Goal: Task Accomplishment & Management: Use online tool/utility

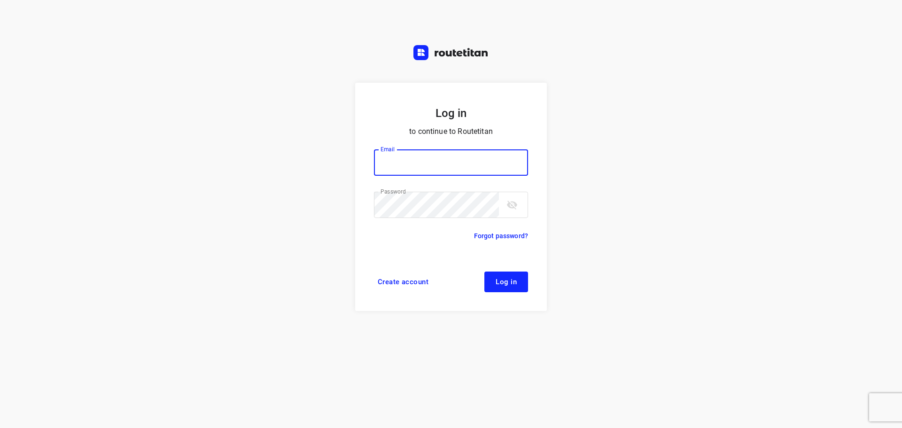
type input "[PERSON_NAME][EMAIL_ADDRESS][DOMAIN_NAME]"
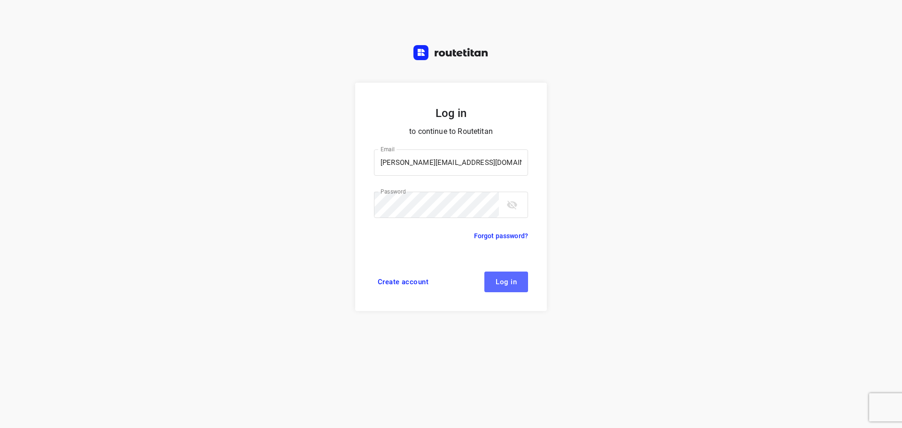
click at [504, 283] on span "Log in" at bounding box center [506, 282] width 21 height 8
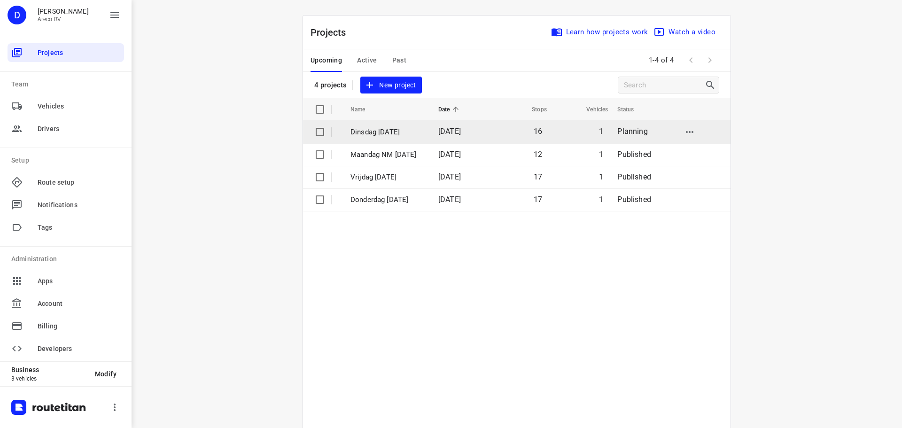
click at [412, 132] on p "Dinsdag [DATE]" at bounding box center [387, 132] width 74 height 11
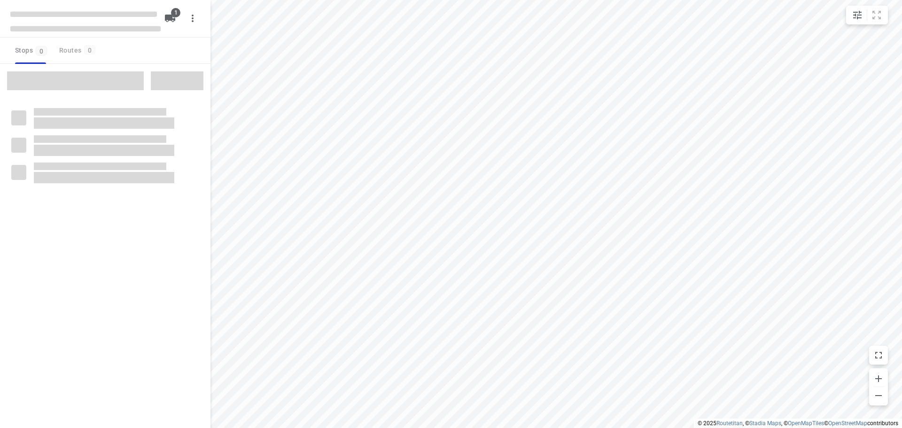
type input "distance"
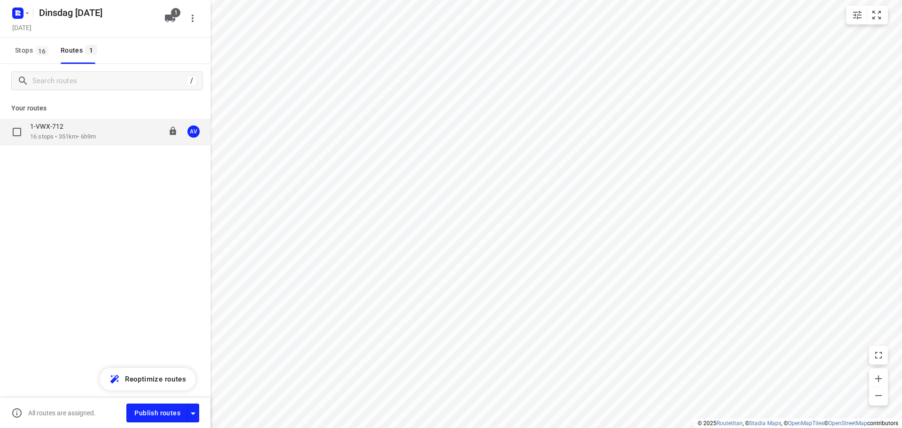
click at [96, 132] on div "1-VWX-712" at bounding box center [63, 127] width 66 height 10
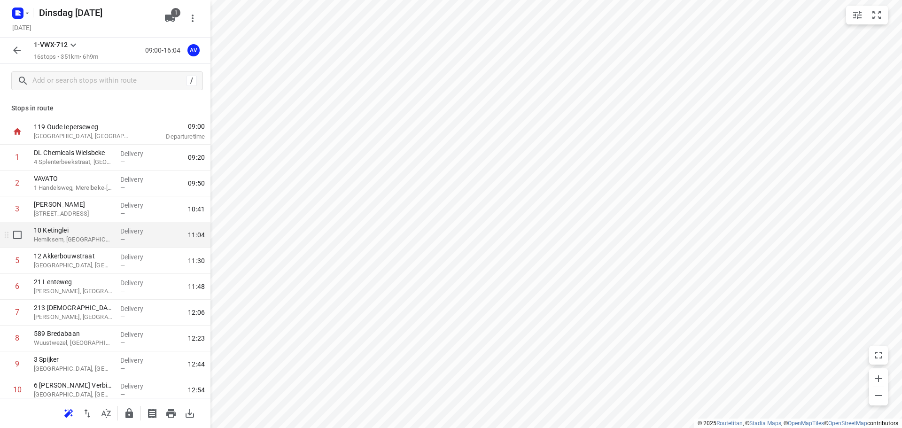
click at [80, 231] on p "10 Ketinglei" at bounding box center [73, 229] width 79 height 9
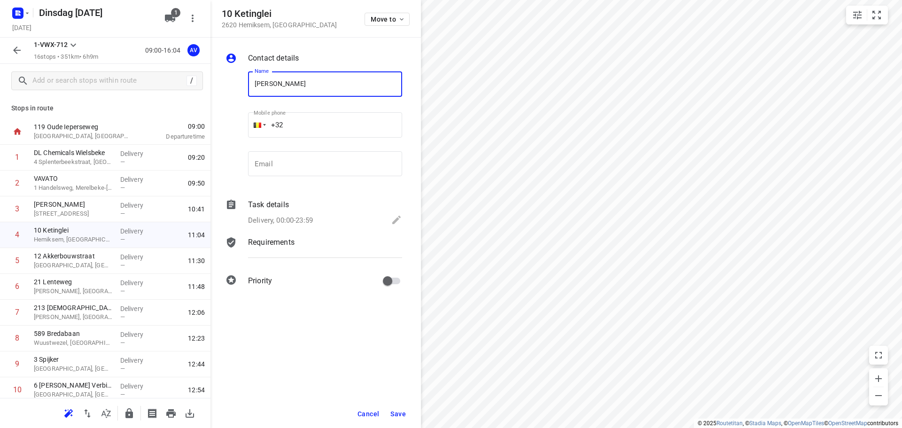
type input "[PERSON_NAME]"
click at [326, 119] on input "+32" at bounding box center [325, 124] width 154 height 25
type input "[PHONE_NUMBER]"
click at [308, 215] on p "Delivery, 00:00-23:59" at bounding box center [280, 220] width 65 height 11
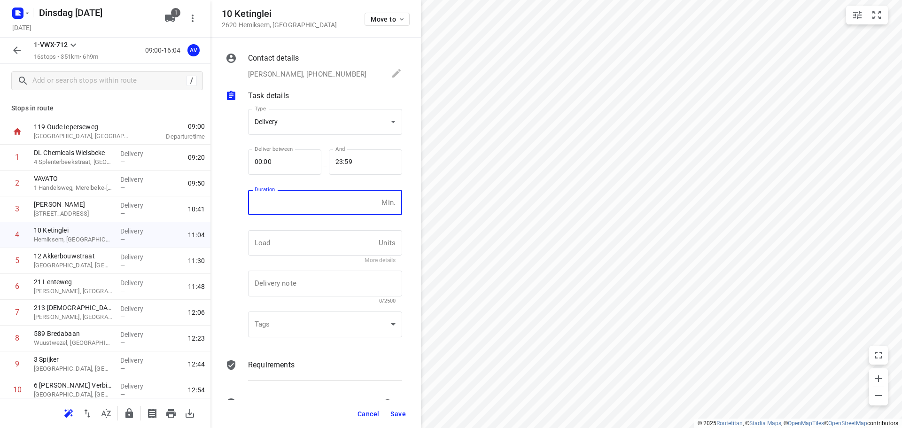
click at [314, 208] on input "number" at bounding box center [313, 202] width 130 height 25
type input "1"
click at [396, 413] on span "Save" at bounding box center [397, 414] width 15 height 8
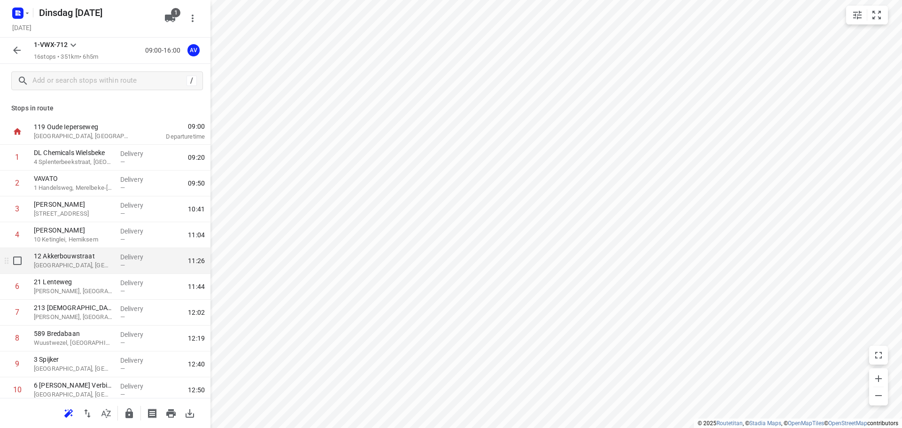
click at [95, 263] on p "[GEOGRAPHIC_DATA], [GEOGRAPHIC_DATA]" at bounding box center [73, 265] width 79 height 9
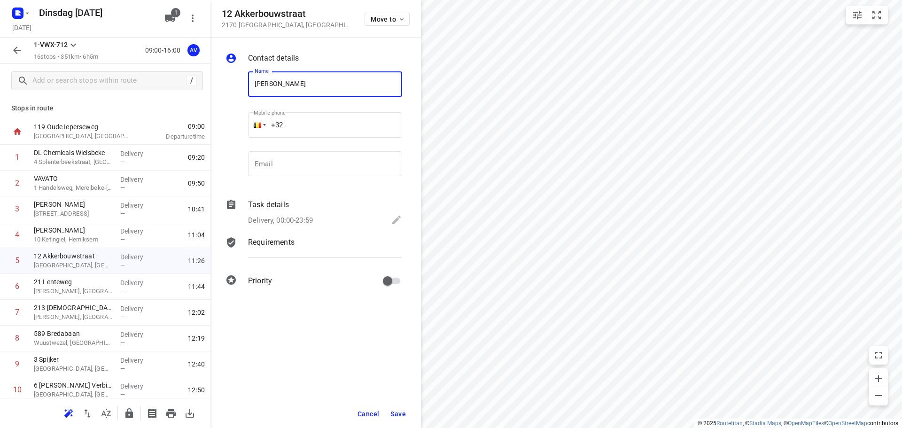
type input "[PERSON_NAME]"
drag, startPoint x: 324, startPoint y: 128, endPoint x: 330, endPoint y: 103, distance: 25.2
click at [324, 129] on input "+32" at bounding box center [325, 124] width 154 height 25
type input "[PHONE_NUMBER]"
click at [303, 223] on p "Delivery, 00:00-23:59" at bounding box center [280, 220] width 65 height 11
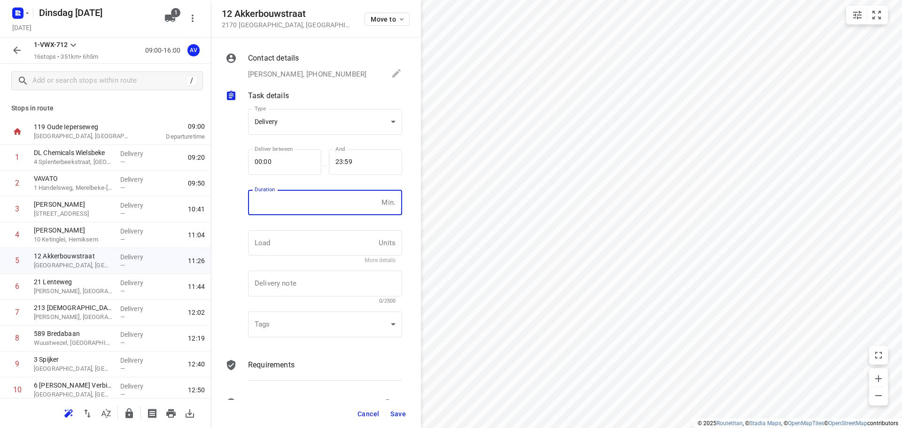
click at [308, 201] on input "number" at bounding box center [313, 202] width 130 height 25
type input "1"
click at [401, 414] on span "Save" at bounding box center [397, 414] width 15 height 8
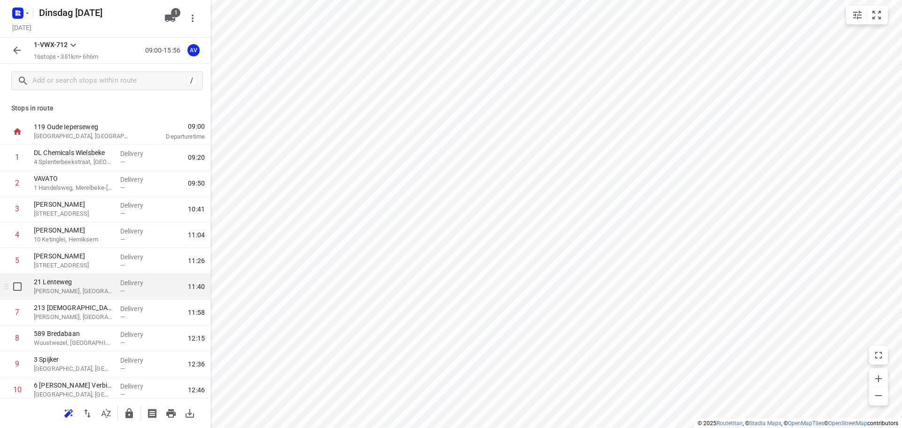
click at [93, 291] on p "[PERSON_NAME], [GEOGRAPHIC_DATA]" at bounding box center [73, 291] width 79 height 9
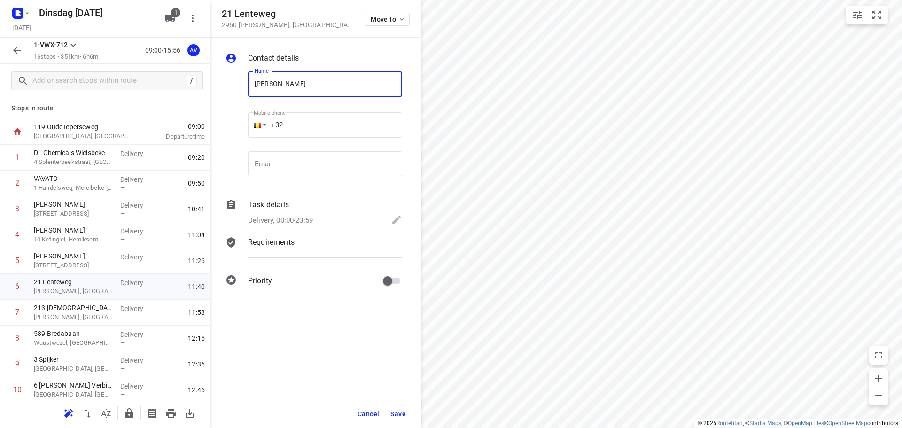
type input "[PERSON_NAME]"
click at [337, 123] on input "+32" at bounding box center [325, 124] width 154 height 25
type input "[PHONE_NUMBER]"
click at [317, 216] on div "Delivery, 00:00-23:59" at bounding box center [325, 220] width 154 height 13
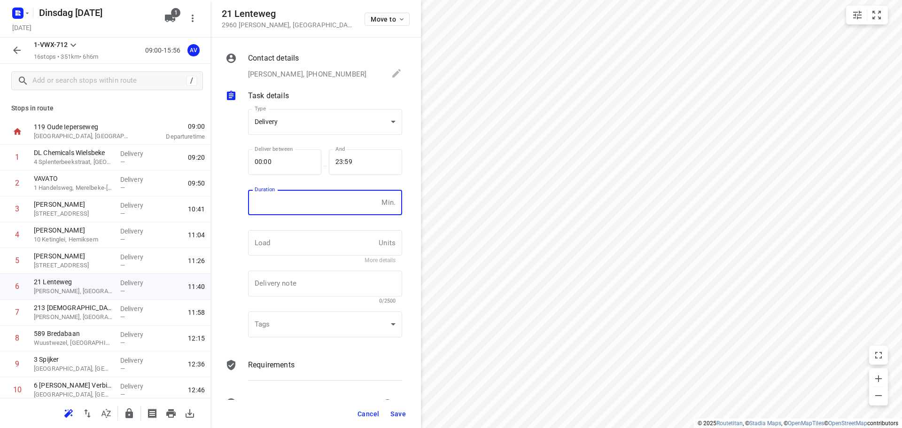
click at [318, 210] on input "number" at bounding box center [313, 202] width 130 height 25
type input "1"
click at [401, 416] on span "Save" at bounding box center [397, 414] width 15 height 8
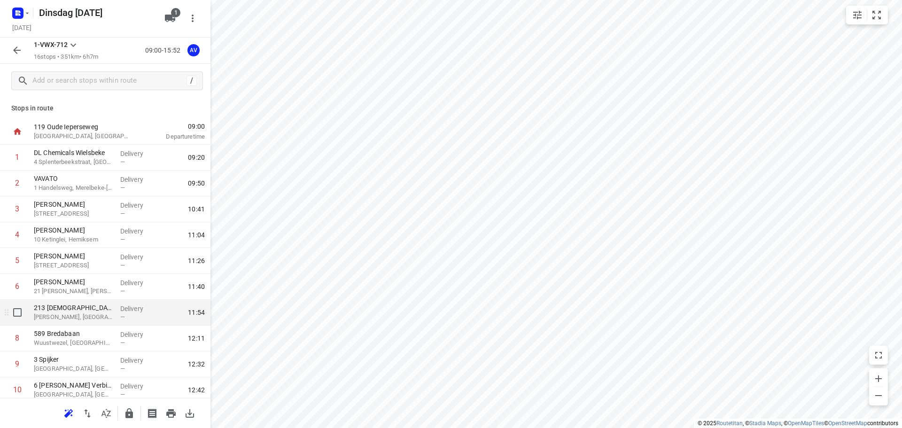
click at [96, 316] on p "[PERSON_NAME], [GEOGRAPHIC_DATA]" at bounding box center [73, 316] width 79 height 9
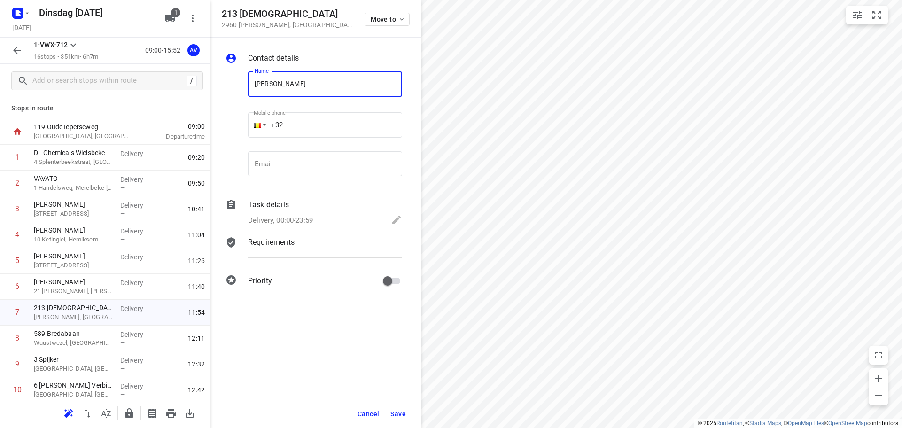
type input "[PERSON_NAME]"
click at [337, 116] on input "+32" at bounding box center [325, 124] width 154 height 25
type input "[PHONE_NUMBER]"
click at [312, 219] on p "Delivery, 00:00-23:59" at bounding box center [280, 220] width 65 height 11
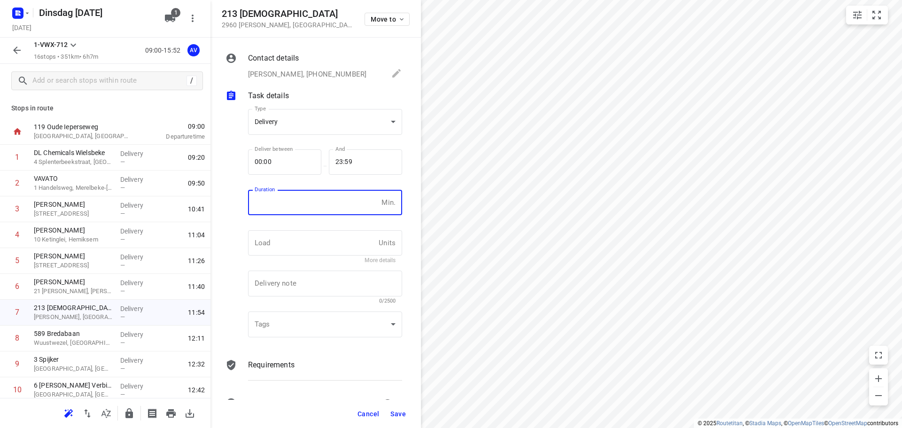
click at [315, 211] on input "number" at bounding box center [313, 202] width 130 height 25
type input "1"
click at [400, 415] on span "Save" at bounding box center [397, 414] width 15 height 8
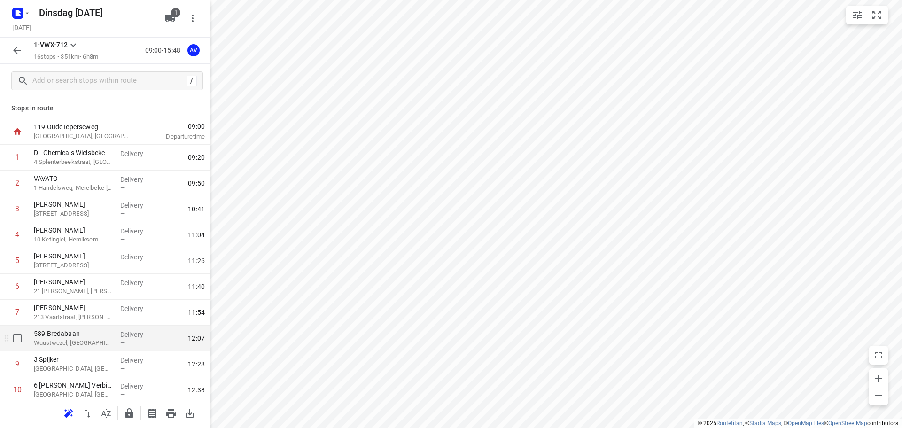
click at [87, 344] on p "Wuustwezel, [GEOGRAPHIC_DATA]" at bounding box center [73, 342] width 79 height 9
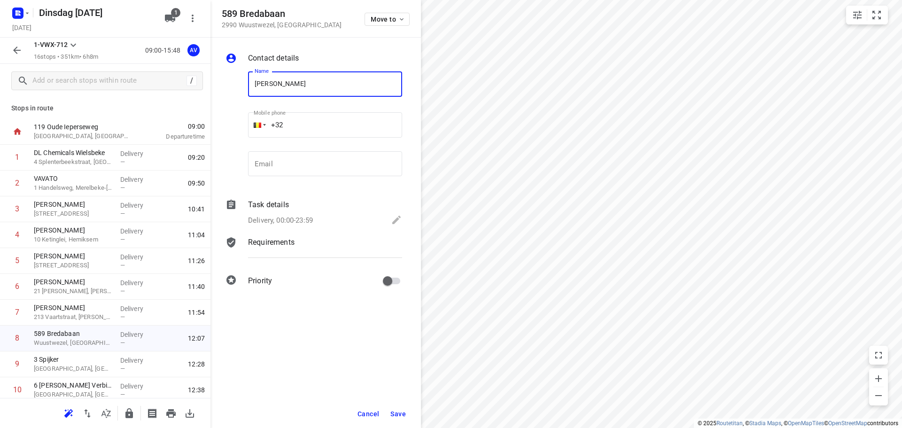
type input "[PERSON_NAME]"
click at [325, 112] on input "+32" at bounding box center [325, 124] width 154 height 25
type input "[PHONE_NUMBER]"
click at [305, 221] on p "Delivery, 00:00-23:59" at bounding box center [280, 220] width 65 height 11
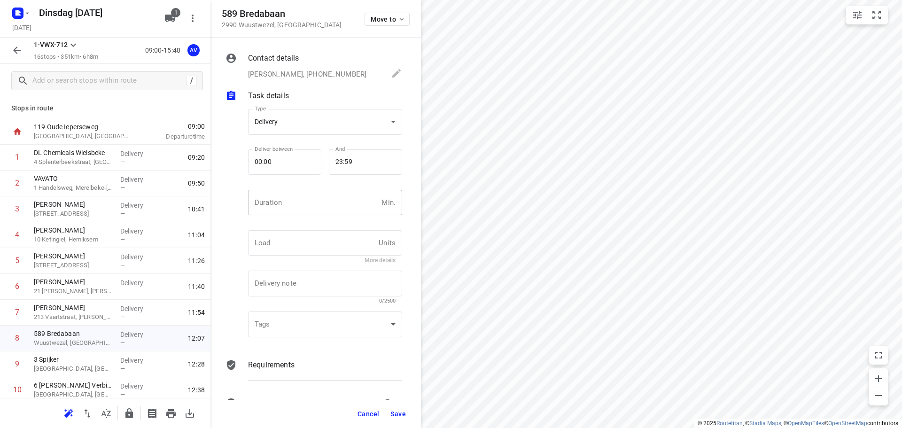
click at [312, 205] on input "number" at bounding box center [313, 202] width 130 height 25
type input "1"
click at [397, 415] on span "Save" at bounding box center [397, 414] width 15 height 8
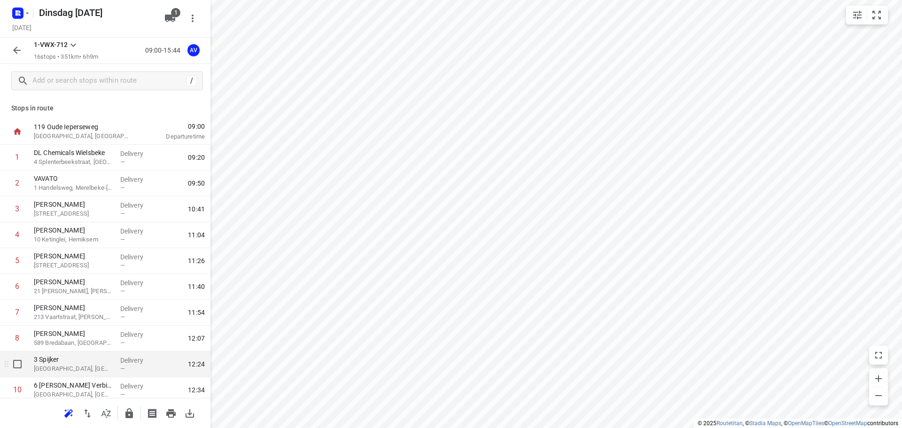
click at [96, 371] on p "[GEOGRAPHIC_DATA], [GEOGRAPHIC_DATA]" at bounding box center [73, 368] width 79 height 9
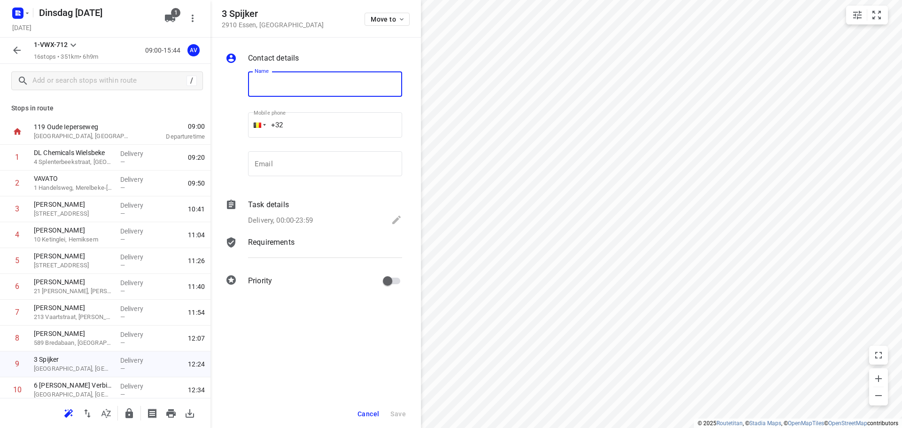
type input "T"
type input "[PERSON_NAME]"
click at [322, 119] on input "+32" at bounding box center [325, 124] width 154 height 25
type input "[PHONE_NUMBER]"
click at [290, 217] on p "Delivery, 00:00-23:59" at bounding box center [280, 220] width 65 height 11
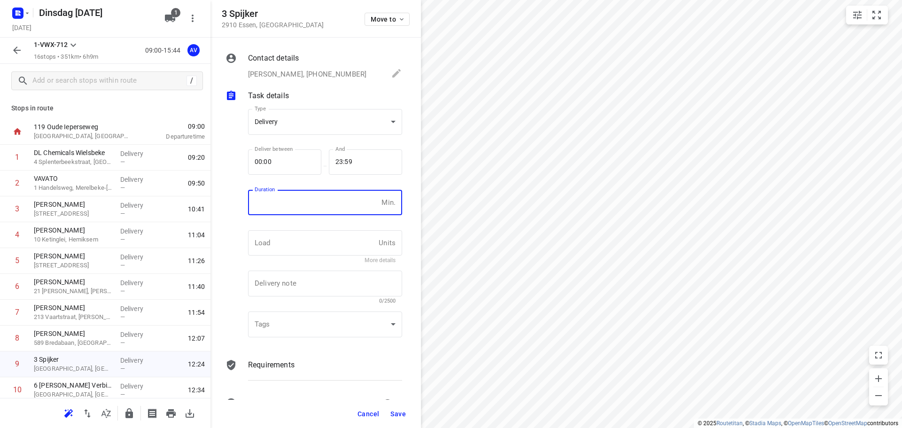
click at [296, 208] on input "number" at bounding box center [313, 202] width 130 height 25
type input "1"
click at [396, 413] on span "Save" at bounding box center [397, 414] width 15 height 8
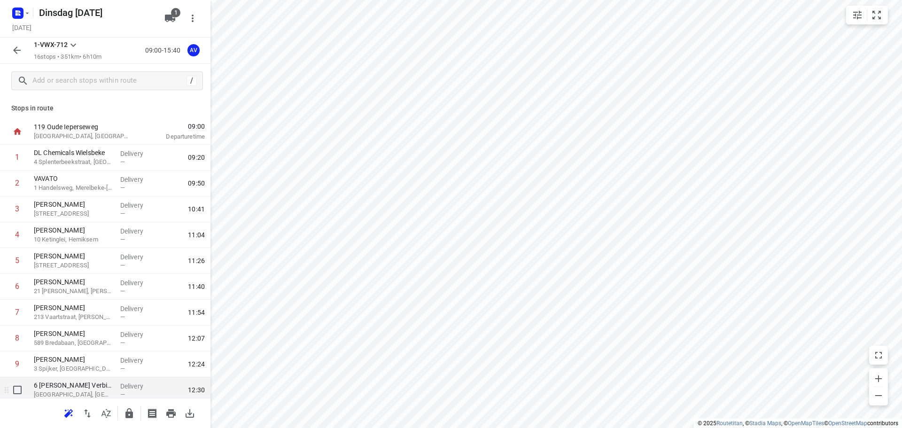
click at [85, 391] on p "[GEOGRAPHIC_DATA], [GEOGRAPHIC_DATA]" at bounding box center [73, 394] width 79 height 9
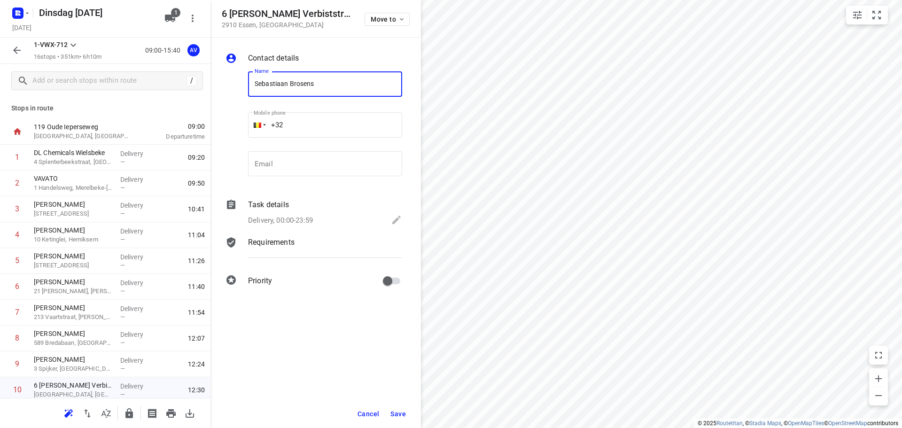
type input "Sebastiaan Brosens"
click at [318, 121] on input "+32" at bounding box center [325, 124] width 154 height 25
type input "[PHONE_NUMBER]"
click at [302, 216] on p "Delivery, 00:00-23:59" at bounding box center [280, 220] width 65 height 11
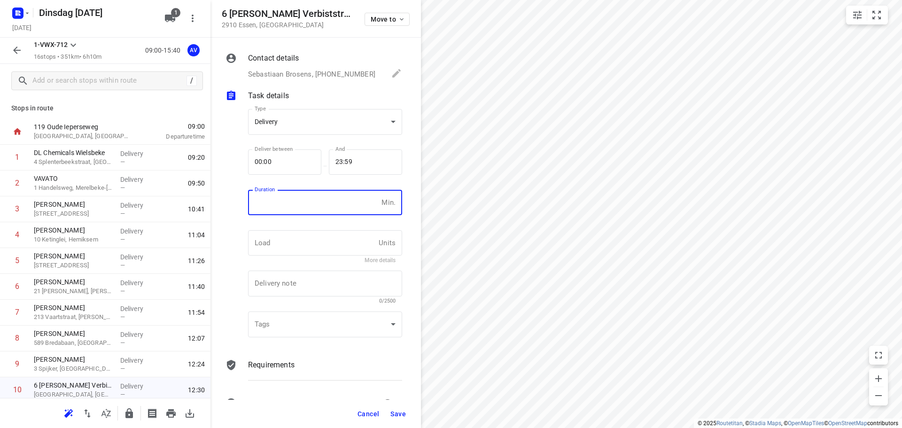
click at [304, 203] on input "number" at bounding box center [313, 202] width 130 height 25
type input "1"
click at [400, 413] on span "Save" at bounding box center [397, 414] width 15 height 8
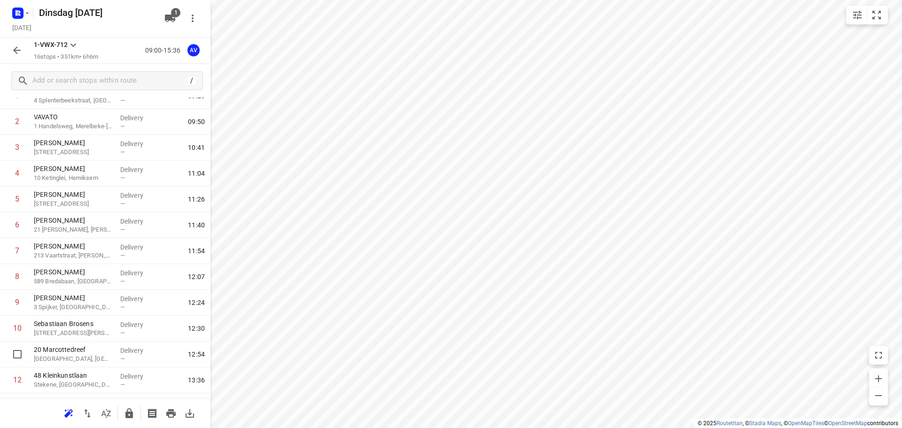
scroll to position [186, 0]
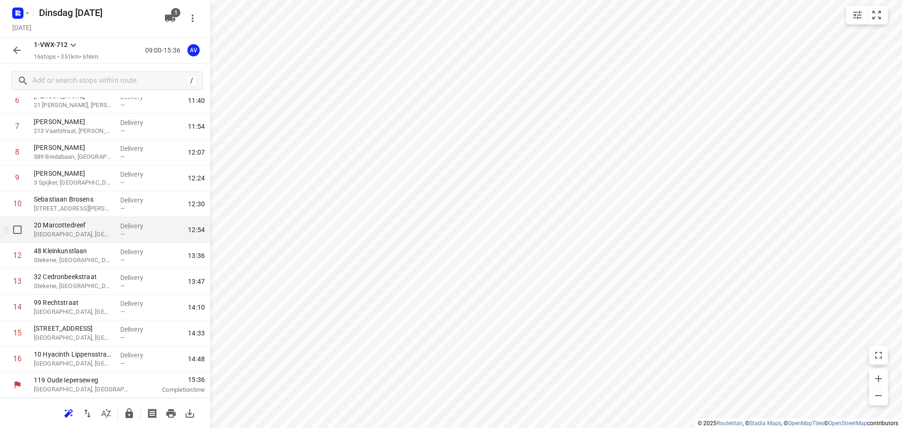
click at [97, 234] on p "[GEOGRAPHIC_DATA], [GEOGRAPHIC_DATA]" at bounding box center [73, 234] width 79 height 9
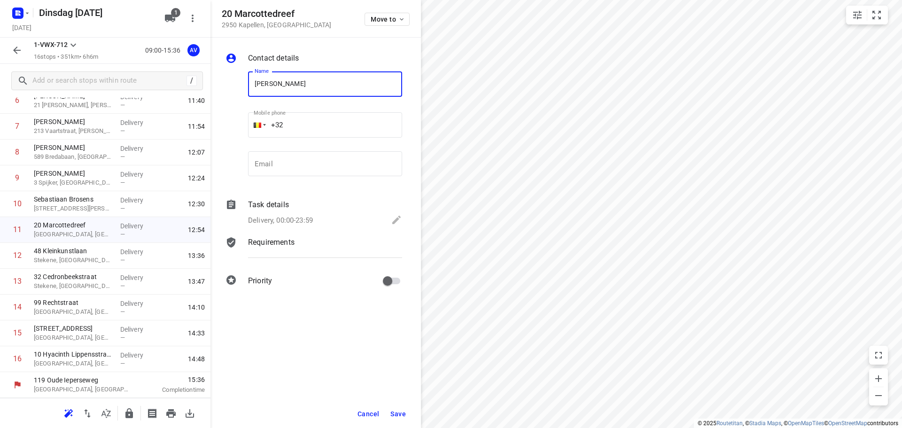
type input "[PERSON_NAME]"
click at [322, 116] on input "+32" at bounding box center [325, 124] width 154 height 25
type input "[PHONE_NUMBER]"
click at [315, 223] on div "Delivery, 00:00-23:59" at bounding box center [325, 220] width 154 height 13
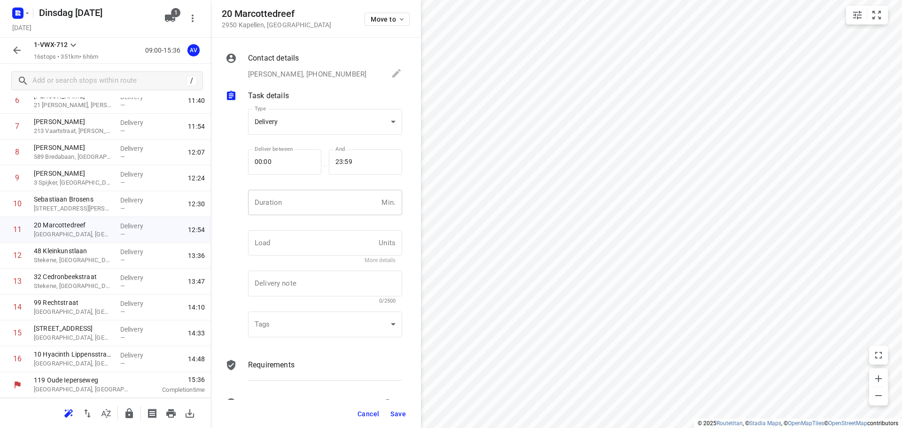
click at [324, 212] on input "number" at bounding box center [313, 202] width 130 height 25
type input "1"
click at [400, 414] on span "Save" at bounding box center [397, 414] width 15 height 8
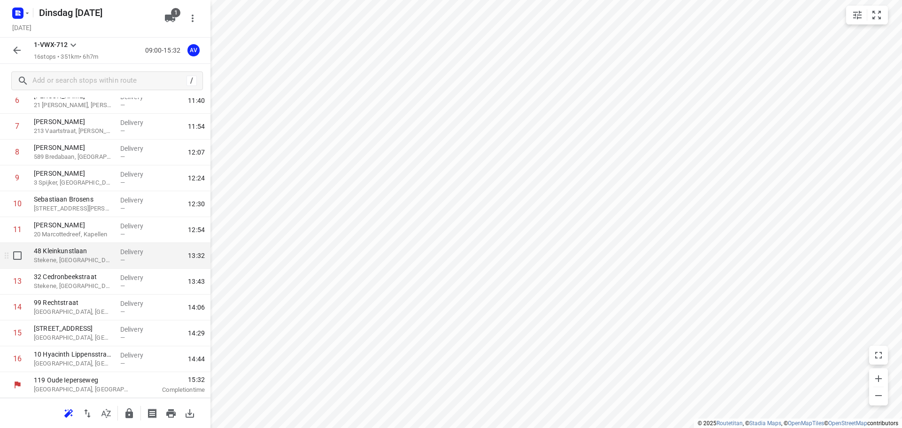
click at [99, 257] on p "Stekene, [GEOGRAPHIC_DATA]" at bounding box center [73, 260] width 79 height 9
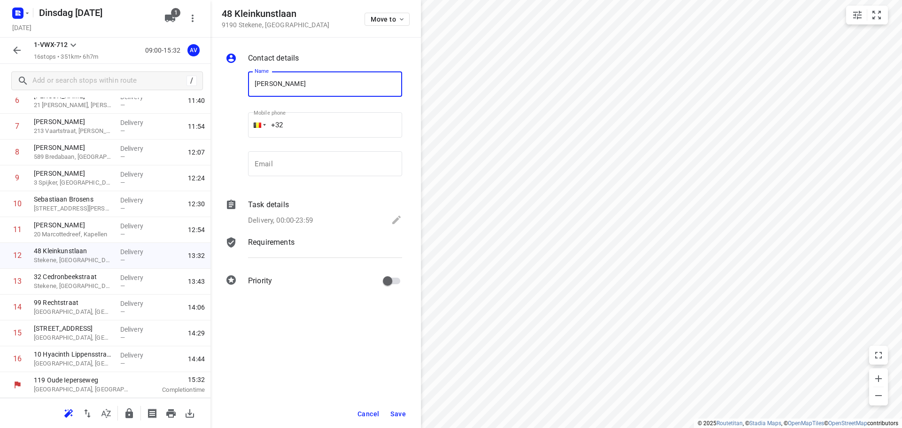
type input "[PERSON_NAME]"
drag, startPoint x: 326, startPoint y: 127, endPoint x: 330, endPoint y: 113, distance: 14.5
click at [326, 126] on input "+32" at bounding box center [325, 124] width 154 height 25
type input "[PHONE_NUMBER]"
click at [298, 219] on p "Delivery, 00:00-23:59" at bounding box center [280, 220] width 65 height 11
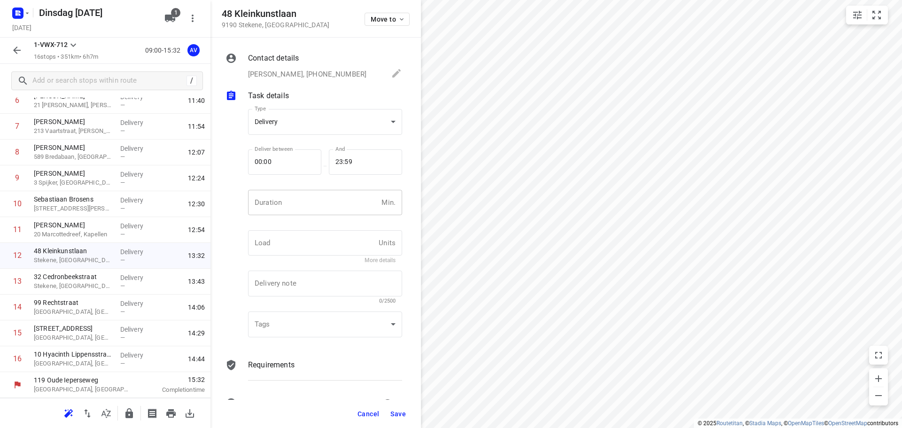
click at [306, 210] on input "number" at bounding box center [313, 202] width 130 height 25
type input "1"
click at [402, 413] on span "Save" at bounding box center [397, 414] width 15 height 8
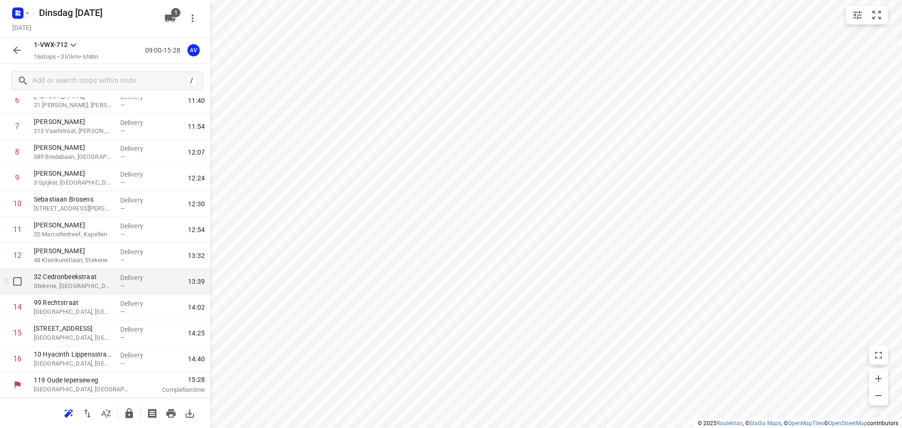
click at [83, 288] on p "Stekene, [GEOGRAPHIC_DATA]" at bounding box center [73, 285] width 79 height 9
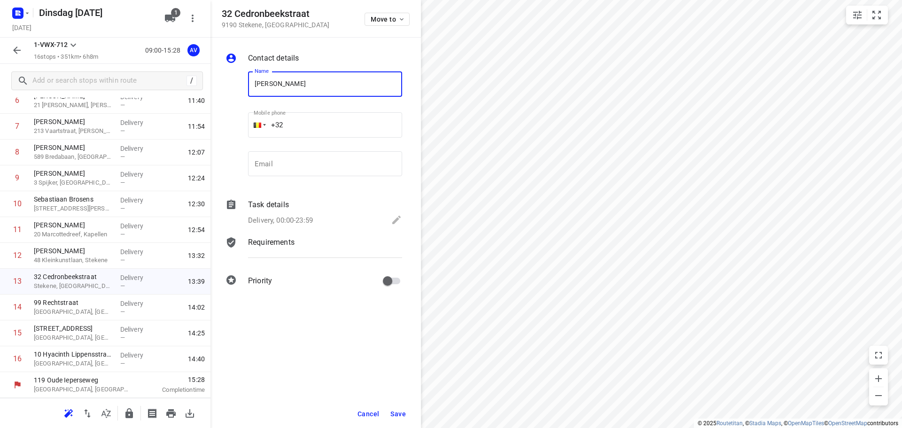
type input "[PERSON_NAME]"
click at [318, 125] on input "+32" at bounding box center [325, 124] width 154 height 25
type input "[PHONE_NUMBER]"
click at [316, 218] on div "Delivery, 00:00-23:59" at bounding box center [325, 220] width 154 height 13
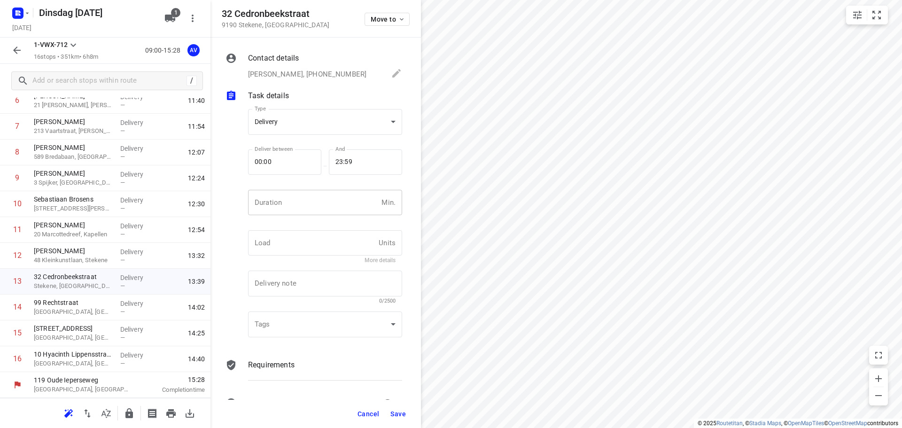
click at [317, 209] on input "number" at bounding box center [313, 202] width 130 height 25
type input "1"
click at [395, 415] on span "Save" at bounding box center [397, 414] width 15 height 8
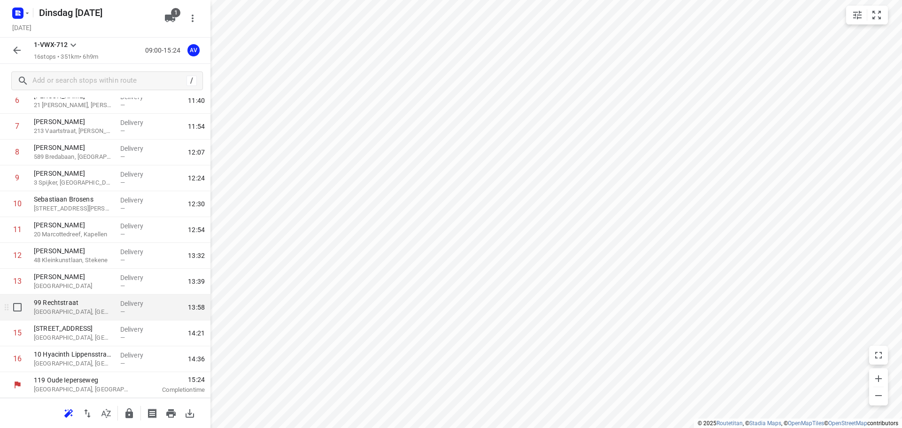
click at [98, 311] on p "[GEOGRAPHIC_DATA], [GEOGRAPHIC_DATA]" at bounding box center [73, 311] width 79 height 9
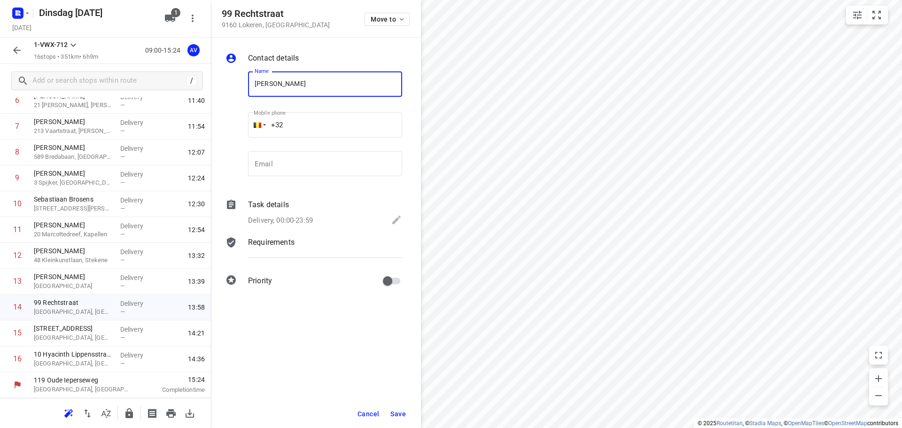
type input "[PERSON_NAME]"
click at [340, 132] on input "+32" at bounding box center [325, 124] width 154 height 25
type input "[PHONE_NUMBER]"
click at [299, 216] on p "Delivery, 00:00-23:59" at bounding box center [280, 220] width 65 height 11
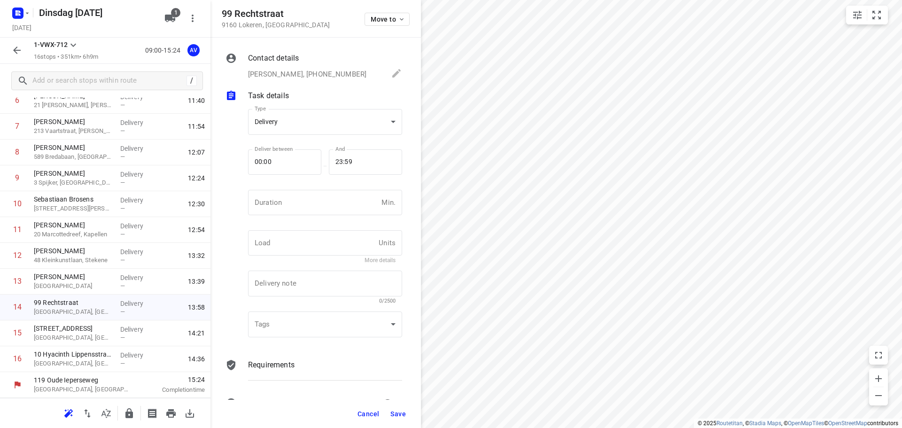
click at [307, 190] on input "number" at bounding box center [313, 202] width 130 height 25
type input "1"
click at [397, 416] on span "Save" at bounding box center [397, 414] width 15 height 8
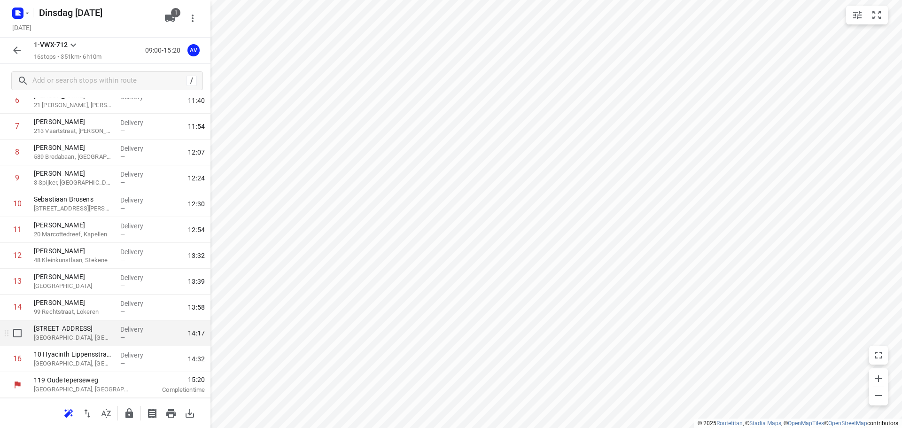
click at [100, 342] on p "[GEOGRAPHIC_DATA], [GEOGRAPHIC_DATA]" at bounding box center [73, 337] width 79 height 9
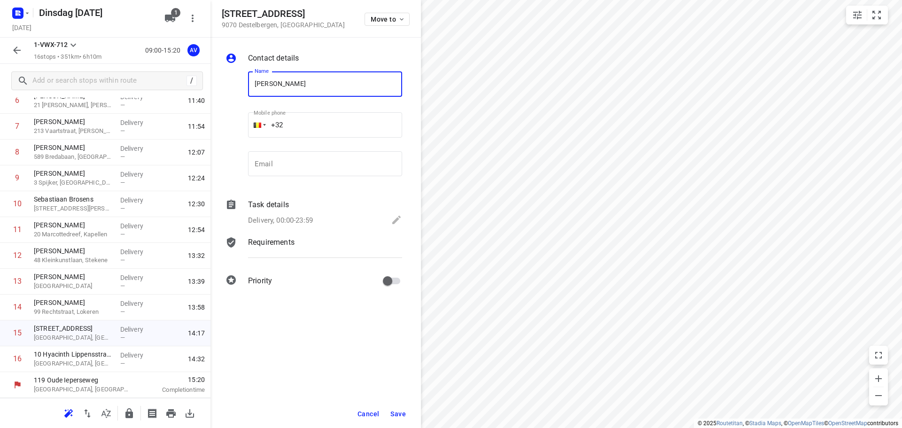
type input "[PERSON_NAME]"
click at [316, 120] on input "+32" at bounding box center [325, 124] width 154 height 25
type input "[PHONE_NUMBER]"
click at [307, 220] on p "Delivery, 00:00-23:59" at bounding box center [280, 220] width 65 height 11
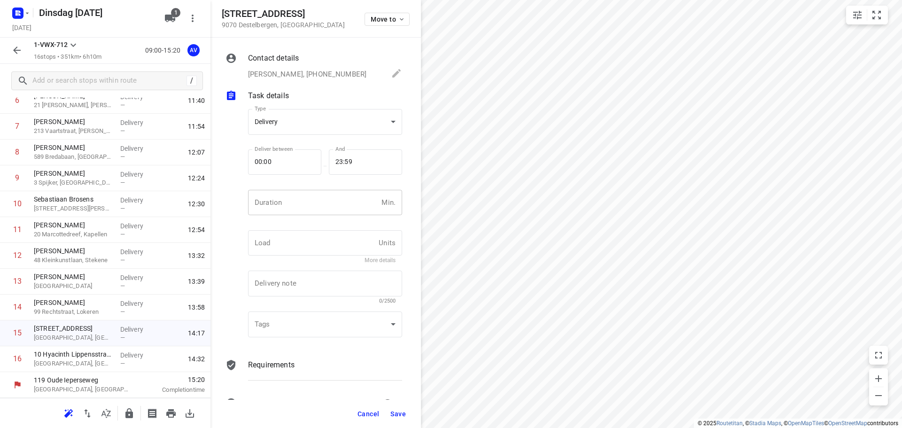
click at [311, 208] on input "number" at bounding box center [313, 202] width 130 height 25
type input "1"
click at [399, 415] on span "Save" at bounding box center [397, 414] width 15 height 8
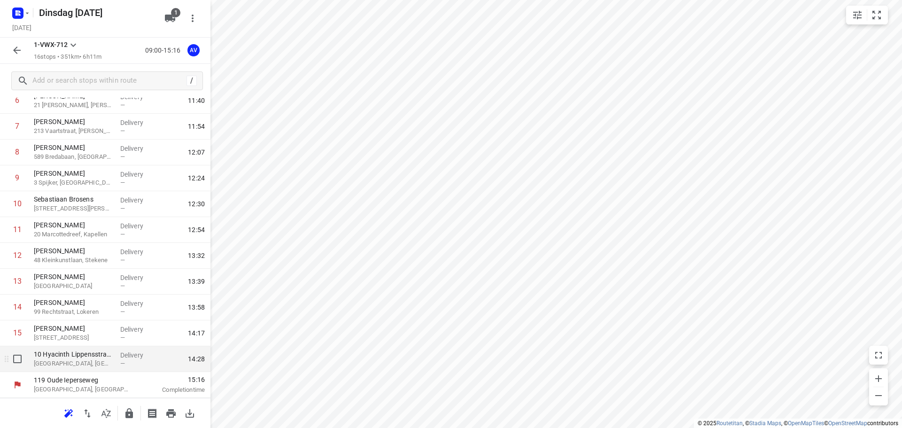
click at [87, 365] on p "[GEOGRAPHIC_DATA], [GEOGRAPHIC_DATA]" at bounding box center [73, 363] width 79 height 9
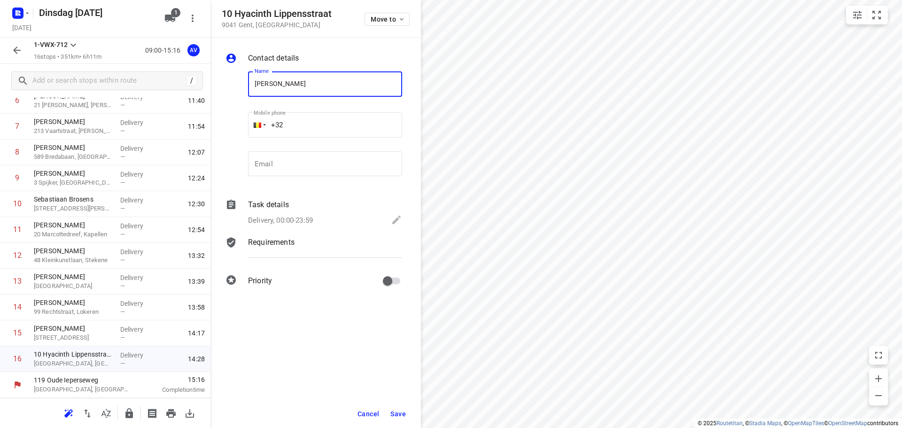
type input "[PERSON_NAME]"
drag, startPoint x: 340, startPoint y: 131, endPoint x: 328, endPoint y: 116, distance: 18.4
click at [340, 130] on input "+32" at bounding box center [325, 124] width 154 height 25
type input "[PHONE_NUMBER]"
click at [303, 216] on p "Delivery, 00:00-23:59" at bounding box center [280, 220] width 65 height 11
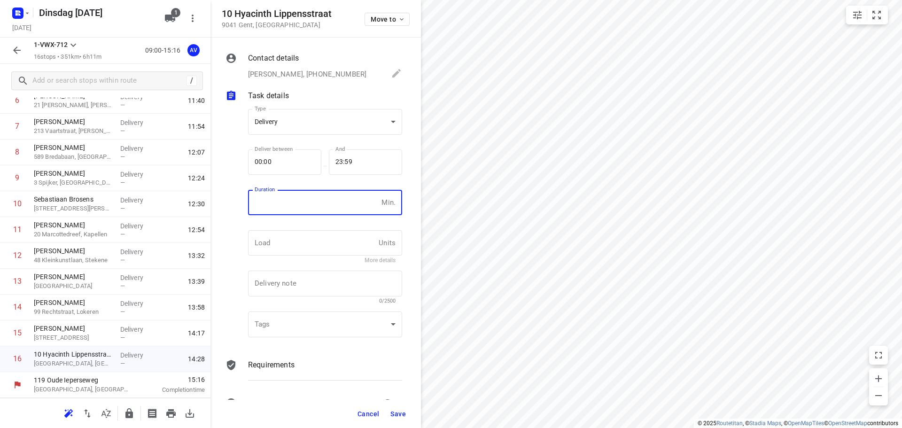
click at [306, 207] on input "number" at bounding box center [313, 202] width 130 height 25
type input "1"
click at [397, 414] on span "Save" at bounding box center [397, 414] width 15 height 8
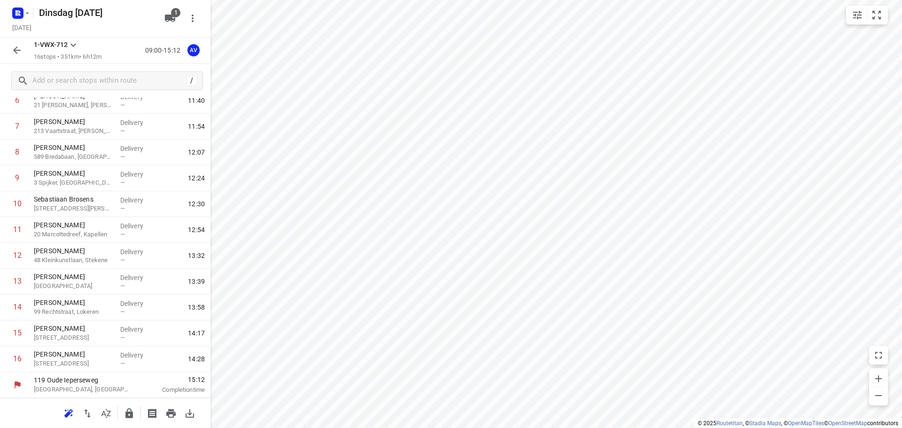
click at [18, 51] on icon "button" at bounding box center [17, 50] width 8 height 8
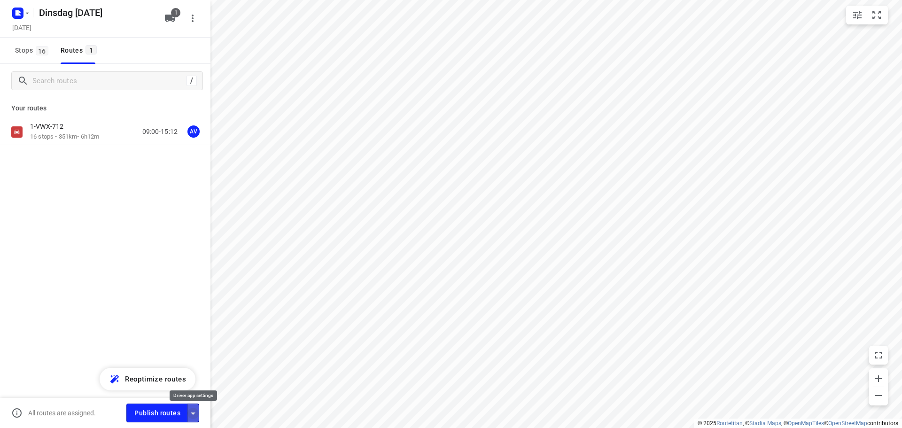
click at [193, 415] on icon "button" at bounding box center [192, 413] width 11 height 11
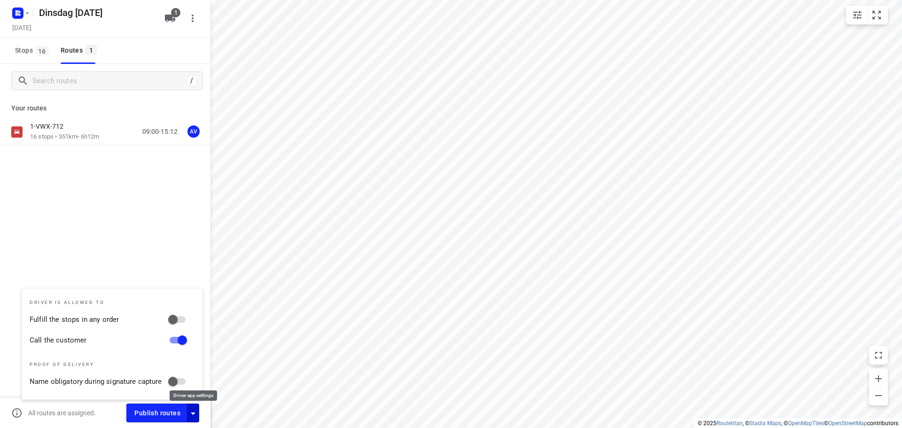
click at [193, 415] on icon "button" at bounding box center [192, 413] width 11 height 11
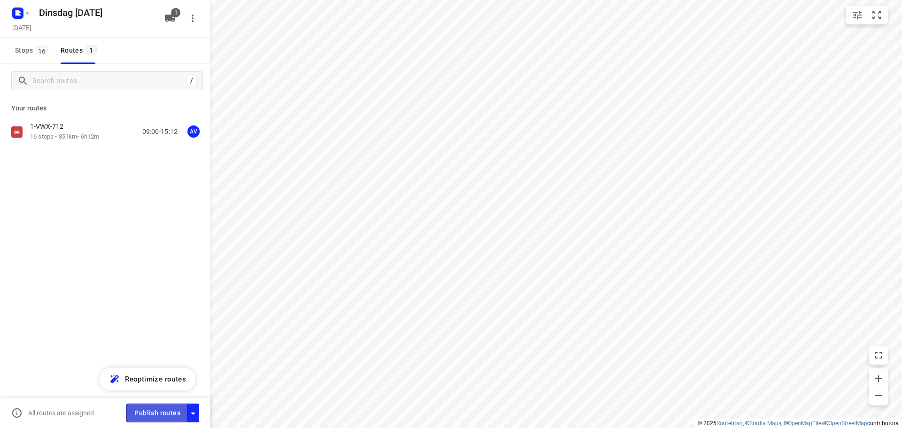
click at [169, 412] on span "Publish routes" at bounding box center [157, 413] width 46 height 12
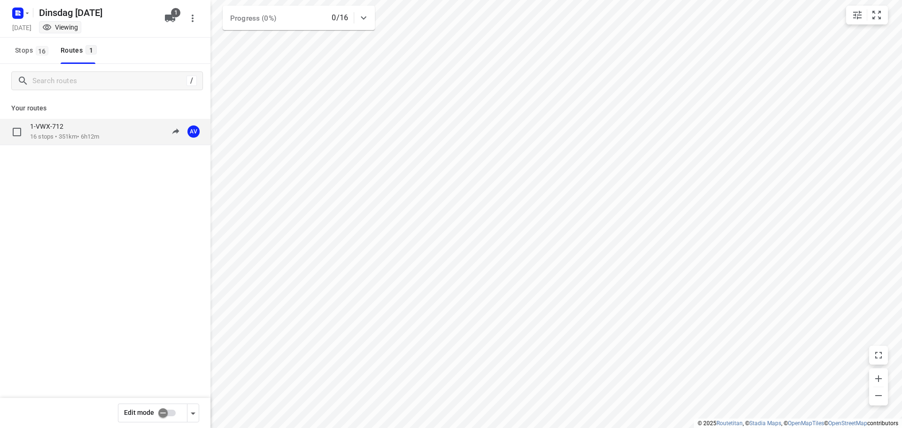
click at [99, 135] on p "16 stops • 351km • 6h12m" at bounding box center [64, 136] width 69 height 9
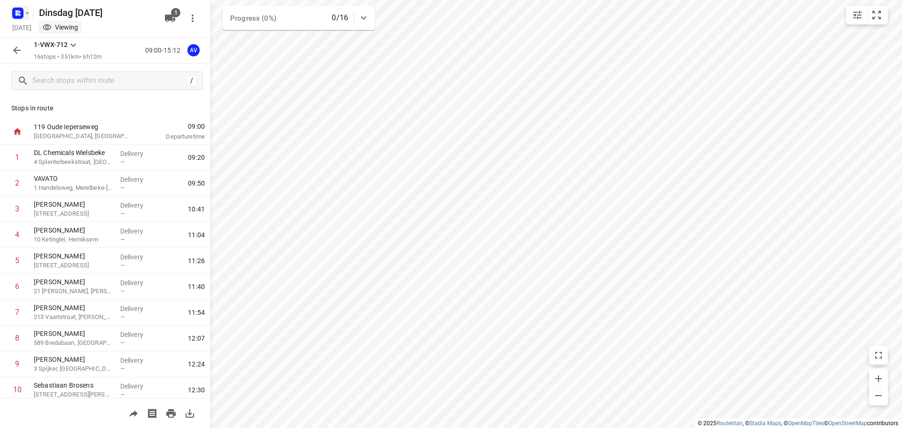
click at [26, 18] on button "button" at bounding box center [19, 13] width 19 height 15
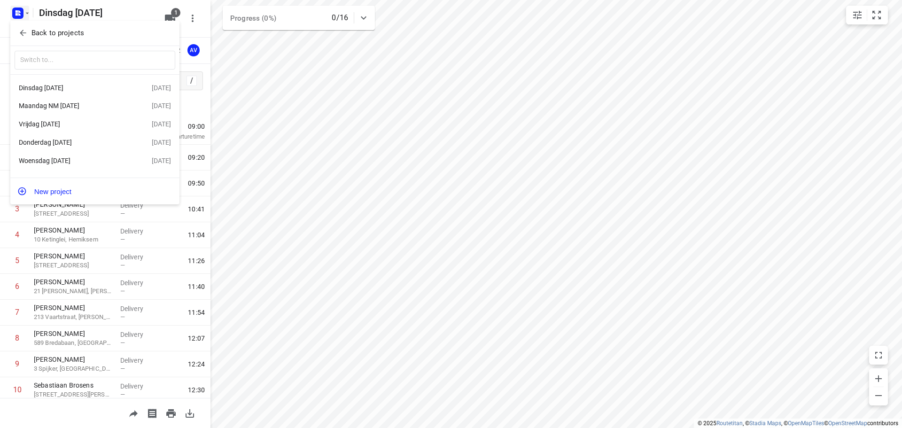
click at [81, 161] on div "Woensdag [DATE]" at bounding box center [73, 161] width 108 height 8
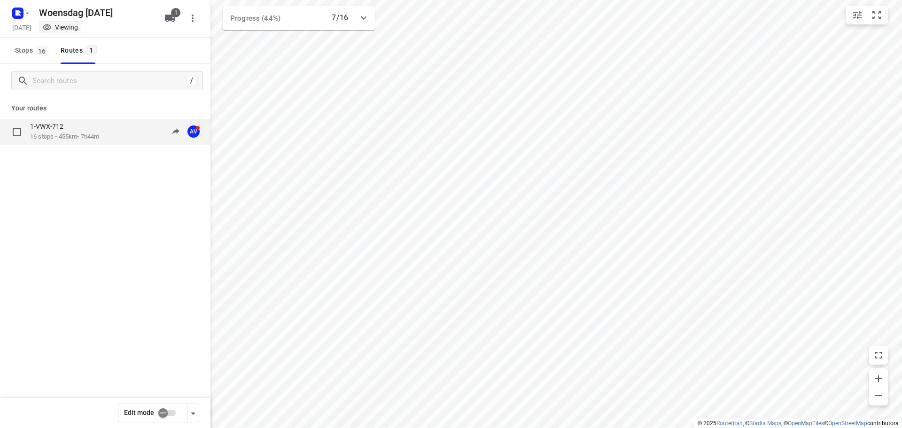
click at [99, 130] on div "1-VWX-712" at bounding box center [64, 127] width 69 height 10
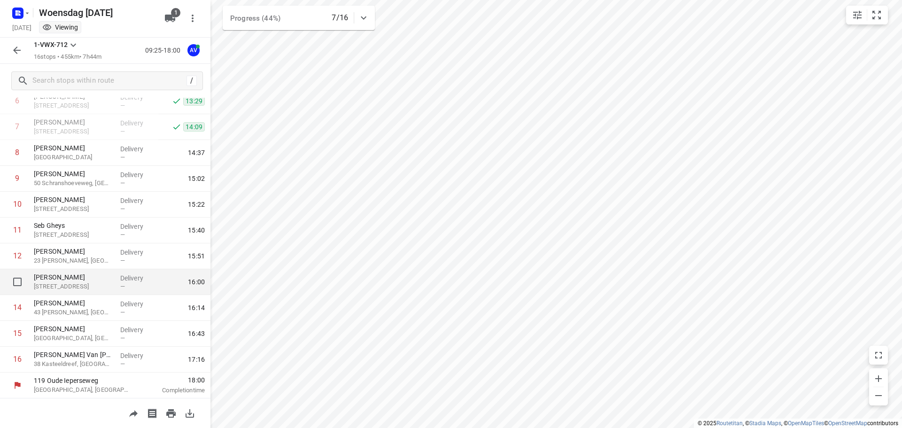
scroll to position [186, 0]
click at [23, 8] on icon "button" at bounding box center [17, 13] width 15 height 15
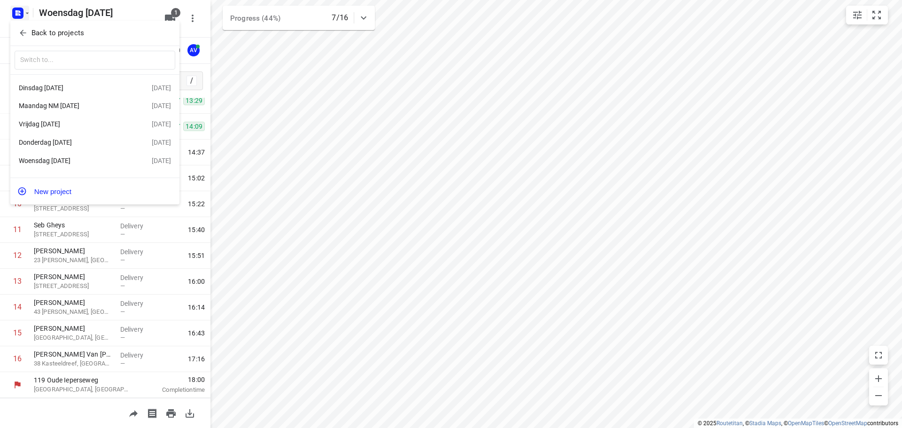
click at [72, 84] on div "Dinsdag [DATE]" at bounding box center [73, 88] width 108 height 8
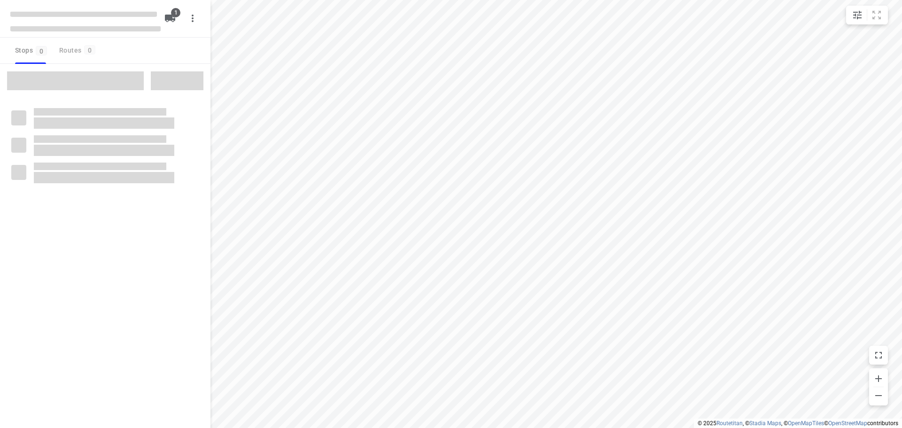
type input "distance"
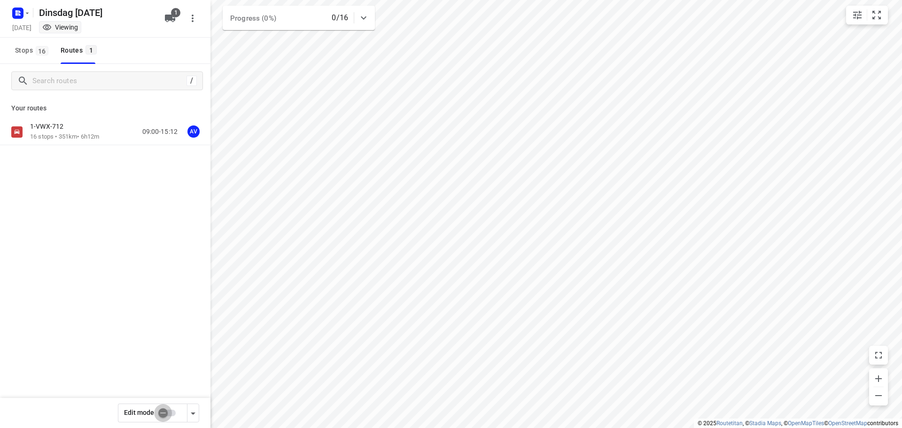
click at [170, 412] on input "checkbox" at bounding box center [163, 413] width 54 height 18
checkbox input "true"
click at [110, 132] on div "1-VWX-712 16 stops • 351km • 6h12m 09:00-15:12 AV" at bounding box center [120, 131] width 180 height 19
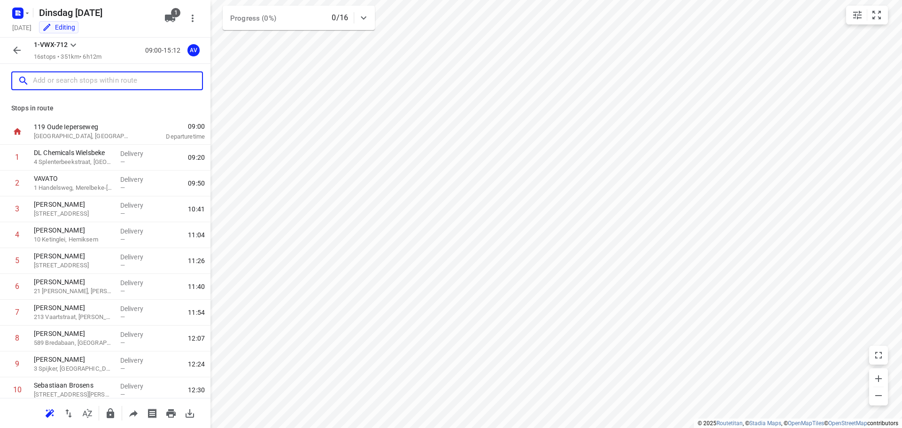
drag, startPoint x: 60, startPoint y: 82, endPoint x: 89, endPoint y: 77, distance: 29.0
click at [61, 82] on input "text" at bounding box center [117, 81] width 169 height 15
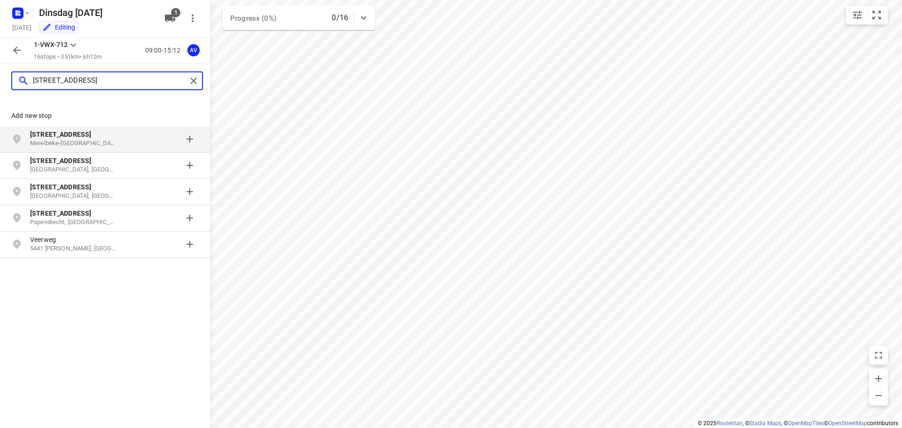
type input "[STREET_ADDRESS]"
click at [106, 143] on p "Merelbeke-[GEOGRAPHIC_DATA], [GEOGRAPHIC_DATA]" at bounding box center [73, 143] width 86 height 9
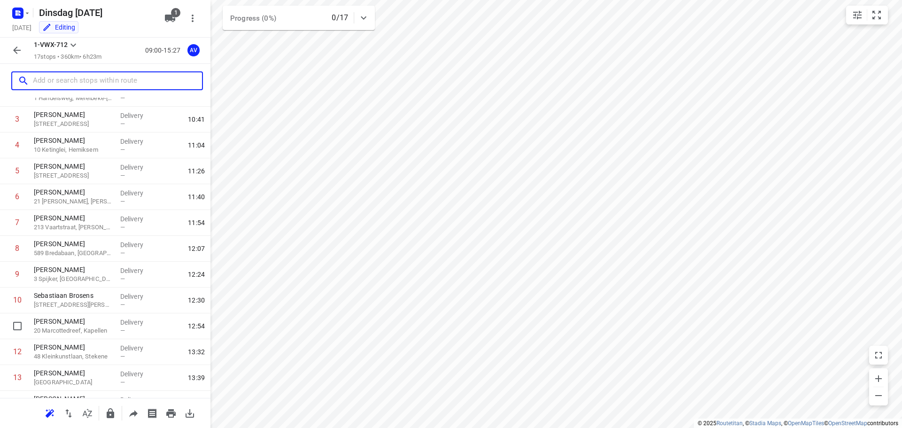
scroll to position [212, 0]
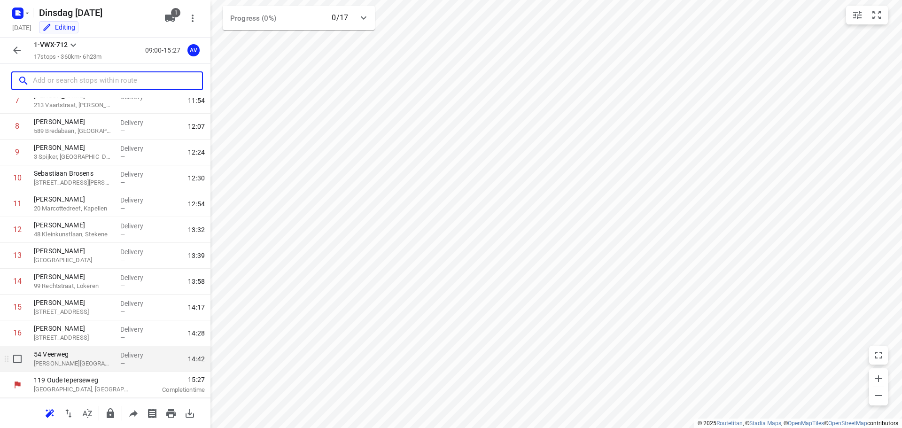
drag, startPoint x: 90, startPoint y: 362, endPoint x: 111, endPoint y: 350, distance: 24.2
click at [91, 362] on p "[PERSON_NAME][GEOGRAPHIC_DATA], [GEOGRAPHIC_DATA]" at bounding box center [73, 363] width 79 height 9
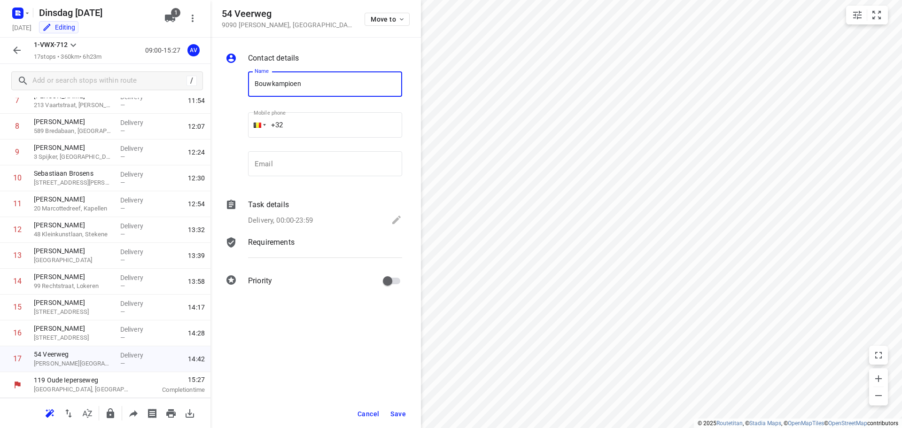
type input "[DOMAIN_NAME]"
click at [317, 123] on input "+32" at bounding box center [325, 124] width 154 height 25
type input "[PHONE_NUMBER]"
click at [310, 217] on p "Delivery, 00:00-23:59" at bounding box center [280, 220] width 65 height 11
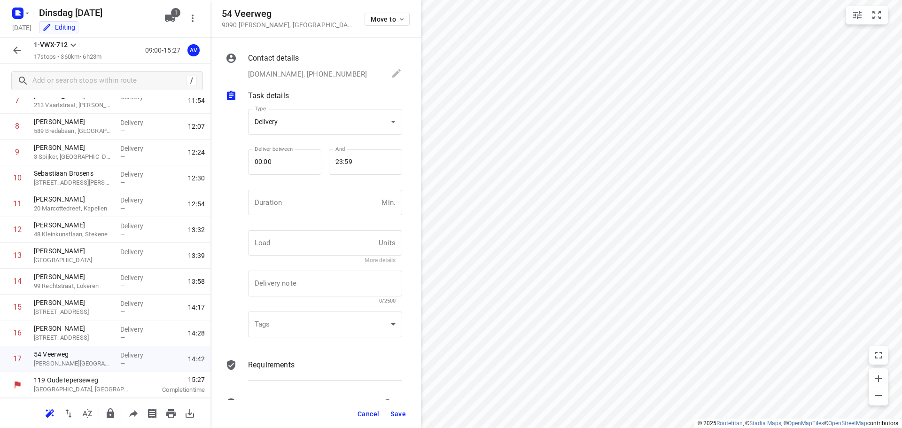
click at [313, 206] on input "number" at bounding box center [313, 202] width 130 height 25
type input "1"
click at [397, 416] on span "Save" at bounding box center [397, 414] width 15 height 8
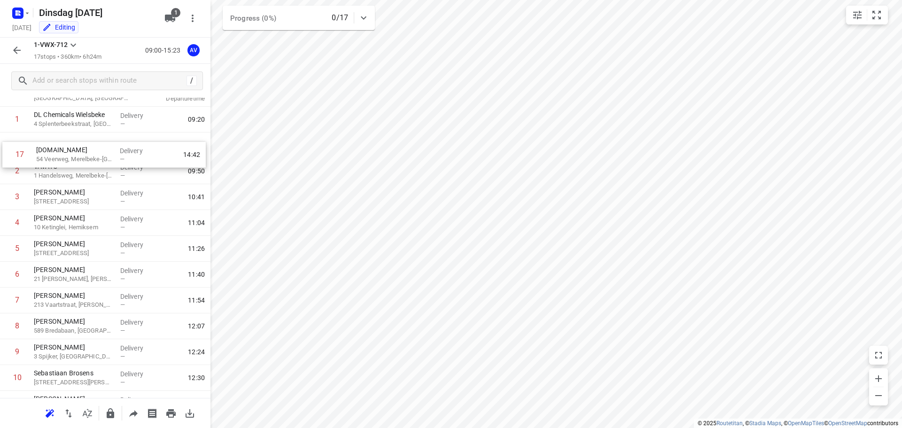
scroll to position [28, 0]
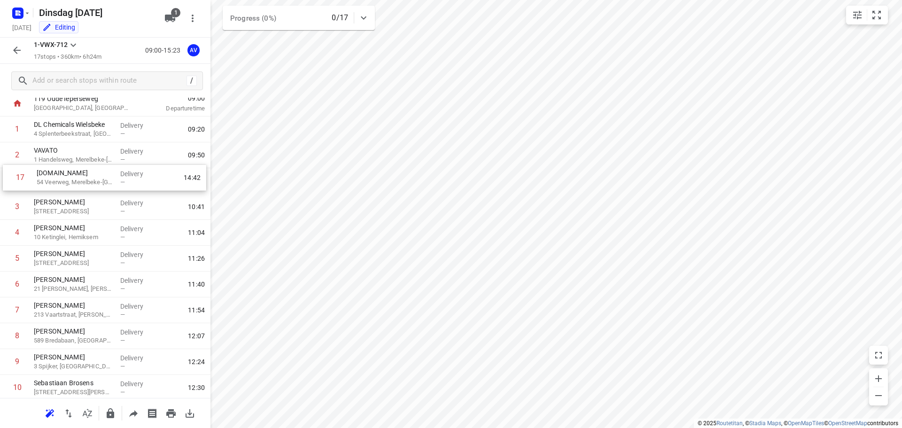
drag, startPoint x: 5, startPoint y: 365, endPoint x: 7, endPoint y: 176, distance: 188.8
click at [7, 176] on div "1 DL Chemicals Wielsbeke 4 Splenterbeekstraat, Wielsbeke Delivery — 09:20 2 VAV…" at bounding box center [105, 335] width 210 height 439
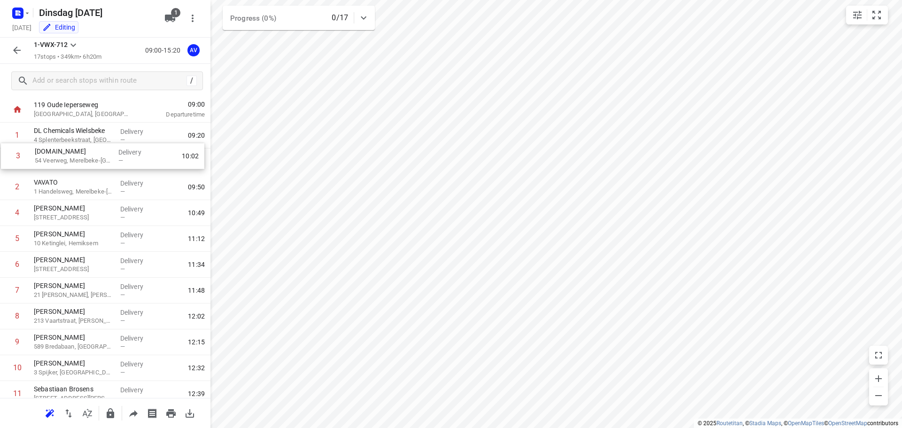
scroll to position [11, 0]
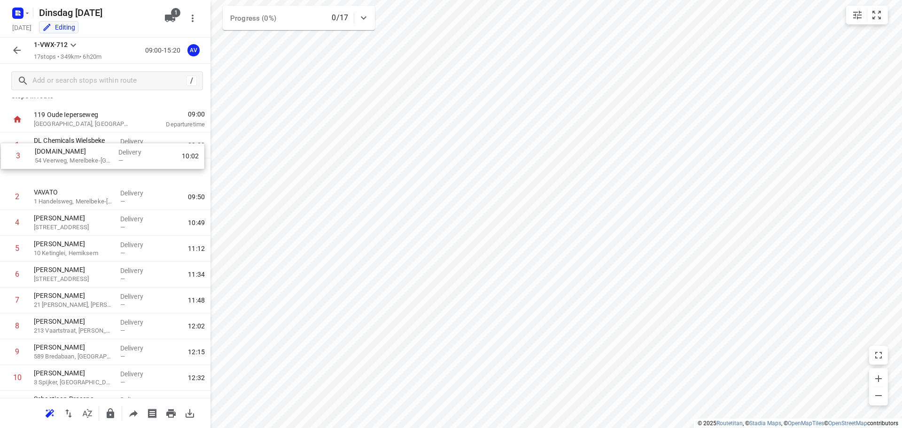
drag, startPoint x: 5, startPoint y: 183, endPoint x: 6, endPoint y: 155, distance: 27.7
click at [6, 155] on div "1 DL Chemicals Wielsbeke 4 Splenterbeekstraat, Wielsbeke Delivery — 09:20 2 VAV…" at bounding box center [105, 351] width 210 height 439
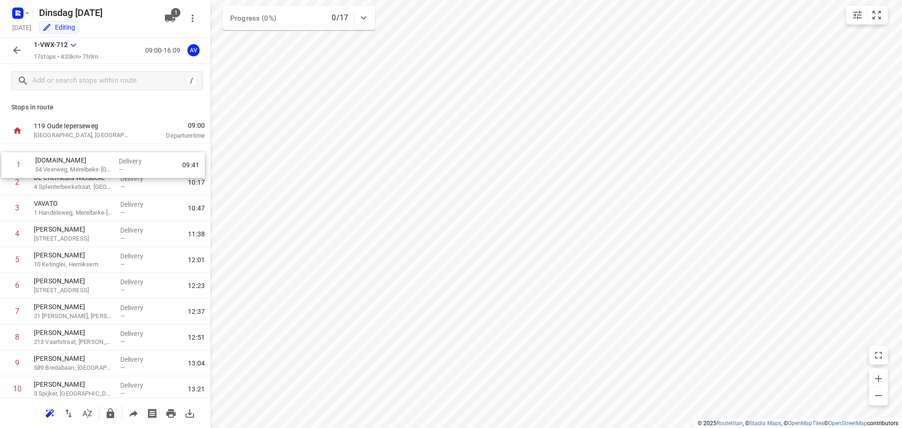
scroll to position [0, 0]
drag, startPoint x: 3, startPoint y: 148, endPoint x: 3, endPoint y: 183, distance: 35.2
click at [3, 183] on div "1 [DOMAIN_NAME] 54 [PERSON_NAME], [GEOGRAPHIC_DATA]-Melle Delivery — 09:41 2 DL…" at bounding box center [105, 364] width 210 height 439
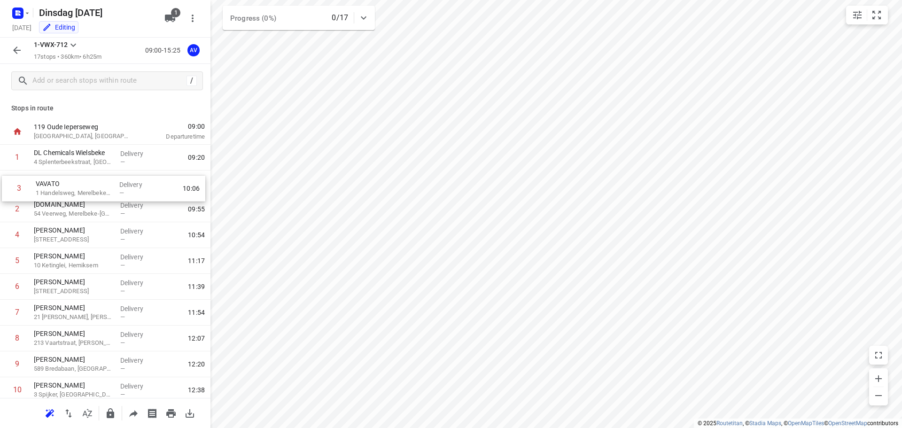
drag, startPoint x: 5, startPoint y: 210, endPoint x: 8, endPoint y: 186, distance: 24.1
click at [8, 186] on div "1 DL Chemicals Wielsbeke 4 Splenterbeekstraat, Wielsbeke Delivery — 09:20 2 [DO…" at bounding box center [105, 364] width 210 height 439
click at [15, 51] on icon "button" at bounding box center [17, 50] width 8 height 8
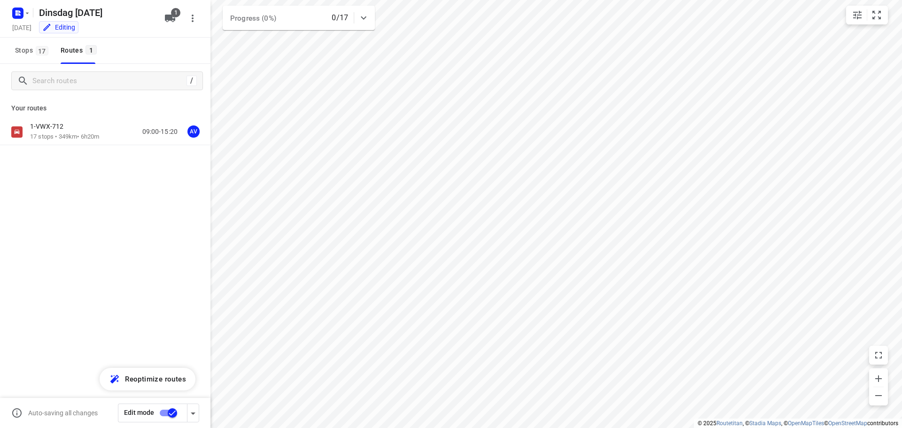
click at [164, 412] on input "checkbox" at bounding box center [173, 413] width 54 height 18
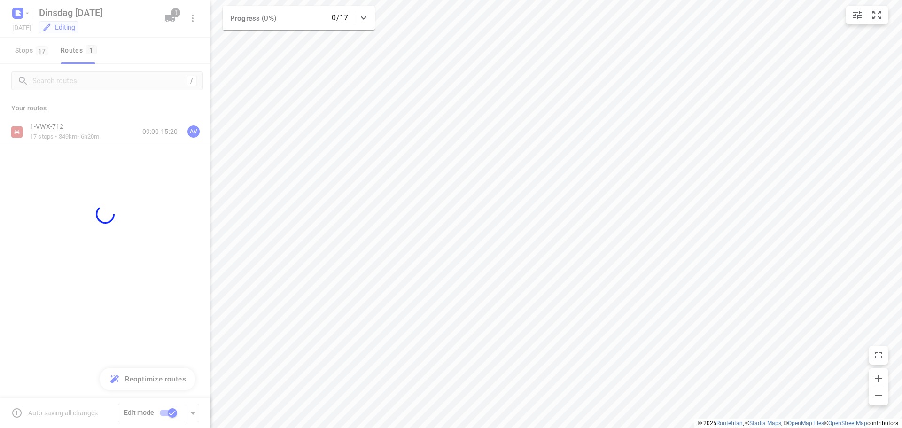
checkbox input "false"
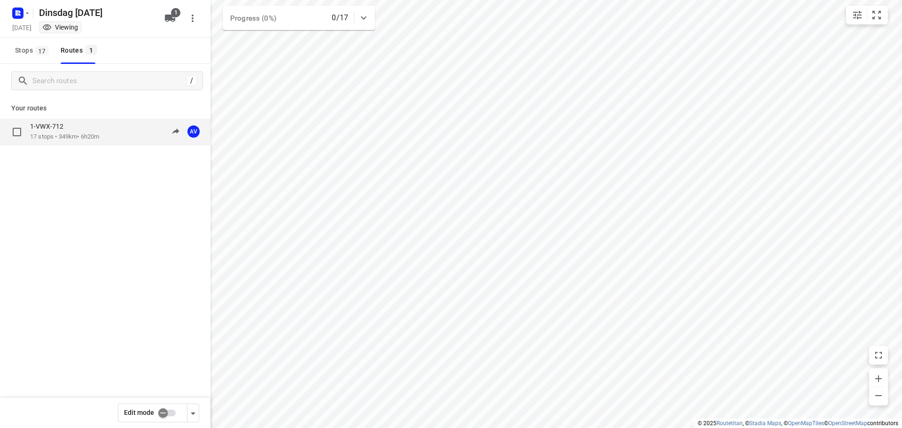
click at [98, 128] on div "1-VWX-712" at bounding box center [64, 127] width 69 height 10
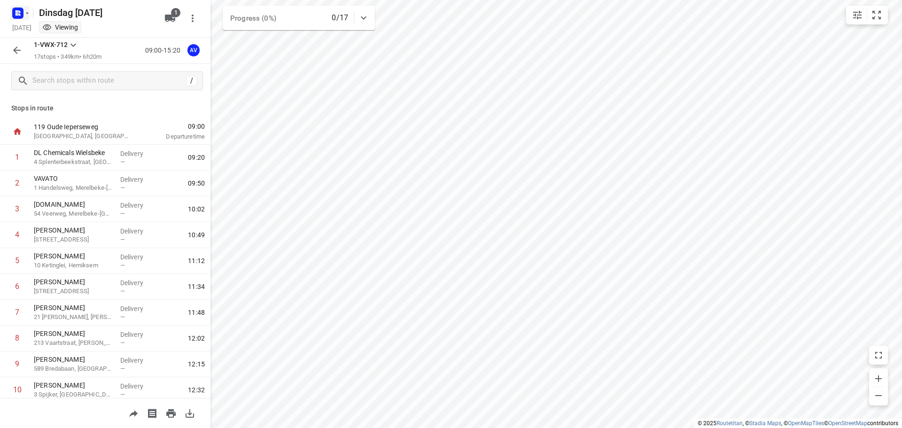
click at [23, 10] on rect "button" at bounding box center [17, 13] width 11 height 11
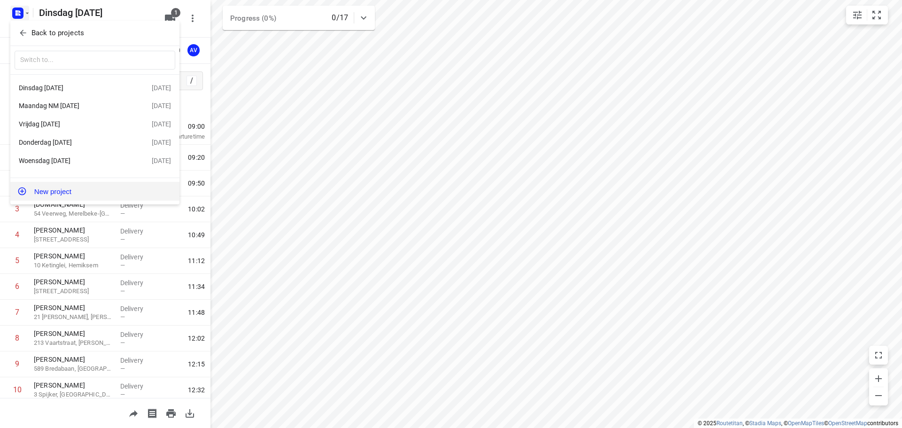
click at [98, 194] on button "New project" at bounding box center [94, 191] width 169 height 19
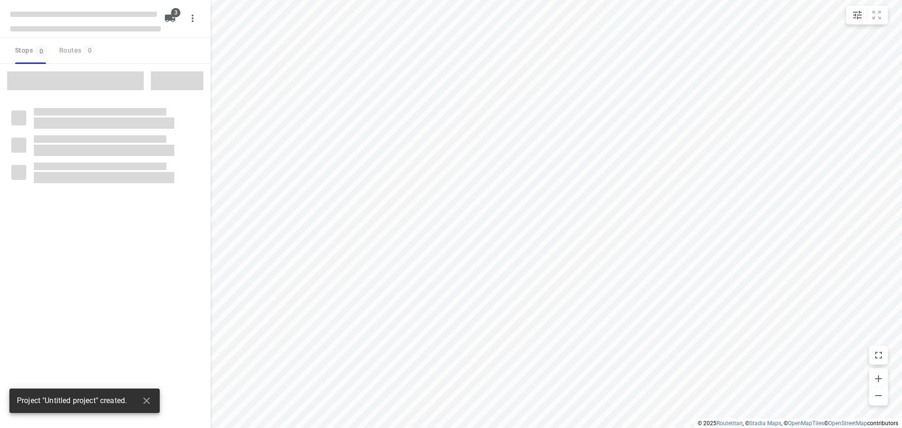
type input "distance"
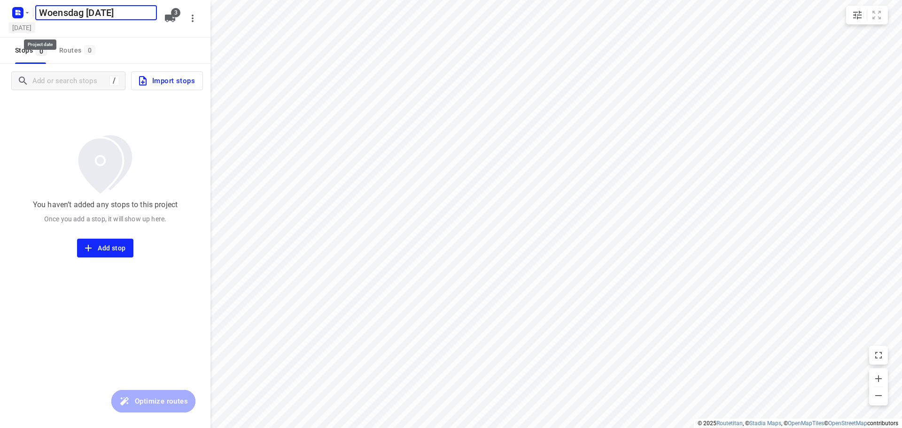
type input "Woensdag [DATE]"
click at [35, 24] on h5 "[DATE]" at bounding box center [21, 27] width 27 height 11
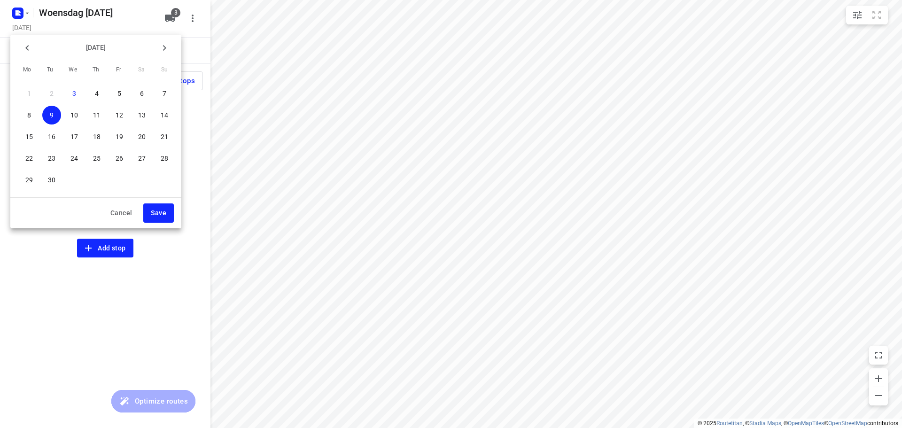
click at [77, 113] on p "10" at bounding box center [74, 114] width 8 height 9
click at [157, 210] on span "Save" at bounding box center [158, 213] width 15 height 12
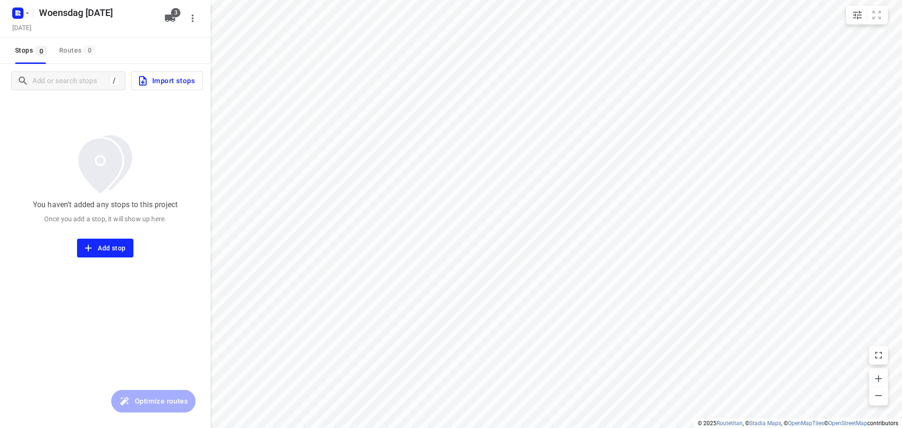
click at [170, 20] on icon "button" at bounding box center [170, 19] width 10 height 8
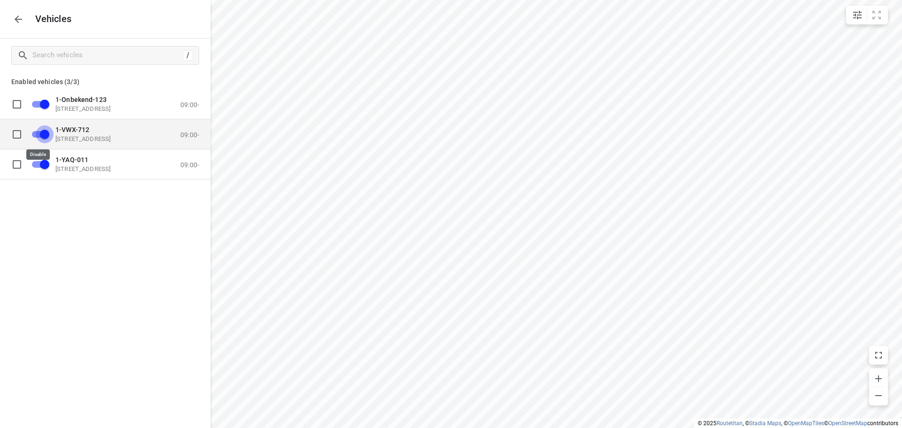
click at [38, 134] on input "grid" at bounding box center [45, 134] width 54 height 18
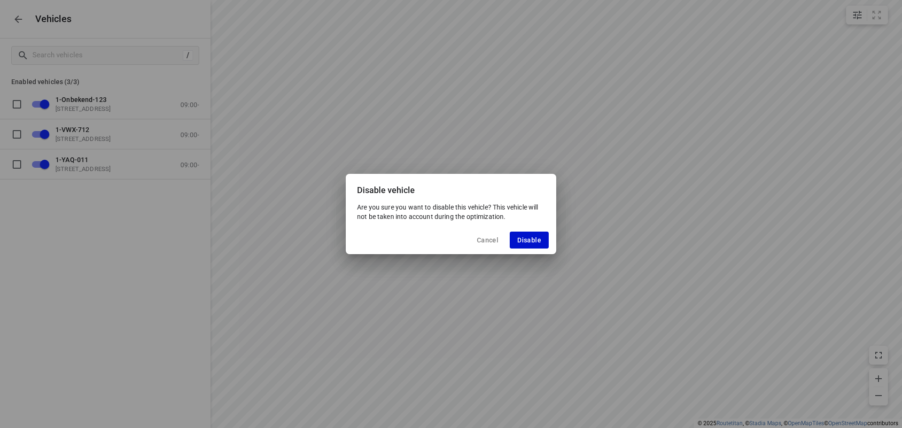
click at [529, 237] on span "Disable" at bounding box center [529, 240] width 24 height 8
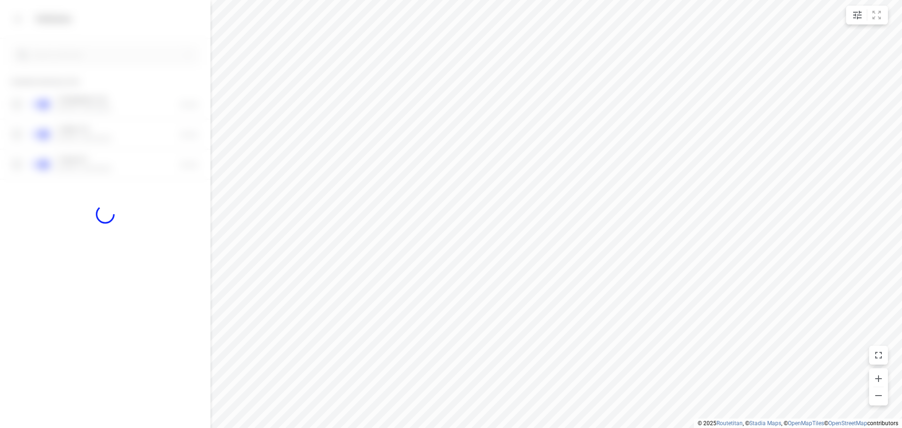
checkbox input "false"
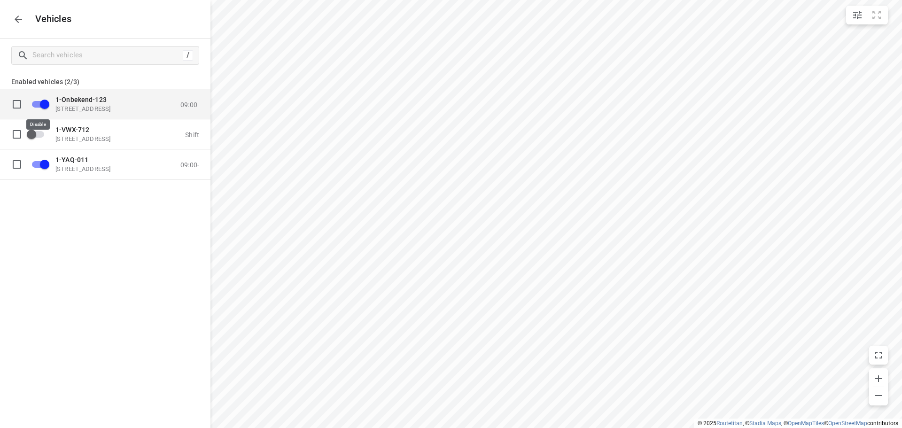
click at [34, 106] on input "grid" at bounding box center [45, 104] width 54 height 18
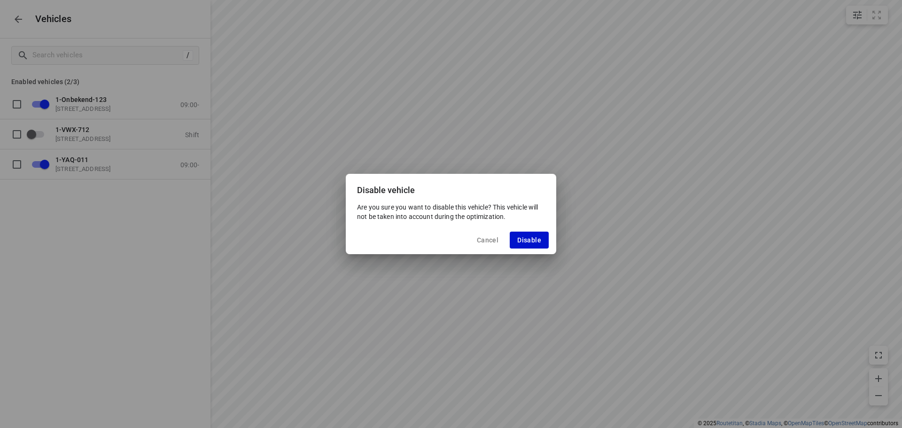
click at [528, 240] on span "Disable" at bounding box center [529, 240] width 24 height 8
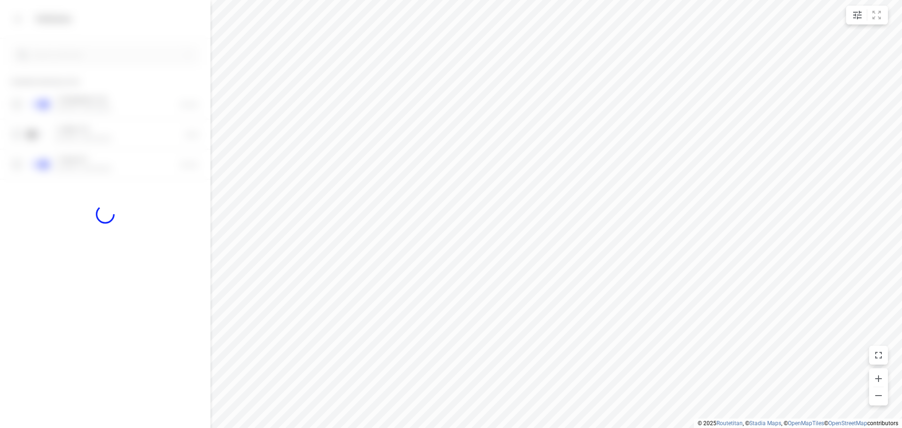
checkbox input "false"
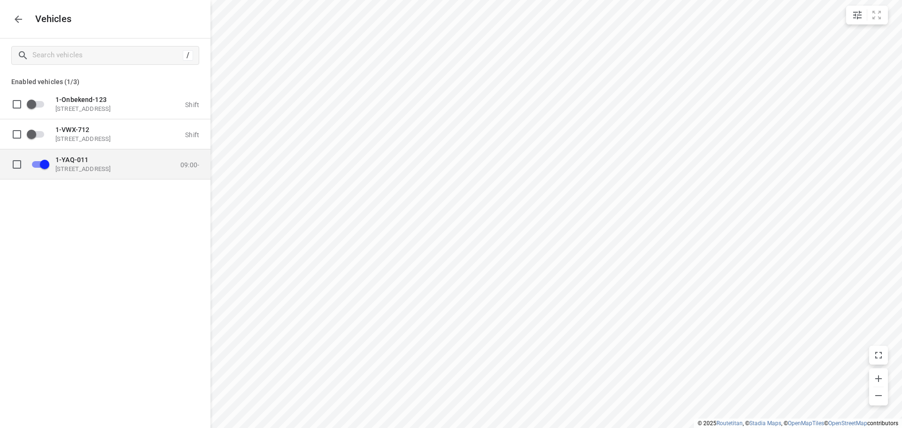
click at [115, 161] on p "1-YAQ-011" at bounding box center [102, 159] width 94 height 8
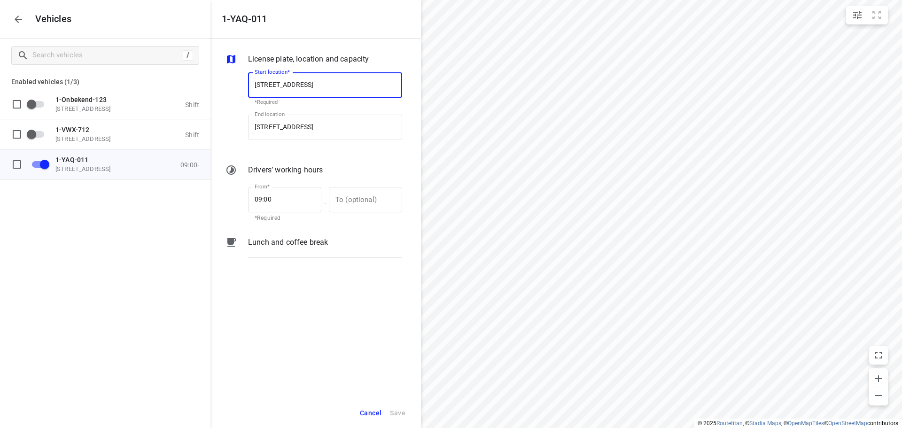
click at [317, 85] on input "[STREET_ADDRESS]" at bounding box center [325, 84] width 154 height 25
type input "[STREET_ADDRESS]"
click at [297, 109] on b "[STREET_ADDRESS]" at bounding box center [282, 111] width 55 height 7
type input "[STREET_ADDRESS]"
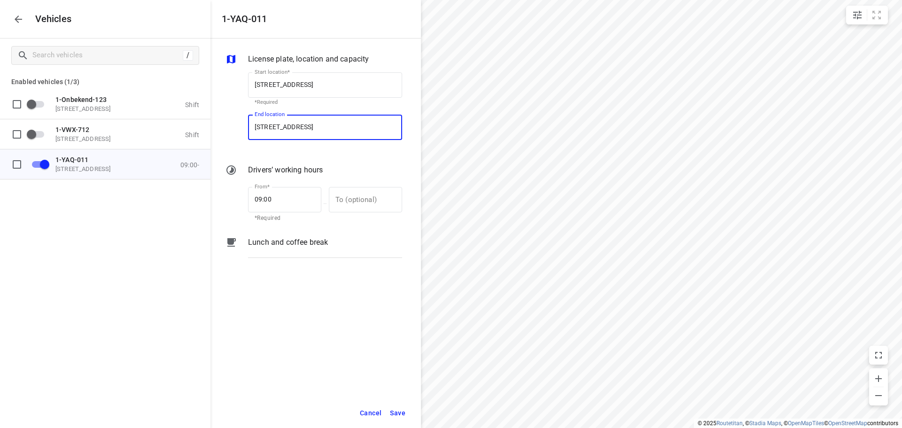
click at [316, 127] on input "[STREET_ADDRESS]" at bounding box center [325, 127] width 154 height 25
click at [315, 126] on input "[STREET_ADDRESS]" at bounding box center [325, 127] width 154 height 25
click at [314, 126] on input "[STREET_ADDRESS]" at bounding box center [325, 127] width 154 height 25
type input "[STREET_ADDRESS]"
click at [310, 153] on b "[STREET_ADDRESS]" at bounding box center [282, 154] width 55 height 7
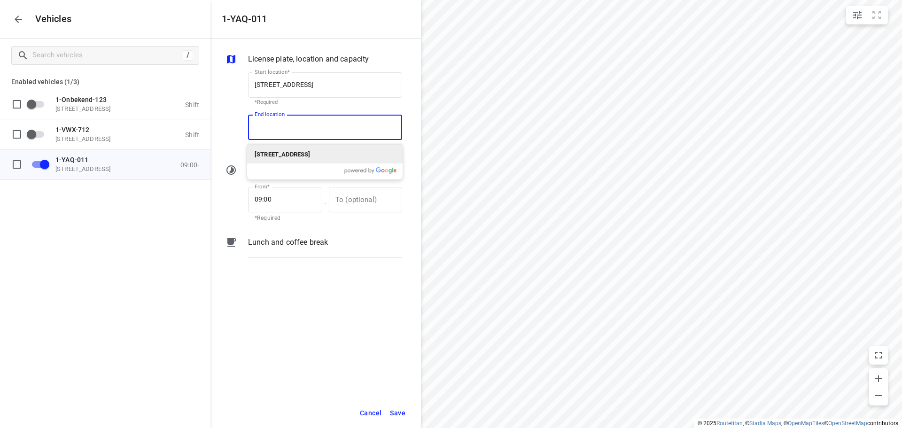
type input "[STREET_ADDRESS]"
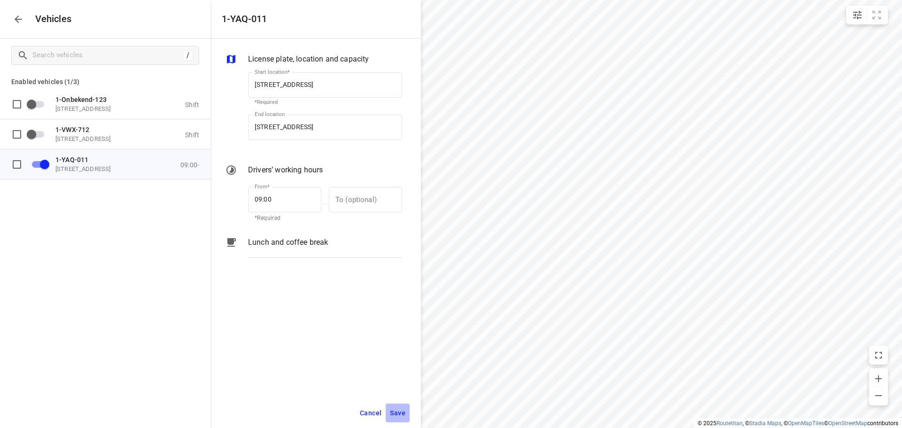
click at [399, 415] on span "Save" at bounding box center [397, 413] width 15 height 12
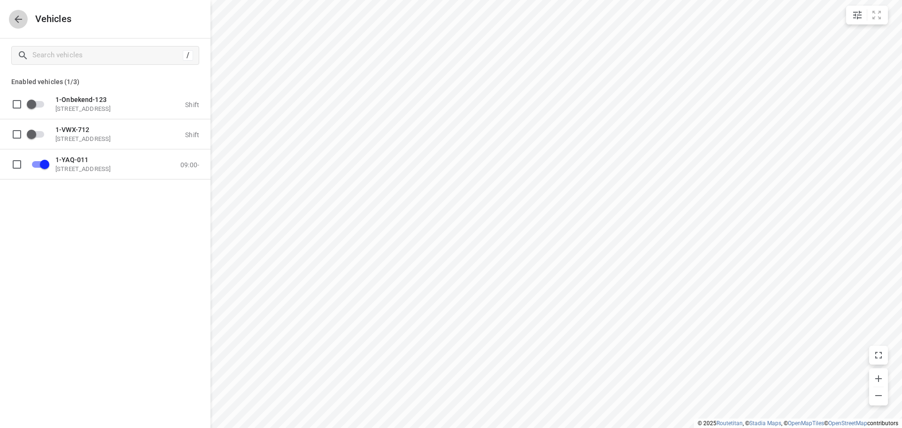
click at [19, 19] on icon "button" at bounding box center [19, 19] width 8 height 8
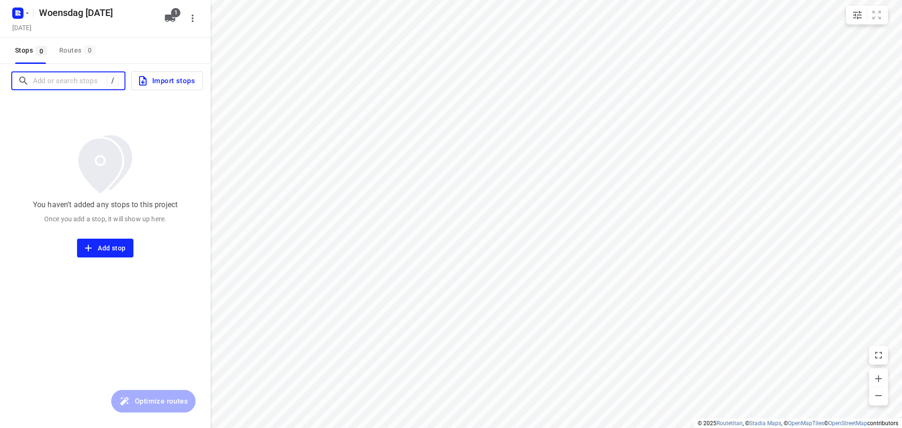
click at [70, 84] on input "Add or search stops" at bounding box center [70, 81] width 74 height 15
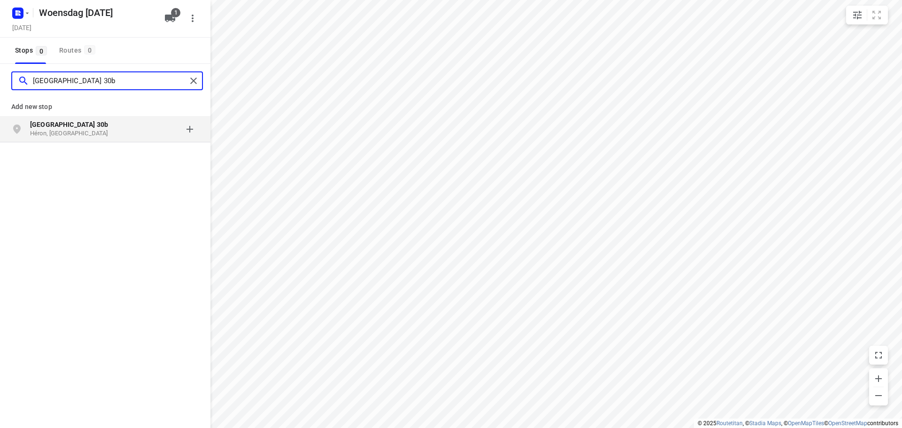
type input "[GEOGRAPHIC_DATA] 30b"
click at [116, 128] on p "[GEOGRAPHIC_DATA] 30b" at bounding box center [78, 124] width 96 height 9
type input "panleve 8b"
click at [90, 130] on p "[GEOGRAPHIC_DATA], [GEOGRAPHIC_DATA]" at bounding box center [73, 133] width 86 height 9
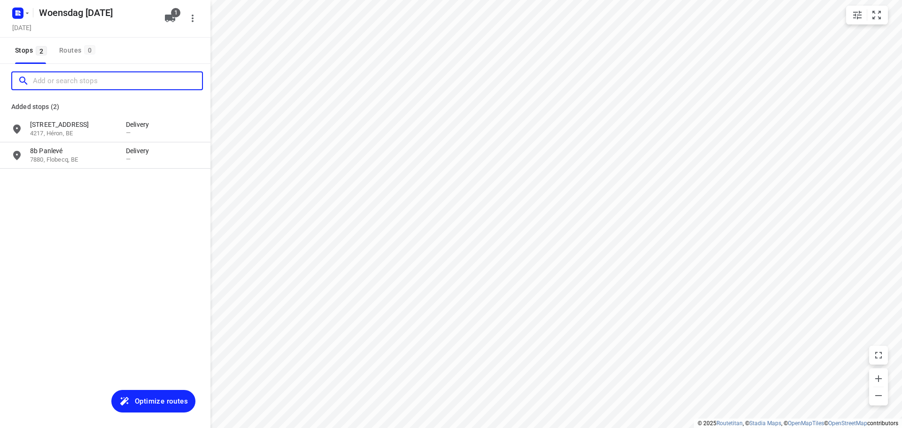
click at [93, 81] on input "Add or search stops" at bounding box center [117, 81] width 169 height 15
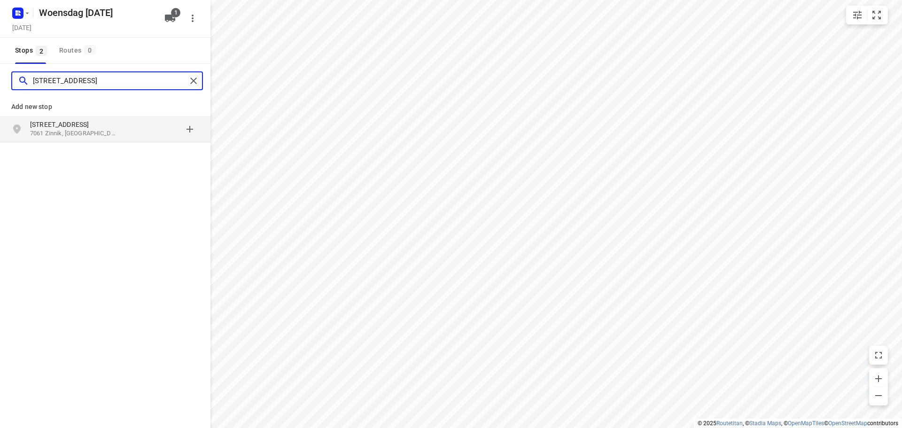
type input "[STREET_ADDRESS]"
click at [106, 128] on p "[STREET_ADDRESS]" at bounding box center [73, 124] width 86 height 9
type input "[STREET_ADDRESS]"
click at [112, 131] on p "[STREET_ADDRESS]" at bounding box center [73, 133] width 86 height 9
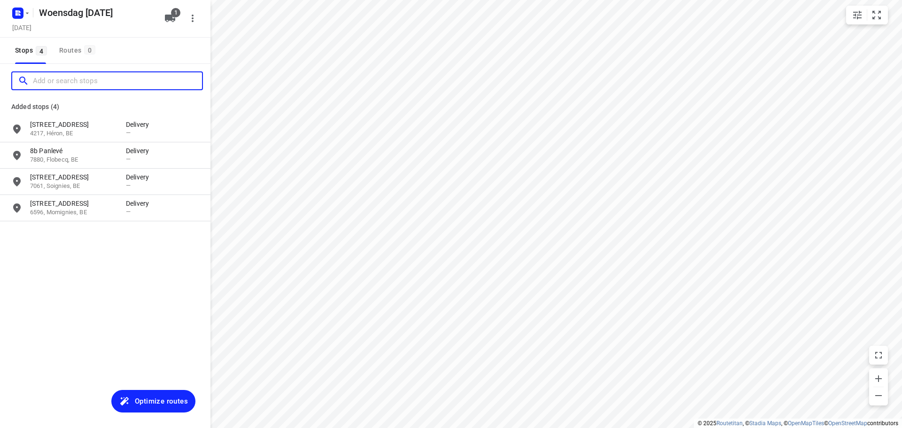
drag, startPoint x: 92, startPoint y: 81, endPoint x: 95, endPoint y: 75, distance: 6.8
click at [92, 80] on input "Add or search stops" at bounding box center [117, 81] width 169 height 15
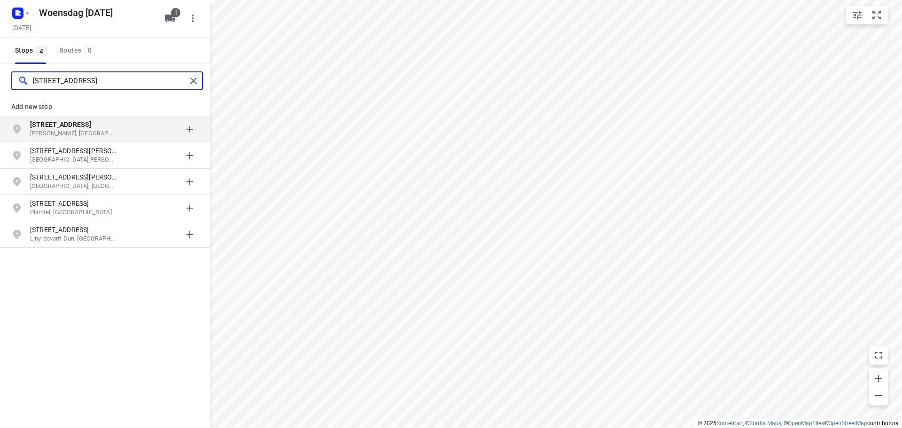
type input "[STREET_ADDRESS]"
click at [98, 130] on p "[PERSON_NAME], [GEOGRAPHIC_DATA]" at bounding box center [73, 133] width 86 height 9
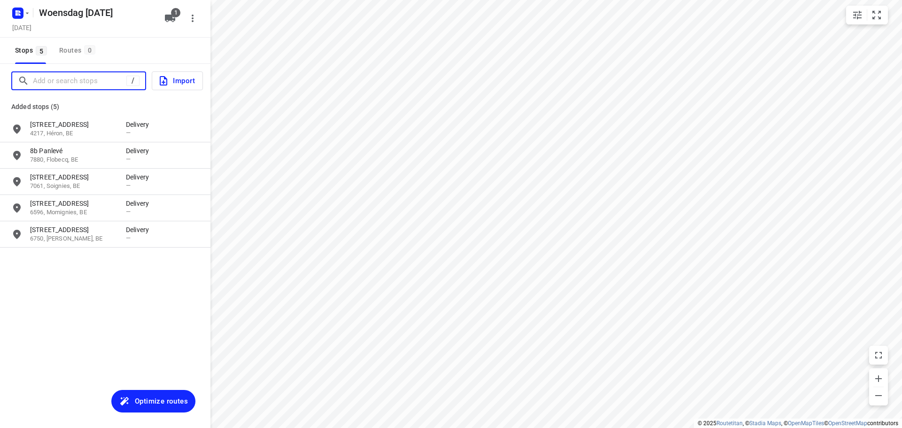
click at [62, 78] on input "Add or search stops" at bounding box center [79, 81] width 93 height 15
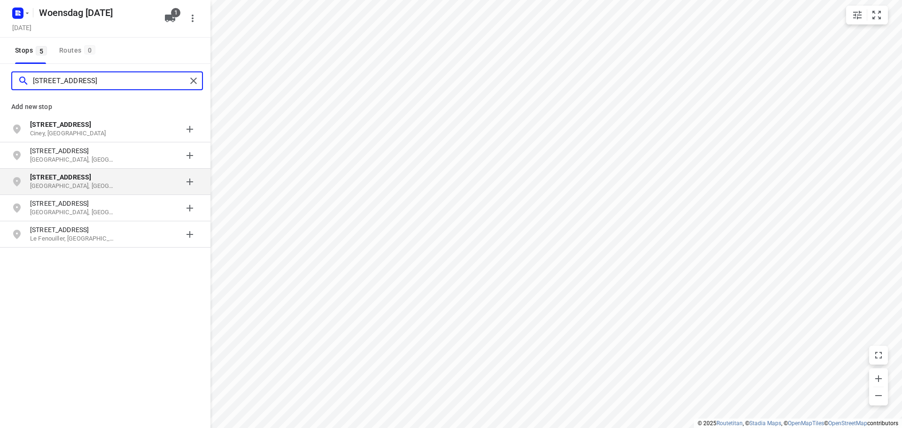
type input "[STREET_ADDRESS]"
click at [100, 182] on p "[GEOGRAPHIC_DATA], [GEOGRAPHIC_DATA]" at bounding box center [73, 186] width 86 height 9
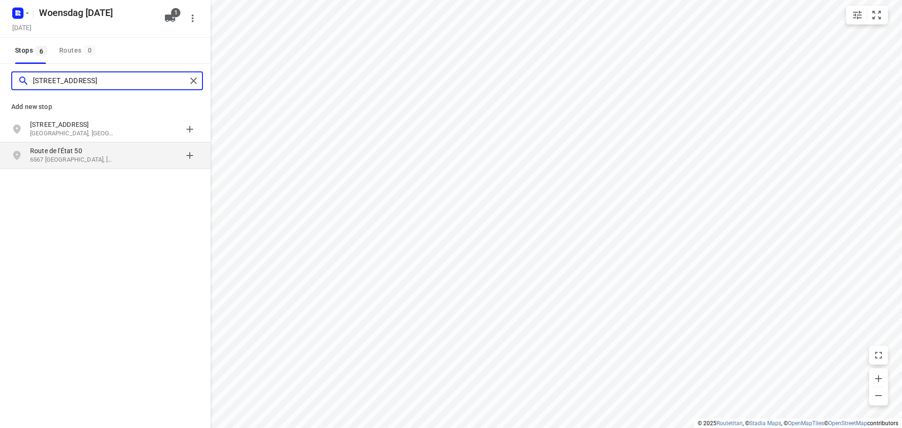
type input "[STREET_ADDRESS]"
click at [117, 157] on div "[STREET_ADDRESS]" at bounding box center [78, 155] width 96 height 19
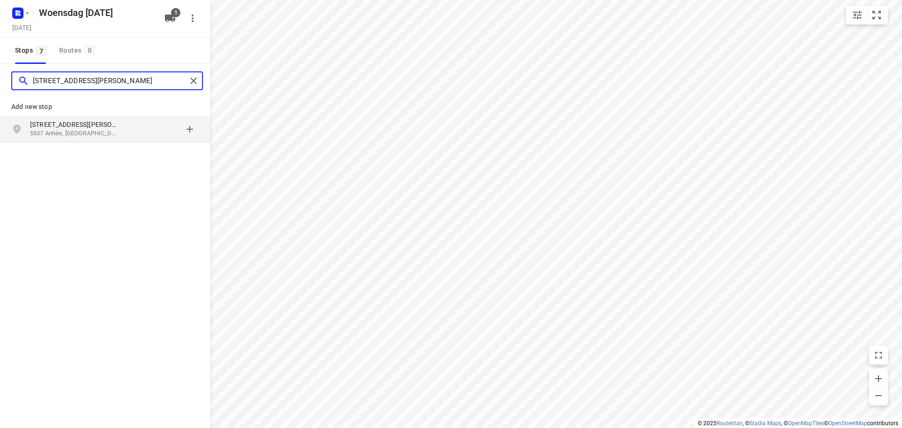
type input "[STREET_ADDRESS][PERSON_NAME]"
click at [99, 130] on p "5537 Anhée, [GEOGRAPHIC_DATA]" at bounding box center [73, 133] width 86 height 9
type input "[STREET_ADDRESS]"
click at [96, 129] on p "5353 [GEOGRAPHIC_DATA], [GEOGRAPHIC_DATA]" at bounding box center [73, 133] width 86 height 9
type input "[PERSON_NAME] 119"
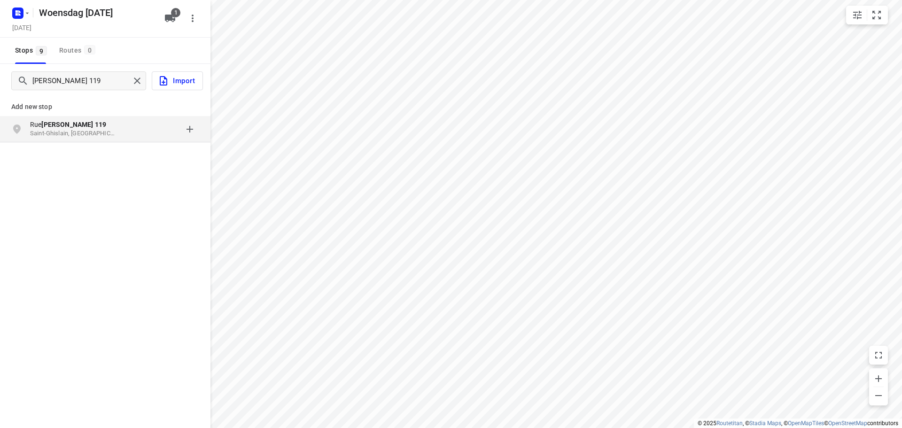
click at [111, 129] on p "Saint-Ghislain, [GEOGRAPHIC_DATA]" at bounding box center [73, 133] width 86 height 9
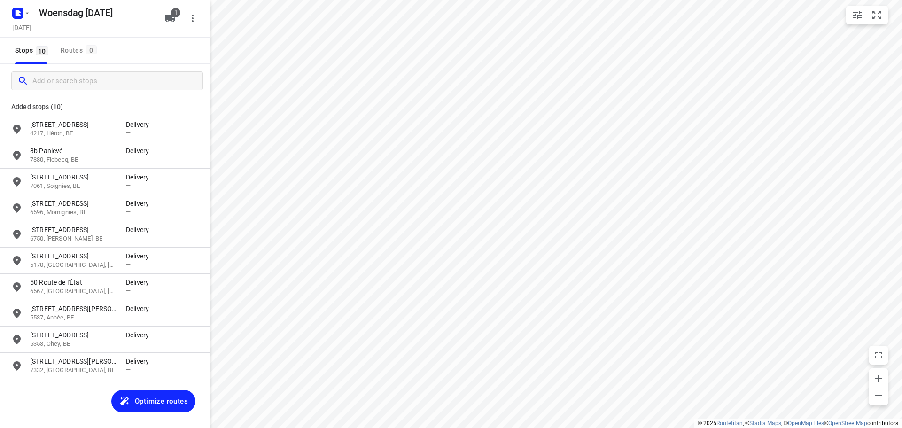
click at [152, 403] on span "Optimize routes" at bounding box center [161, 401] width 53 height 12
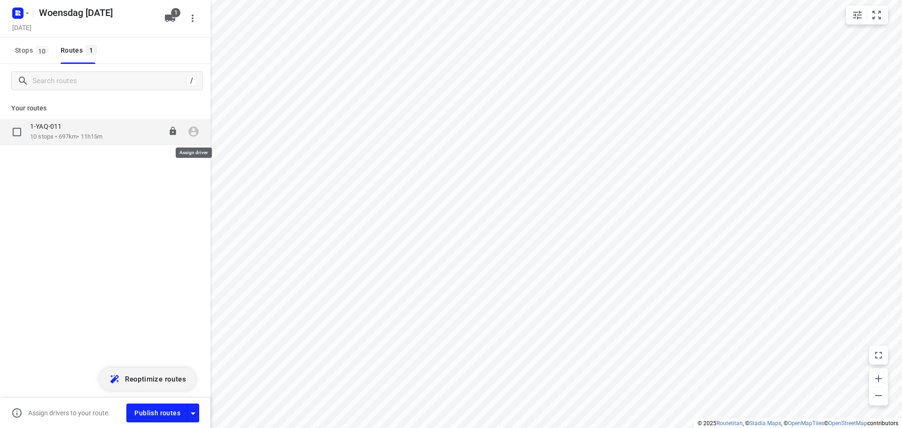
click at [194, 132] on icon "button" at bounding box center [193, 132] width 10 height 10
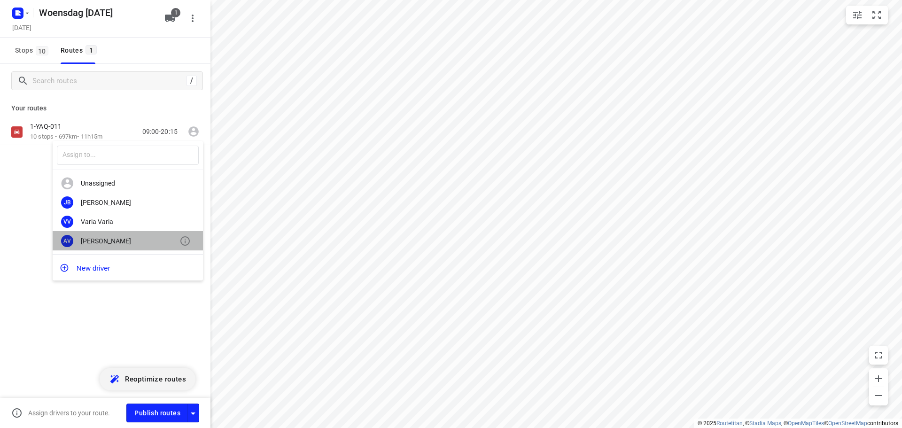
click at [132, 243] on div "[PERSON_NAME]" at bounding box center [130, 241] width 99 height 8
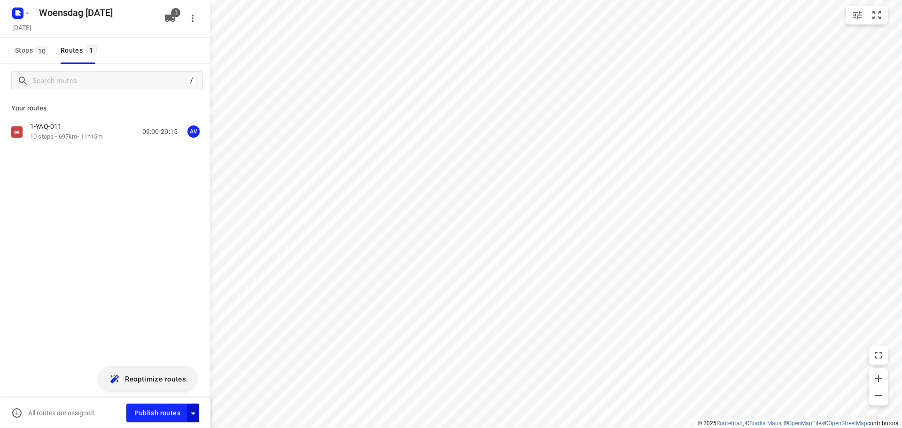
click at [193, 415] on icon "button" at bounding box center [192, 413] width 11 height 11
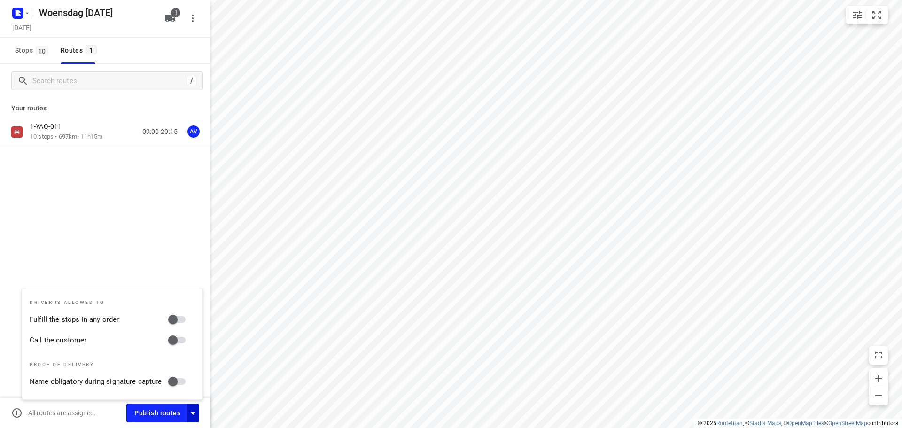
click at [180, 340] on input "Call the customer" at bounding box center [173, 340] width 54 height 18
checkbox input "true"
click at [195, 412] on icon "button" at bounding box center [192, 413] width 11 height 11
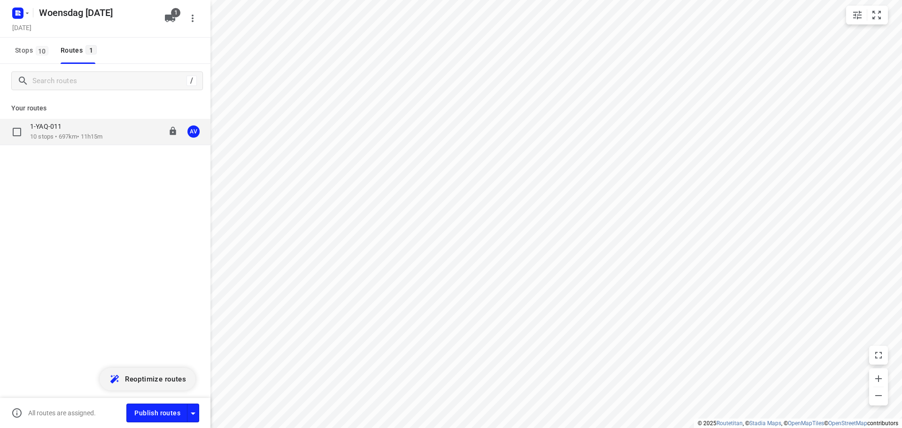
click at [117, 133] on div "1-YAQ-011 10 stops • 697km • 11h15m 09:00-20:15 AV" at bounding box center [120, 131] width 180 height 19
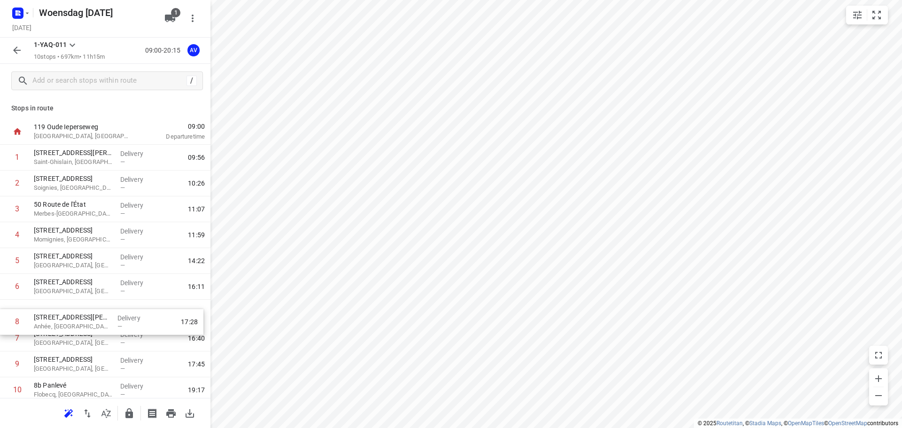
scroll to position [2, 0]
drag, startPoint x: 4, startPoint y: 342, endPoint x: 7, endPoint y: 286, distance: 56.0
click at [7, 286] on div "1 [STREET_ADDRESS][PERSON_NAME] Delivery — 09:56 2 [STREET_ADDRESS] Delivery — …" at bounding box center [105, 271] width 210 height 258
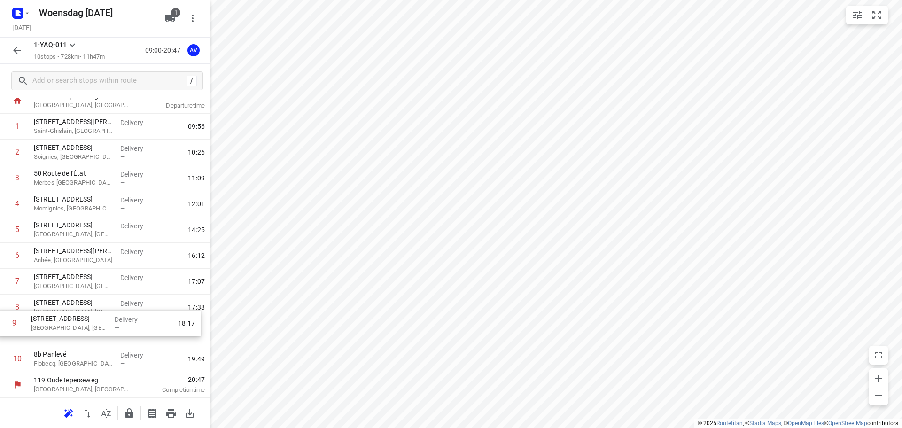
scroll to position [31, 0]
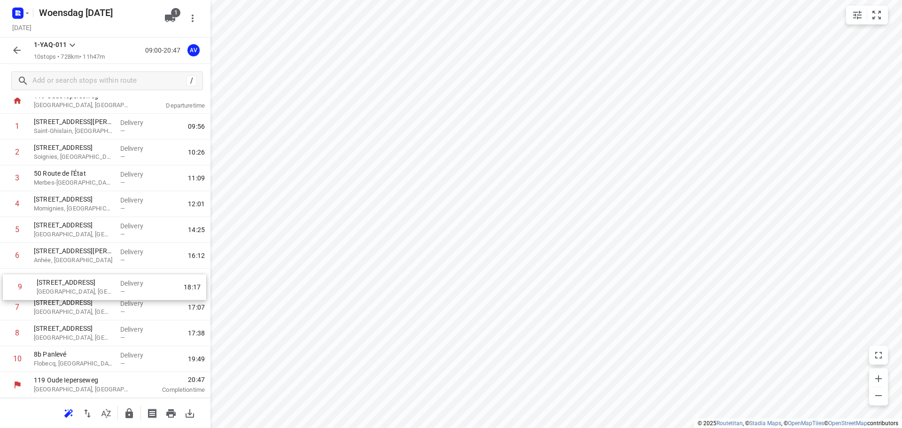
drag, startPoint x: 4, startPoint y: 364, endPoint x: 7, endPoint y: 282, distance: 82.7
click at [7, 282] on div "1 [STREET_ADDRESS][PERSON_NAME] Delivery — 09:56 2 [STREET_ADDRESS] Delivery — …" at bounding box center [105, 243] width 210 height 258
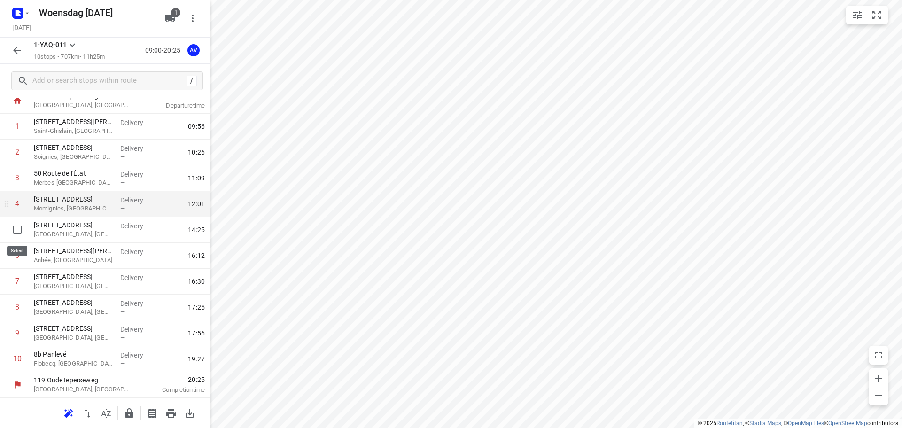
drag, startPoint x: 16, startPoint y: 231, endPoint x: 64, endPoint y: 228, distance: 47.6
click at [17, 230] on input "checkbox" at bounding box center [17, 229] width 19 height 19
checkbox input "true"
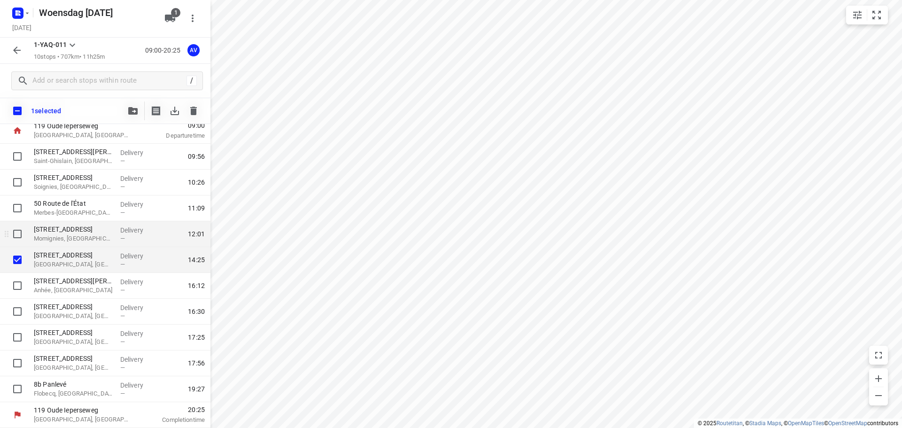
scroll to position [27, 0]
click at [190, 107] on icon "button" at bounding box center [193, 111] width 7 height 8
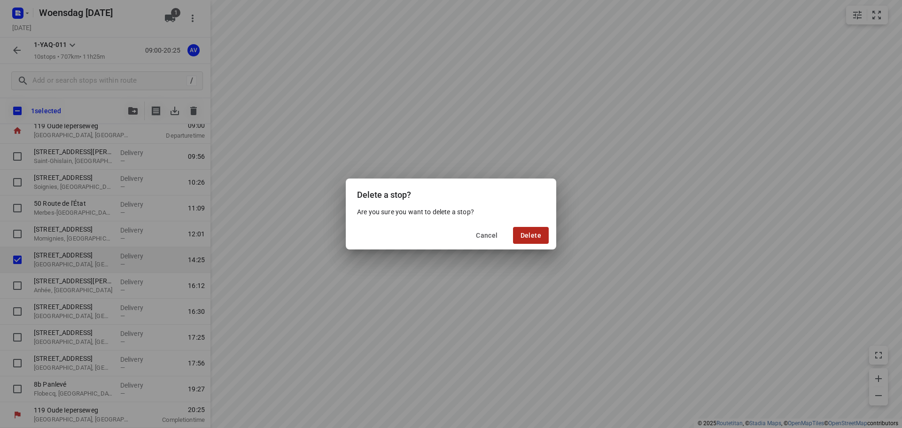
click at [532, 232] on span "Delete" at bounding box center [530, 236] width 21 height 8
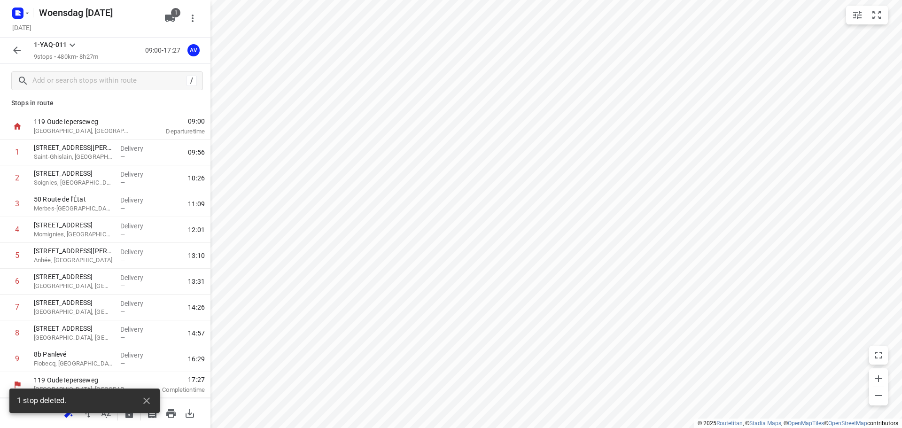
scroll to position [5, 0]
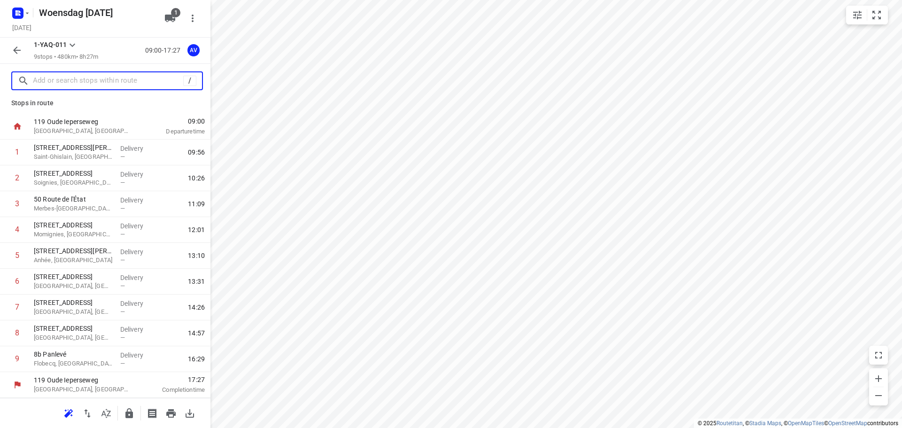
click at [77, 78] on input "text" at bounding box center [108, 81] width 150 height 15
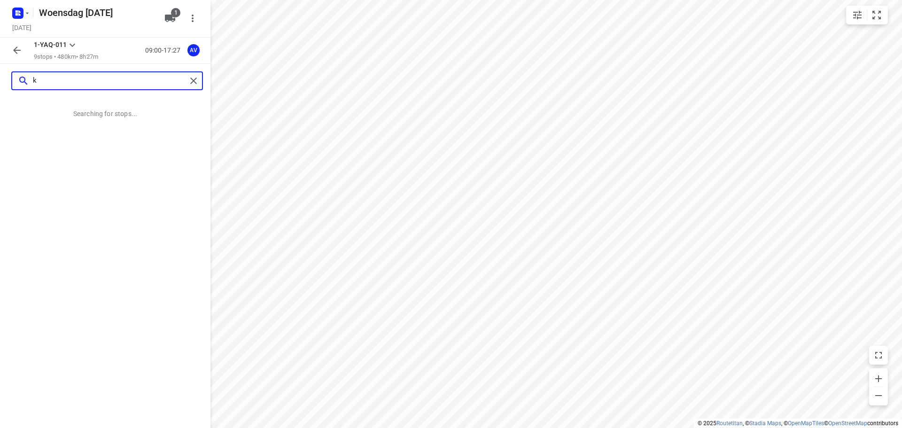
scroll to position [0, 0]
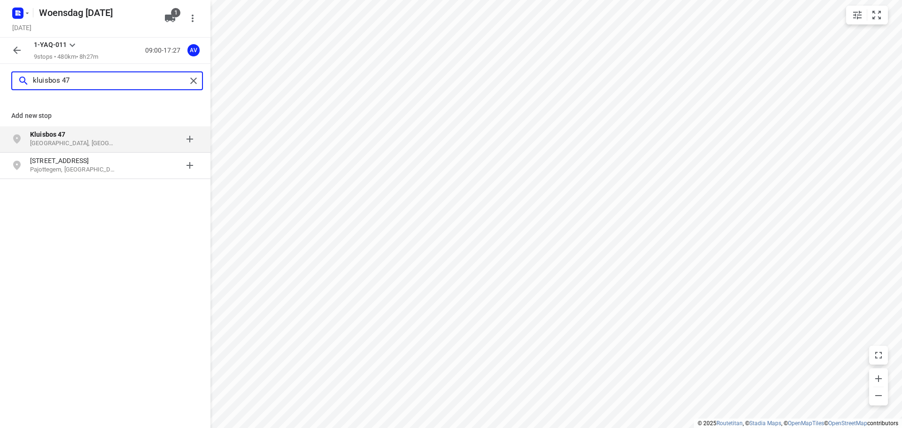
type input "kluisbos 47"
click at [116, 139] on p "[GEOGRAPHIC_DATA], [GEOGRAPHIC_DATA]" at bounding box center [73, 143] width 86 height 9
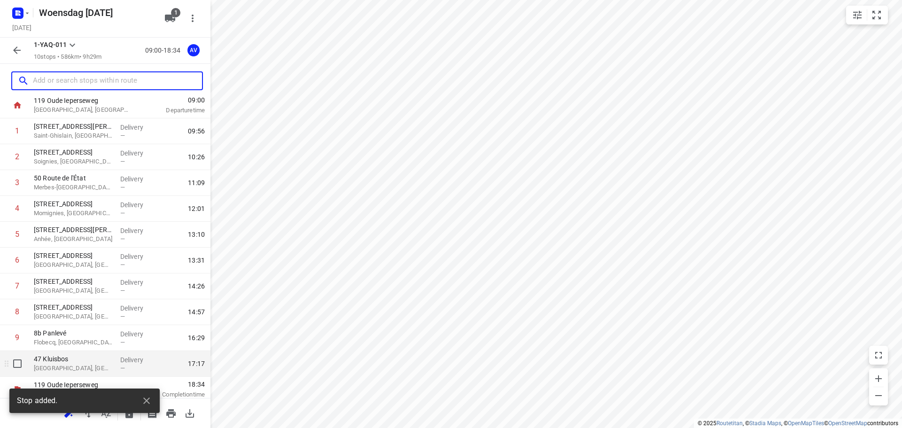
scroll to position [31, 0]
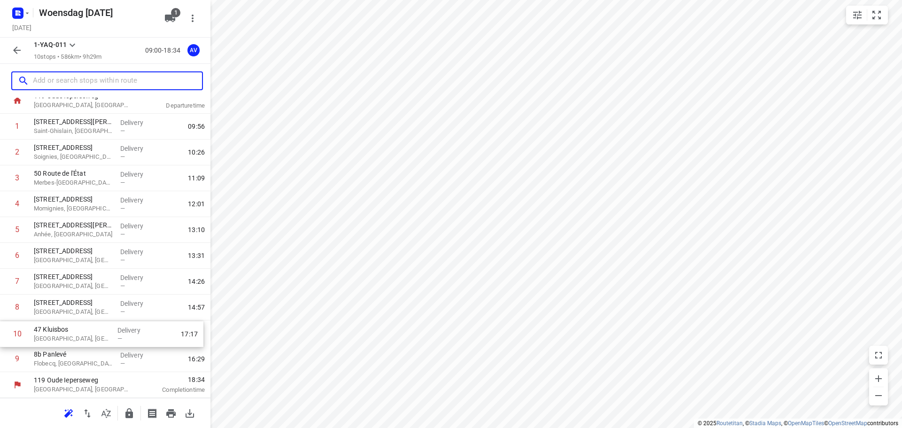
drag, startPoint x: 4, startPoint y: 364, endPoint x: 5, endPoint y: 333, distance: 31.0
click at [5, 333] on div "1 [STREET_ADDRESS][PERSON_NAME] Delivery — 09:56 2 [STREET_ADDRESS] Delivery — …" at bounding box center [105, 243] width 210 height 258
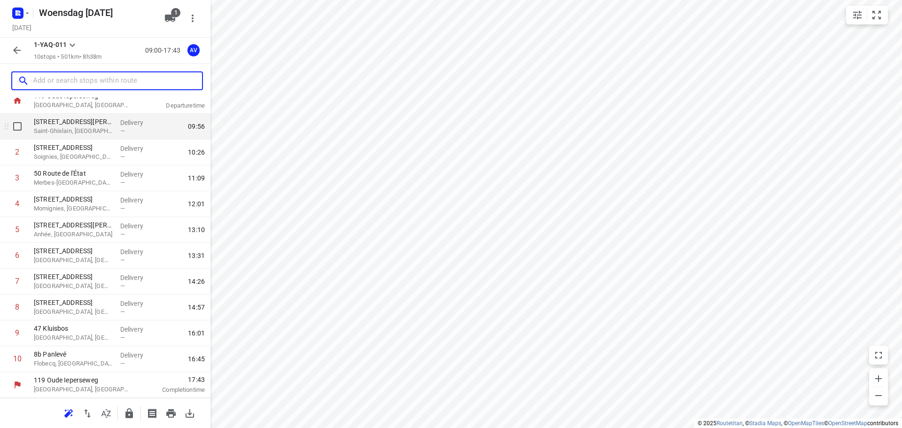
click at [87, 128] on p "Saint-Ghislain, [GEOGRAPHIC_DATA]" at bounding box center [73, 130] width 79 height 9
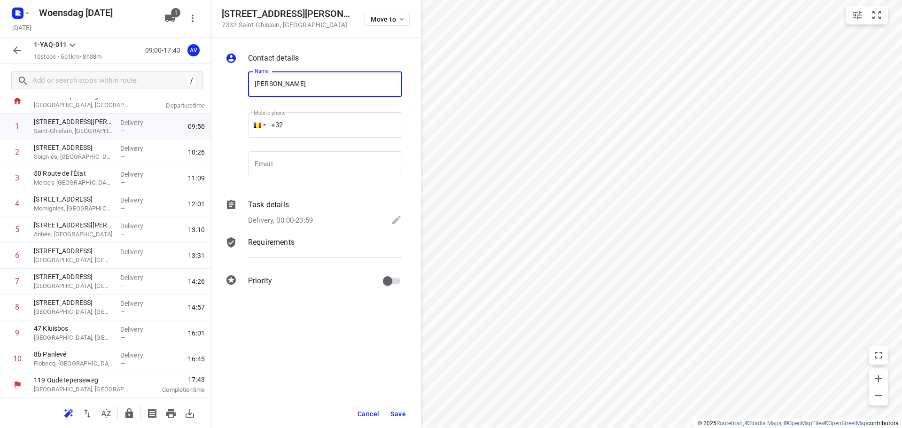
type input "[PERSON_NAME]"
drag, startPoint x: 322, startPoint y: 123, endPoint x: 322, endPoint y: 113, distance: 9.4
click at [322, 122] on input "+32" at bounding box center [325, 124] width 154 height 25
type input "[PHONE_NUMBER]"
click at [311, 216] on p "Delivery, 00:00-23:59" at bounding box center [280, 220] width 65 height 11
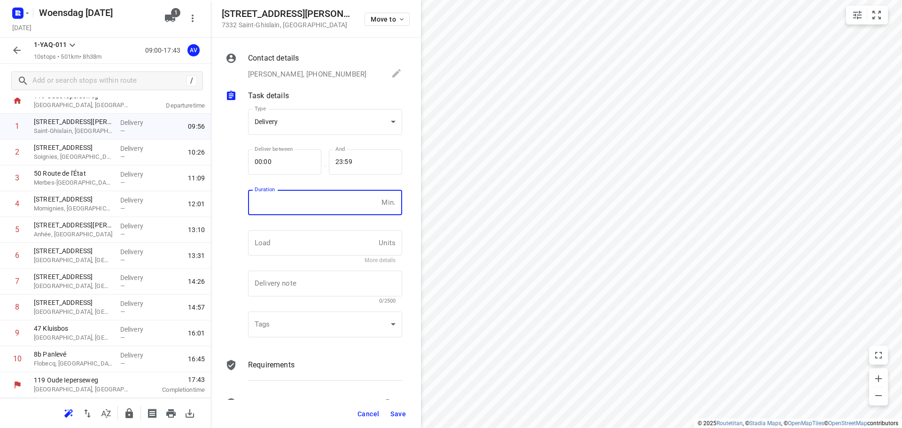
click at [314, 210] on input "number" at bounding box center [313, 202] width 130 height 25
type input "1"
click at [401, 413] on span "Save" at bounding box center [397, 414] width 15 height 8
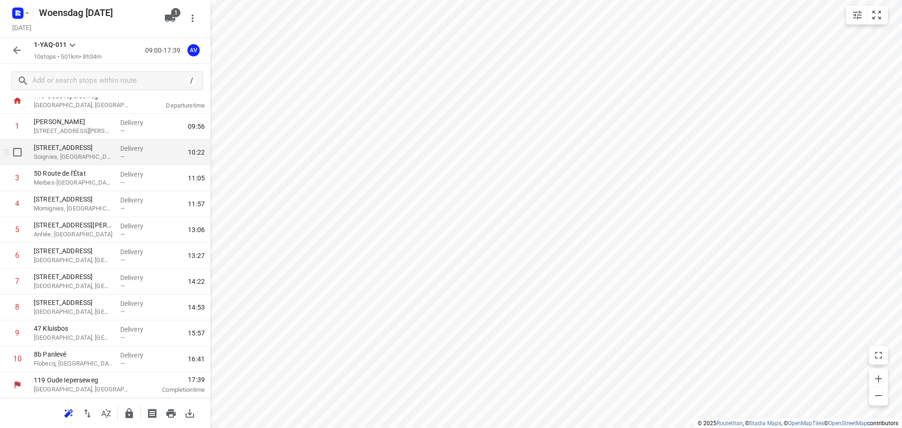
click at [89, 159] on p "Soignies, [GEOGRAPHIC_DATA]" at bounding box center [73, 156] width 79 height 9
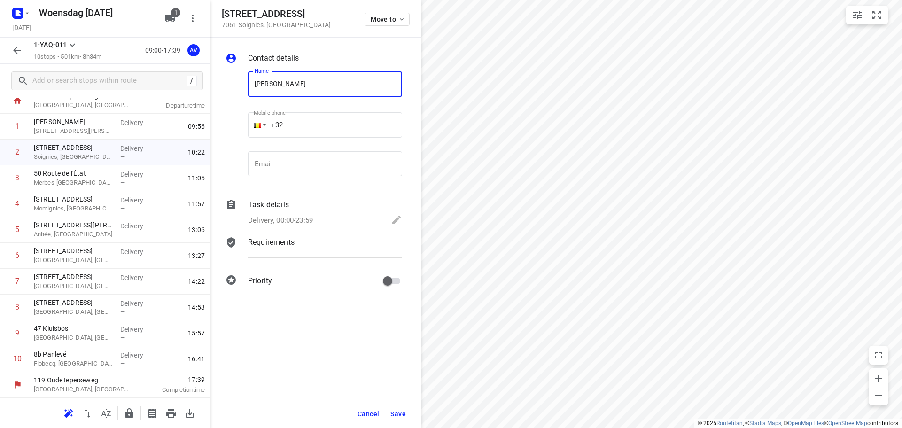
type input "[PERSON_NAME]"
click at [327, 122] on input "+32" at bounding box center [325, 124] width 154 height 25
type input "[PHONE_NUMBER]"
click at [305, 216] on p "Delivery, 00:00-23:59" at bounding box center [280, 220] width 65 height 11
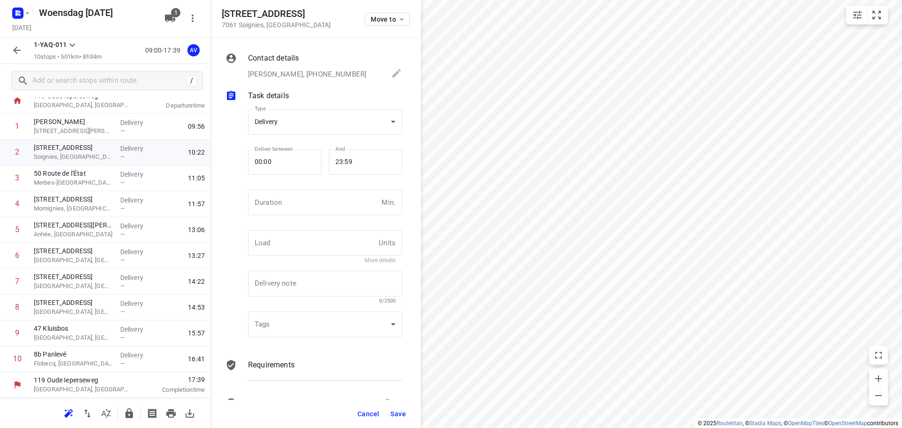
click at [316, 188] on div "Duration Min. Duration" at bounding box center [325, 206] width 162 height 44
click at [323, 207] on input "number" at bounding box center [313, 202] width 130 height 25
type input "1"
click at [400, 414] on span "Save" at bounding box center [397, 414] width 15 height 8
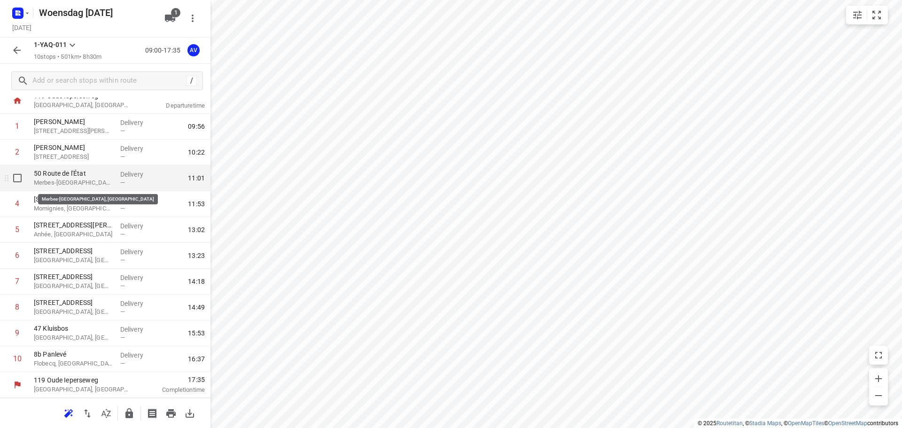
click at [99, 184] on p "Merbes-[GEOGRAPHIC_DATA], [GEOGRAPHIC_DATA]" at bounding box center [73, 182] width 79 height 9
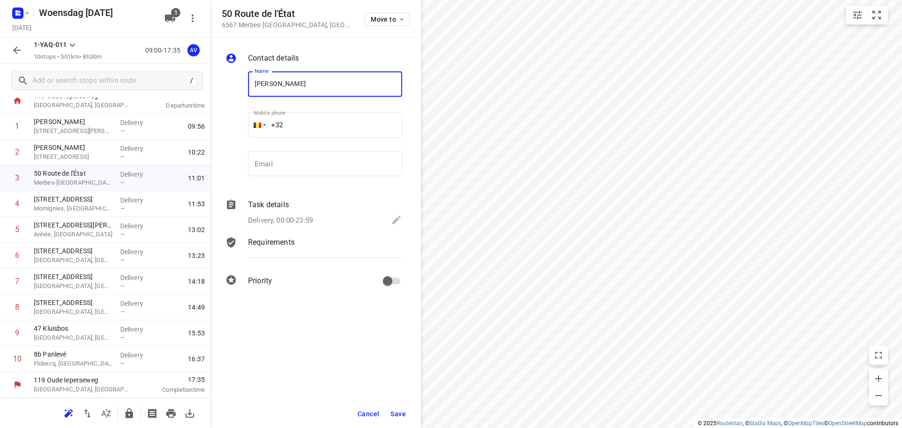
type input "[PERSON_NAME]"
click at [334, 124] on input "+32" at bounding box center [325, 124] width 154 height 25
type input "[PHONE_NUMBER]"
click at [309, 220] on p "Delivery, 00:00-23:59" at bounding box center [280, 220] width 65 height 11
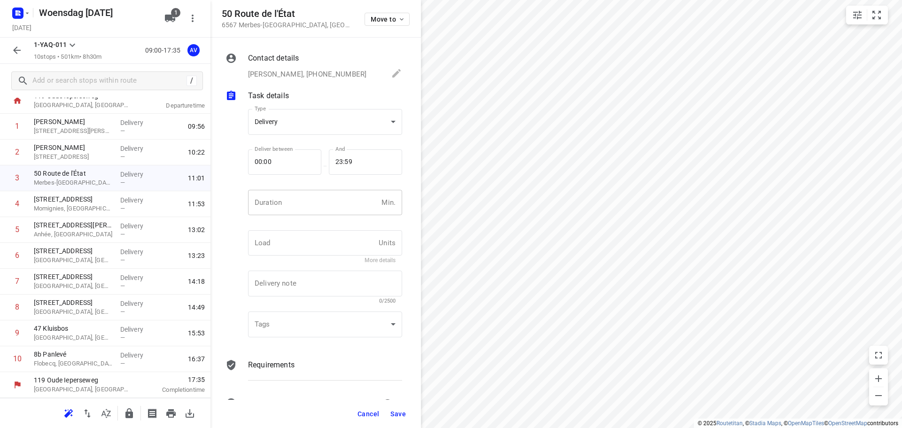
click at [314, 210] on input "number" at bounding box center [313, 202] width 130 height 25
type input "1"
click at [400, 415] on span "Save" at bounding box center [397, 414] width 15 height 8
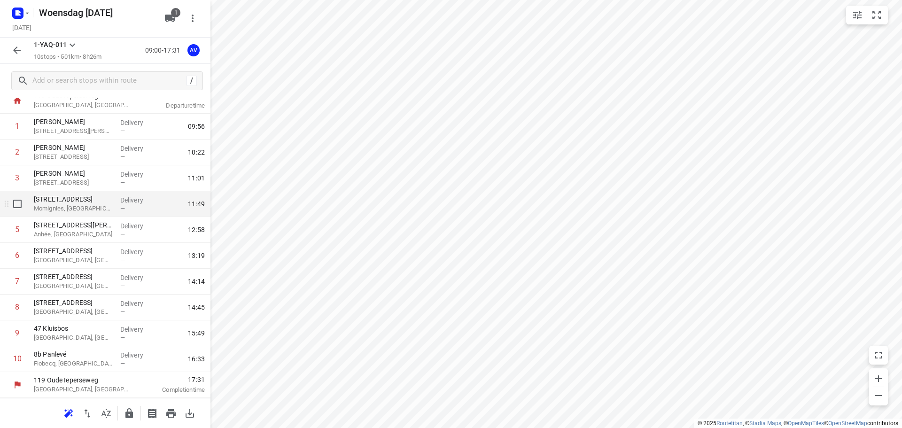
drag, startPoint x: 84, startPoint y: 205, endPoint x: 91, endPoint y: 199, distance: 9.0
click at [85, 204] on p "Momignies, [GEOGRAPHIC_DATA]" at bounding box center [73, 208] width 79 height 9
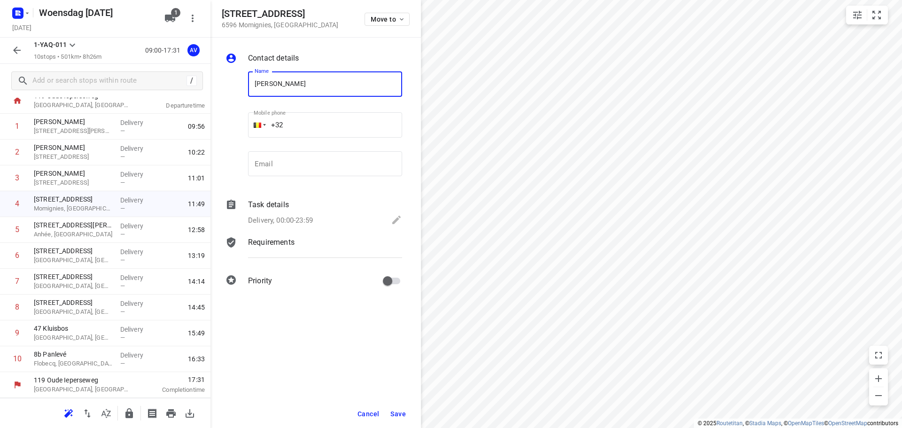
type input "[PERSON_NAME]"
click at [297, 119] on input "+32" at bounding box center [325, 124] width 154 height 25
type input "[PHONE_NUMBER]"
click at [311, 217] on p "Delivery, 00:00-23:59" at bounding box center [280, 220] width 65 height 11
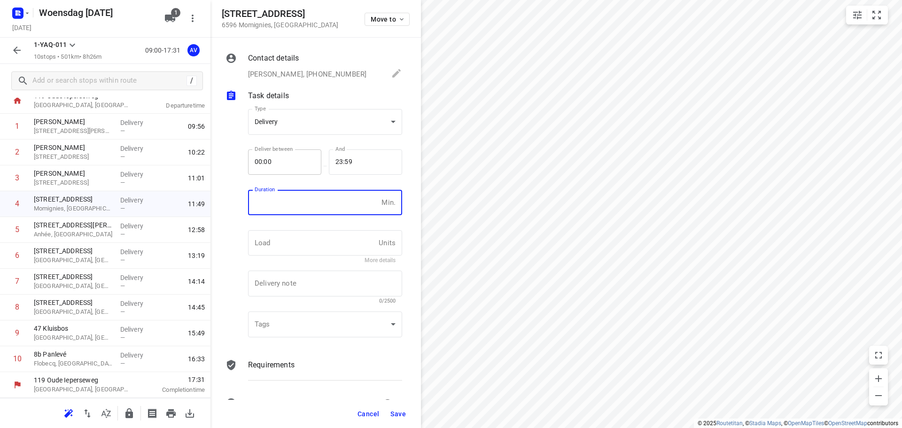
click at [313, 212] on input "number" at bounding box center [313, 202] width 130 height 25
type input "1"
click at [398, 414] on span "Save" at bounding box center [397, 414] width 15 height 8
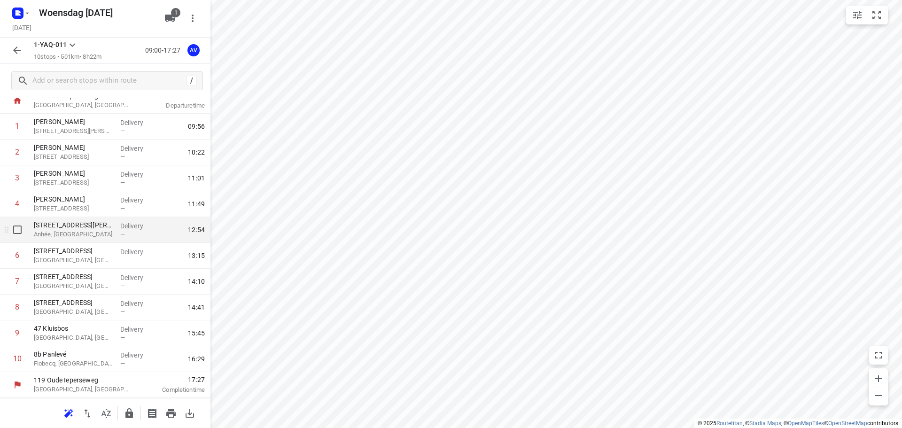
click at [97, 232] on p "Anhée, [GEOGRAPHIC_DATA]" at bounding box center [73, 234] width 79 height 9
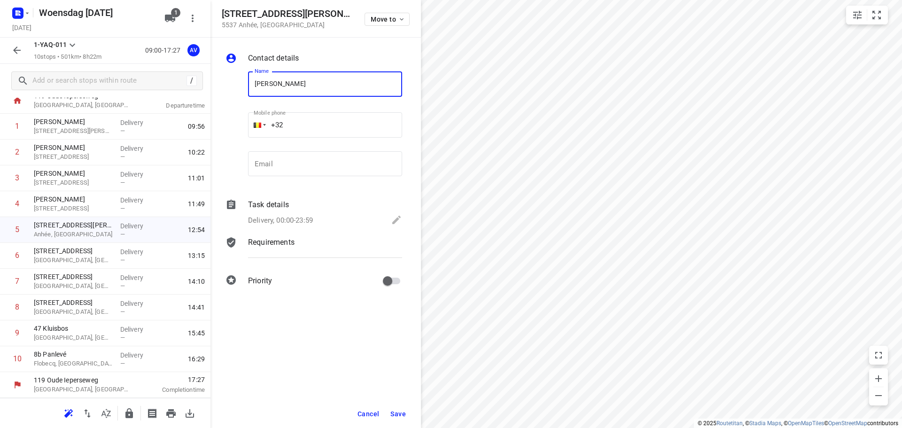
type input "[PERSON_NAME]"
click at [313, 124] on input "+32" at bounding box center [325, 124] width 154 height 25
type input "[PHONE_NUMBER]"
click at [310, 218] on p "Delivery, 00:00-23:59" at bounding box center [280, 220] width 65 height 11
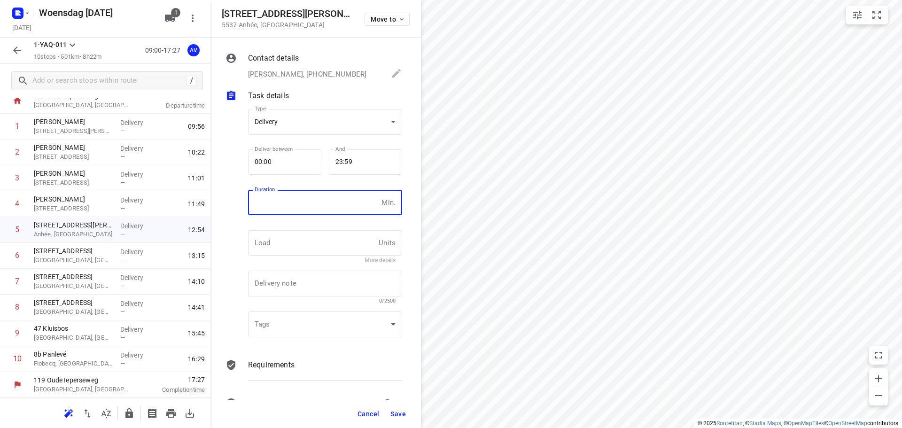
click at [312, 212] on input "number" at bounding box center [313, 202] width 130 height 25
type input "1"
click at [402, 412] on span "Save" at bounding box center [397, 414] width 15 height 8
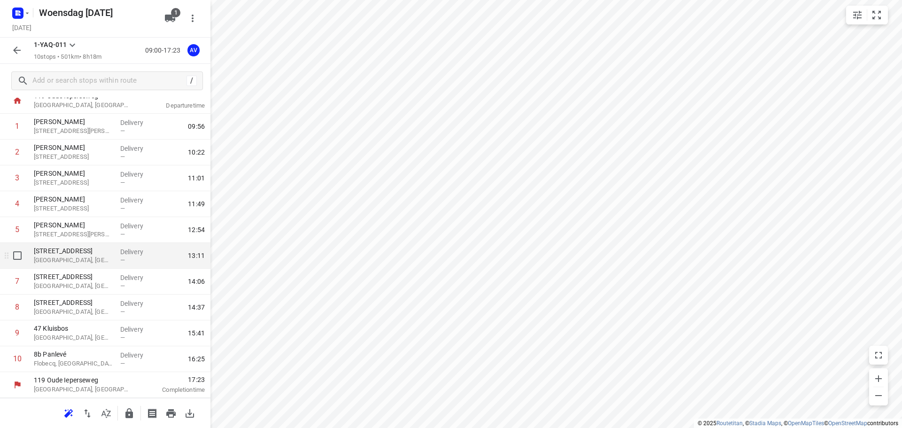
click at [92, 259] on p "[GEOGRAPHIC_DATA], [GEOGRAPHIC_DATA]" at bounding box center [73, 260] width 79 height 9
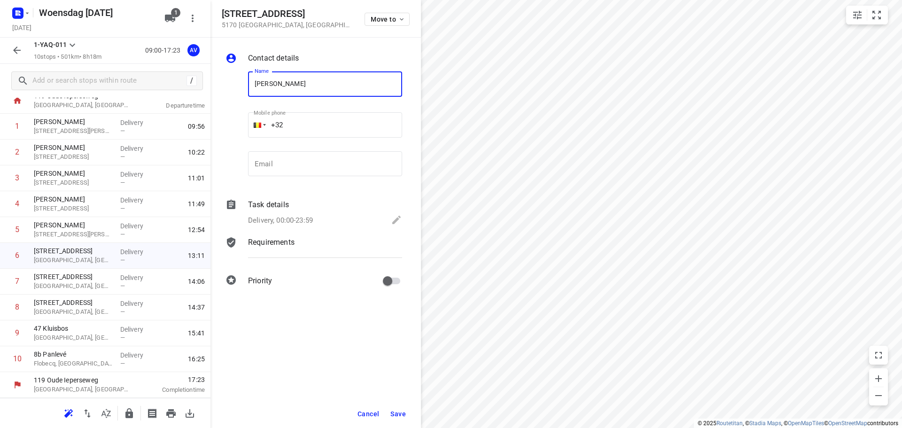
type input "[PERSON_NAME]"
click at [330, 117] on input "+32" at bounding box center [325, 124] width 154 height 25
type input "[PHONE_NUMBER]"
click at [310, 216] on p "Delivery, 00:00-23:59" at bounding box center [280, 220] width 65 height 11
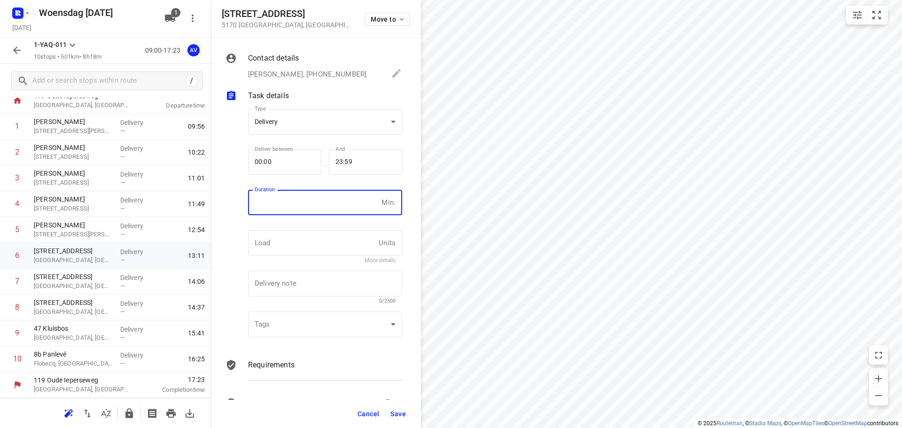
click at [314, 208] on input "number" at bounding box center [313, 202] width 130 height 25
type input "1"
click at [398, 416] on span "Save" at bounding box center [397, 414] width 15 height 8
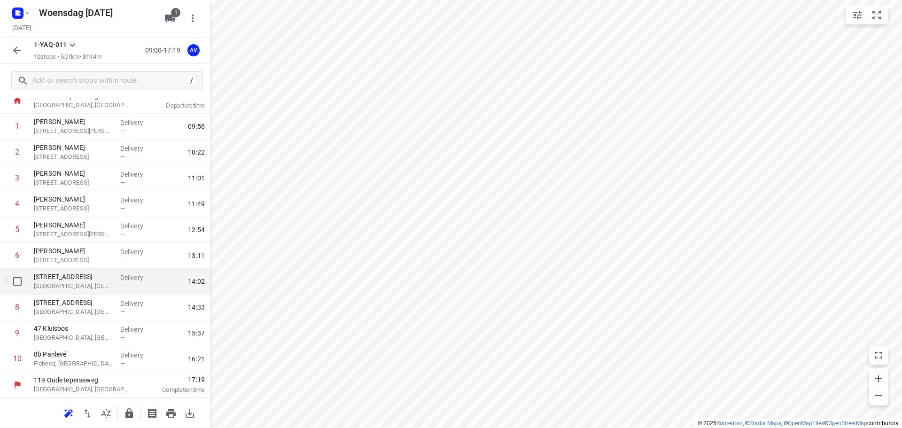
click at [104, 284] on p "[GEOGRAPHIC_DATA], [GEOGRAPHIC_DATA]" at bounding box center [73, 285] width 79 height 9
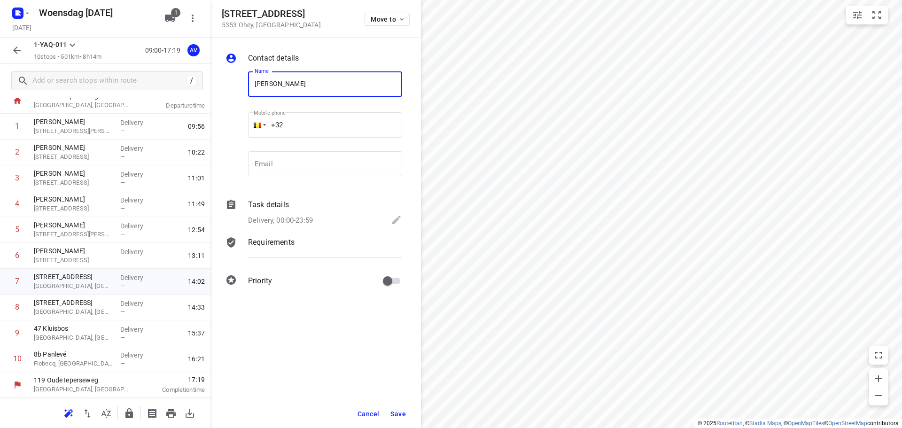
type input "[PERSON_NAME]"
click at [329, 120] on input "+32" at bounding box center [325, 124] width 154 height 25
type input "[PHONE_NUMBER]"
click at [307, 217] on p "Delivery, 00:00-23:59" at bounding box center [280, 220] width 65 height 11
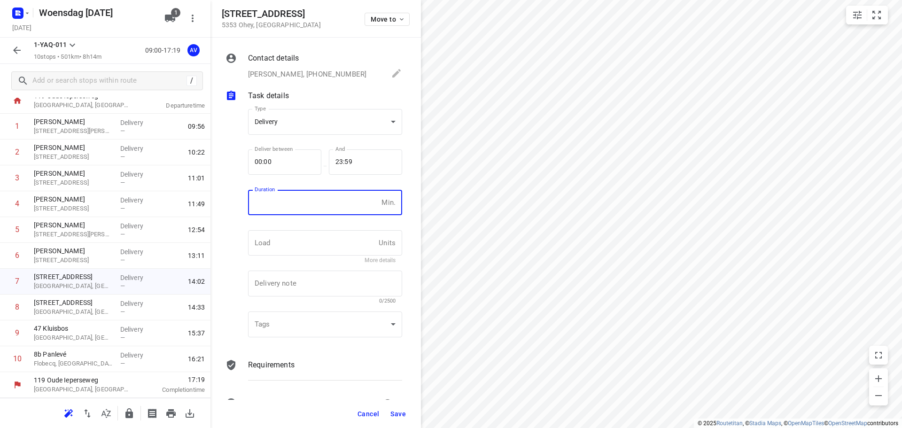
click at [312, 210] on input "number" at bounding box center [313, 202] width 130 height 25
type input "1"
click at [398, 414] on span "Save" at bounding box center [397, 414] width 15 height 8
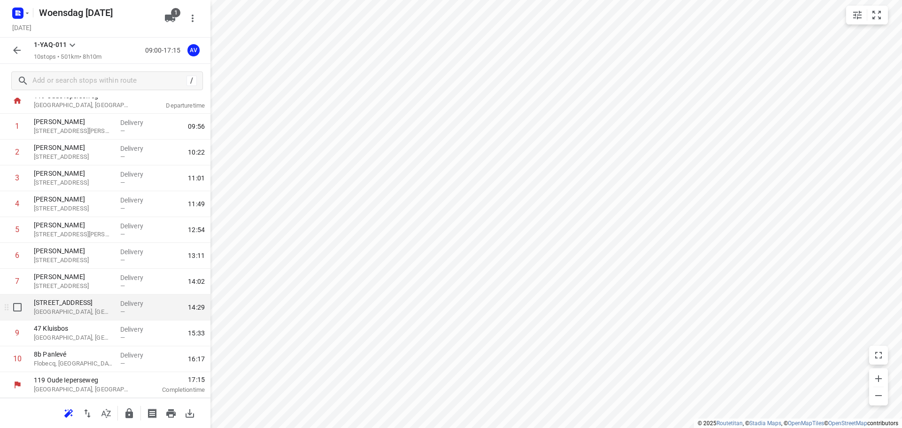
click at [95, 309] on p "[GEOGRAPHIC_DATA], [GEOGRAPHIC_DATA]" at bounding box center [73, 311] width 79 height 9
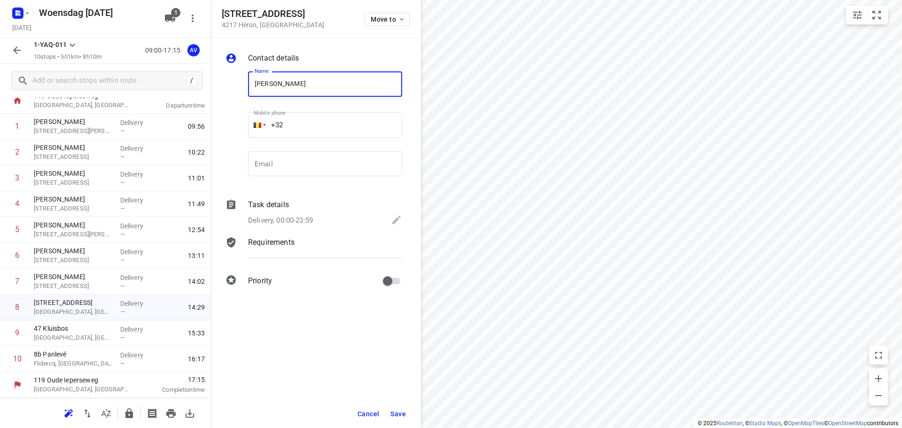
type input "[PERSON_NAME]"
click at [320, 123] on input "+32" at bounding box center [325, 124] width 154 height 25
type input "[PHONE_NUMBER]"
click at [302, 219] on p "Delivery, 00:00-23:59" at bounding box center [280, 220] width 65 height 11
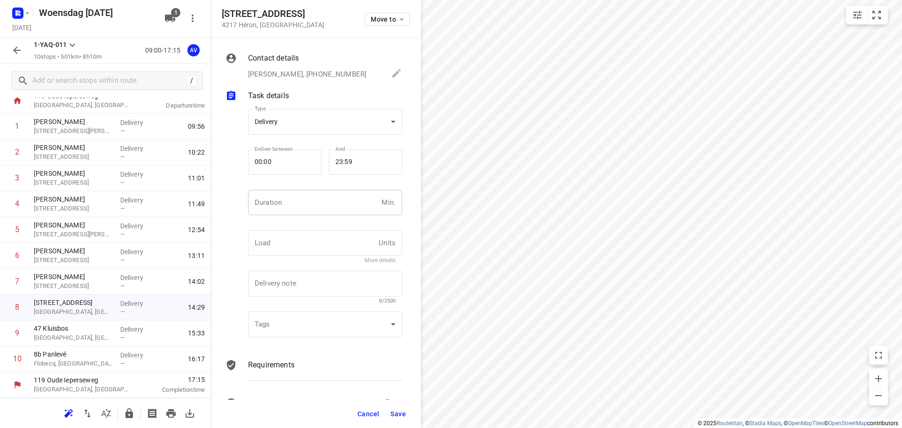
click at [306, 205] on input "number" at bounding box center [313, 202] width 130 height 25
type input "1"
click at [401, 410] on span "Save" at bounding box center [397, 414] width 15 height 8
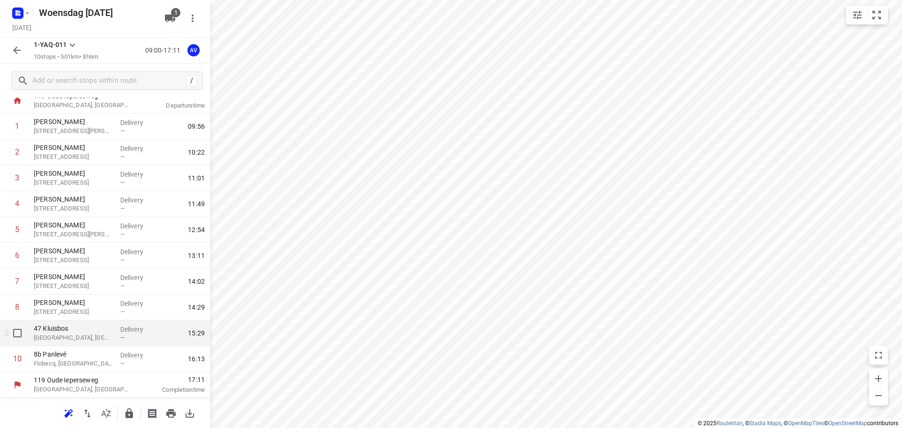
click at [92, 335] on p "[GEOGRAPHIC_DATA], [GEOGRAPHIC_DATA]" at bounding box center [73, 337] width 79 height 9
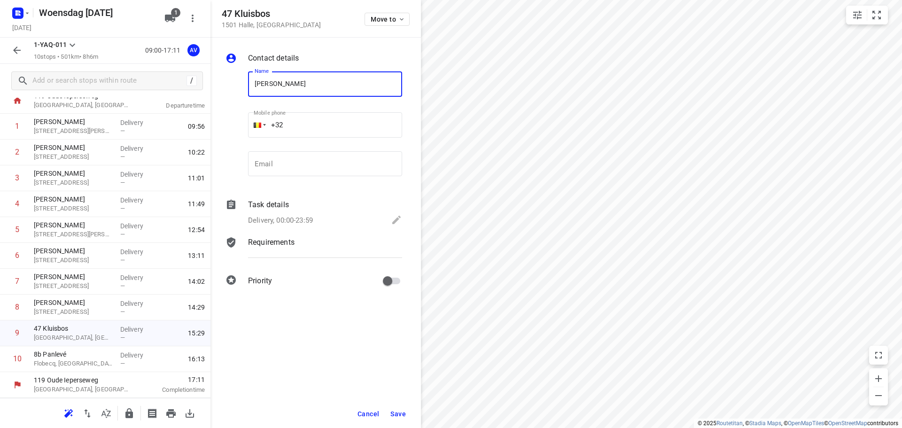
type input "[PERSON_NAME]"
click at [324, 116] on input "+32" at bounding box center [325, 124] width 154 height 25
type input "[PHONE_NUMBER]"
drag, startPoint x: 306, startPoint y: 220, endPoint x: 310, endPoint y: 208, distance: 13.5
click at [306, 218] on p "Delivery, 00:00-23:59" at bounding box center [280, 220] width 65 height 11
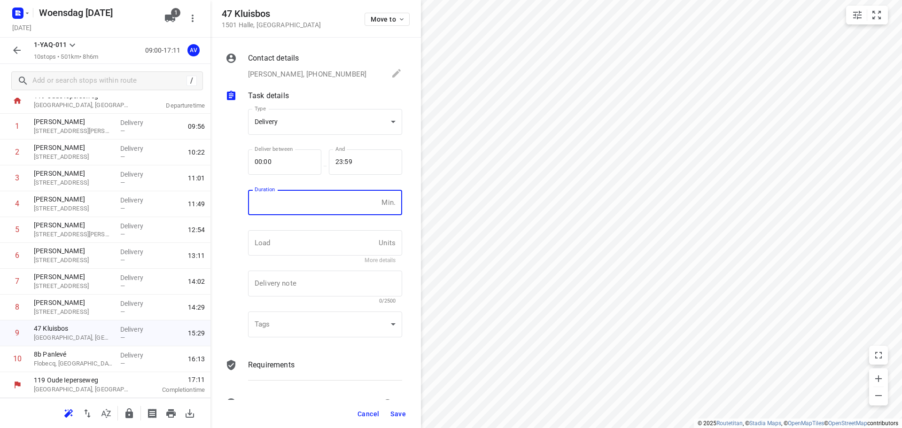
click at [316, 194] on input "number" at bounding box center [313, 202] width 130 height 25
type input "1"
click at [400, 413] on span "Save" at bounding box center [397, 414] width 15 height 8
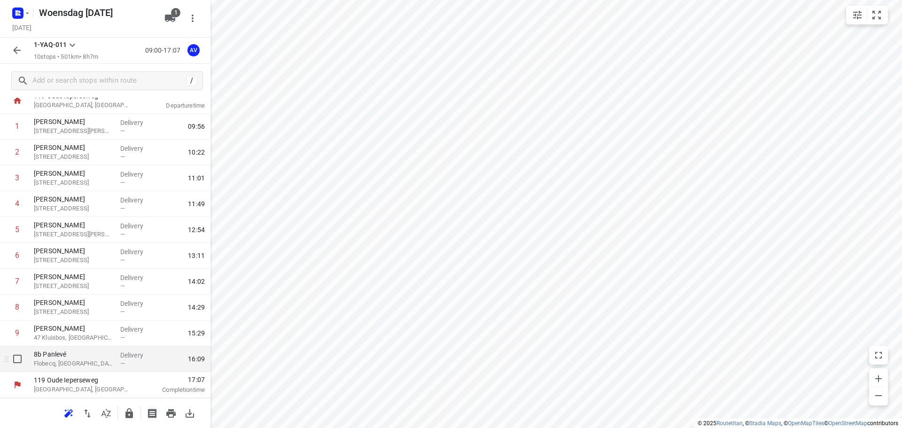
click at [77, 362] on p "Flobecq, [GEOGRAPHIC_DATA]" at bounding box center [73, 363] width 79 height 9
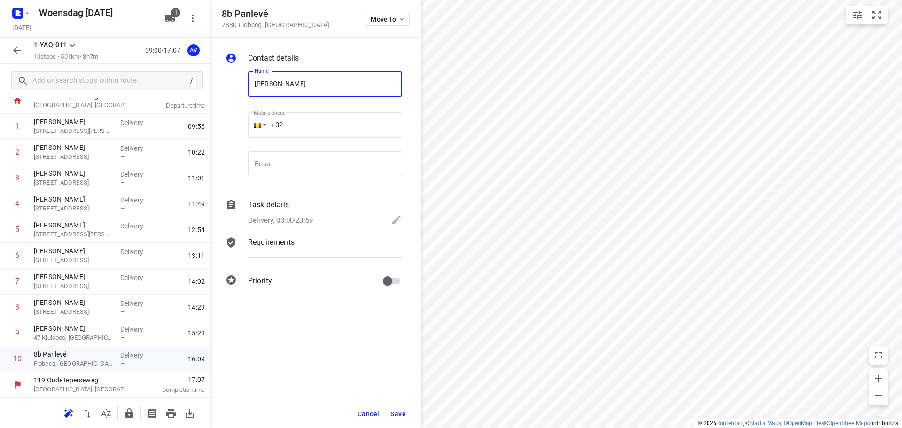
type input "[PERSON_NAME]"
click at [340, 124] on input "+32" at bounding box center [325, 124] width 154 height 25
type input "[PHONE_NUMBER]"
click at [307, 220] on p "Delivery, 00:00-23:59" at bounding box center [280, 220] width 65 height 11
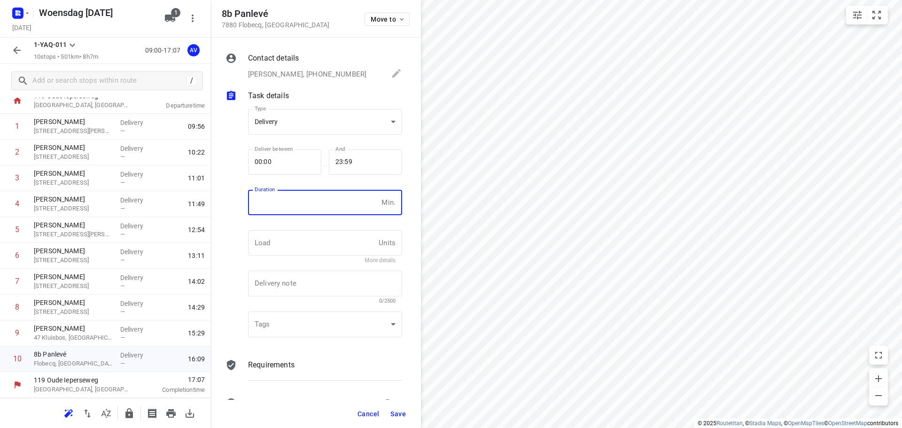
click at [311, 213] on input "number" at bounding box center [313, 202] width 130 height 25
type input "1"
click at [395, 414] on span "Save" at bounding box center [397, 414] width 15 height 8
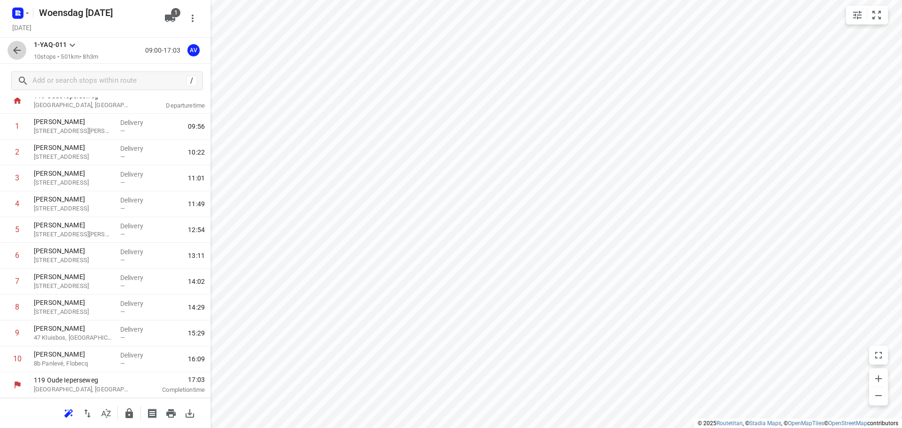
click at [20, 51] on icon "button" at bounding box center [17, 50] width 8 height 8
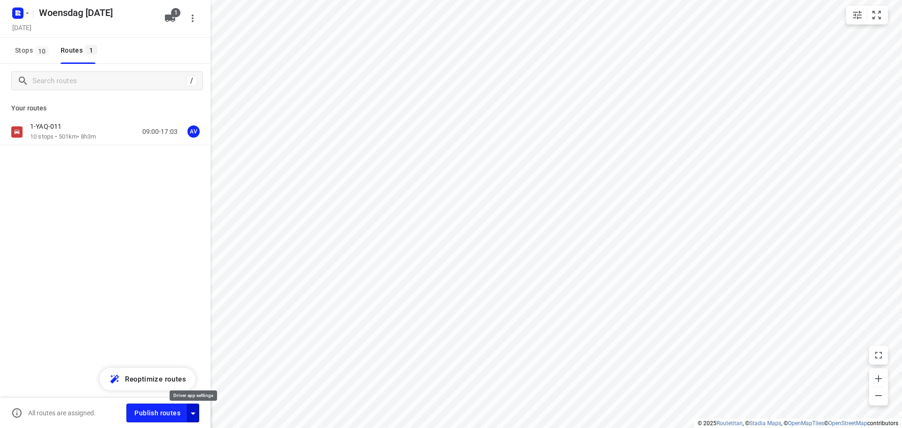
click at [192, 417] on icon "button" at bounding box center [192, 413] width 11 height 11
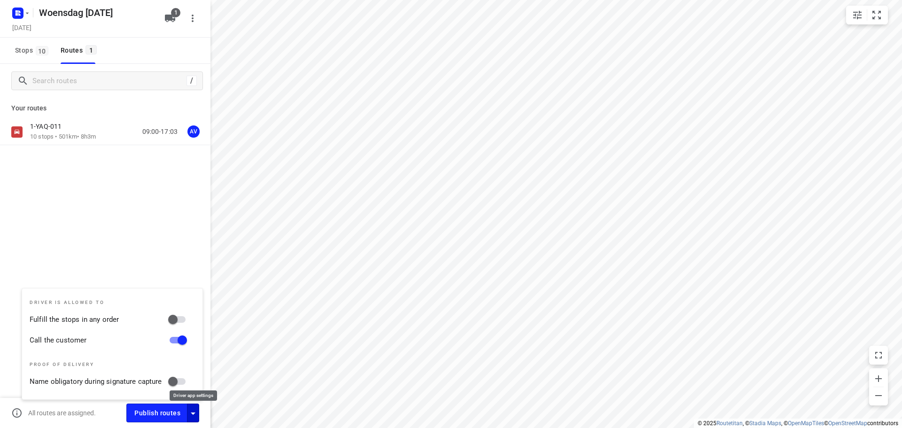
click at [194, 417] on icon "button" at bounding box center [192, 413] width 11 height 11
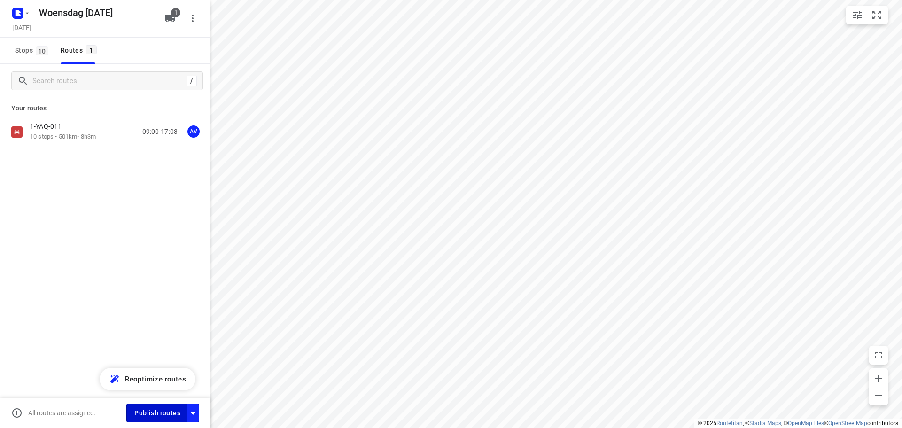
click at [166, 413] on span "Publish routes" at bounding box center [157, 413] width 46 height 12
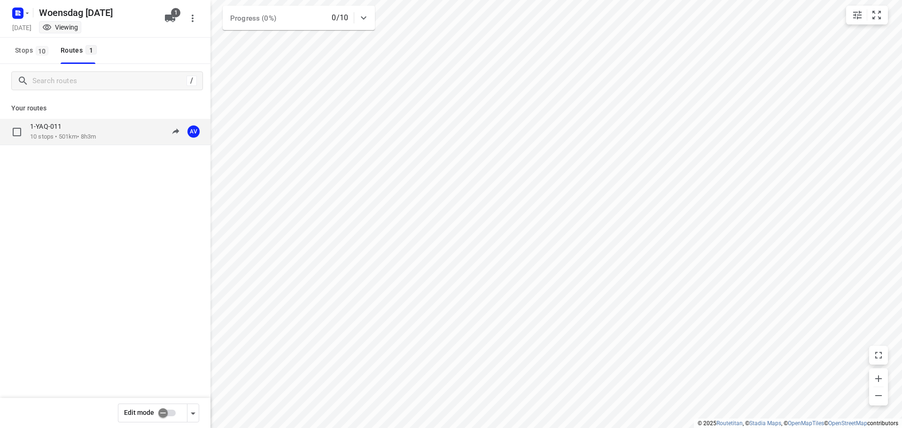
click at [95, 134] on p "10 stops • 501km • 8h3m" at bounding box center [63, 136] width 66 height 9
